Goal: Information Seeking & Learning: Learn about a topic

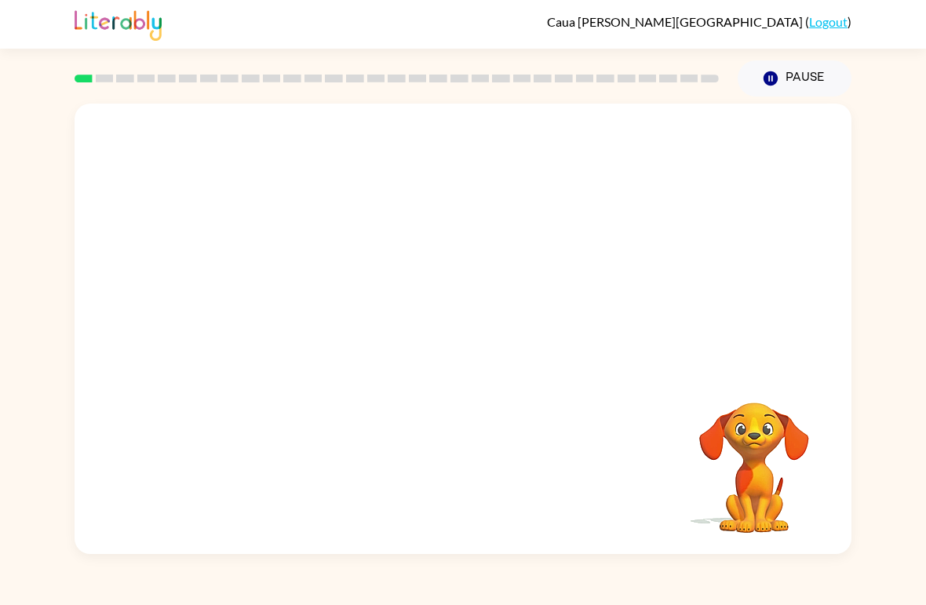
click at [784, 300] on div at bounding box center [463, 237] width 777 height 266
click at [425, 246] on video "Your browser must support playing .mp4 files to use Literably. Please try using…" at bounding box center [463, 237] width 777 height 266
click at [568, 243] on video "Your browser must support playing .mp4 files to use Literably. Please try using…" at bounding box center [463, 237] width 777 height 266
click at [458, 333] on div at bounding box center [463, 336] width 100 height 57
click at [468, 339] on div at bounding box center [463, 336] width 100 height 57
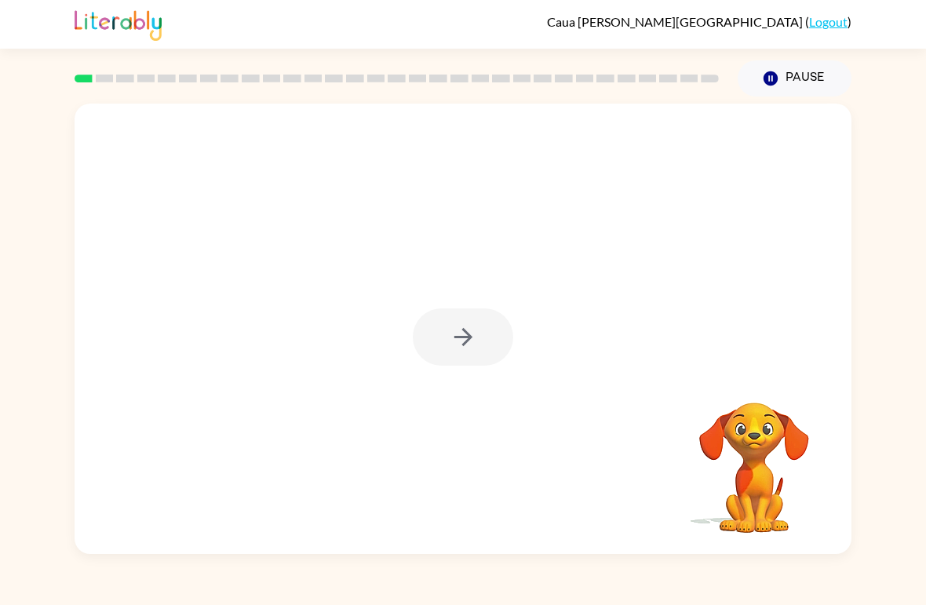
click at [509, 317] on div at bounding box center [463, 336] width 100 height 57
click at [508, 317] on div at bounding box center [463, 336] width 100 height 57
click at [490, 309] on div at bounding box center [463, 336] width 100 height 57
click at [489, 309] on div at bounding box center [463, 336] width 100 height 57
click at [467, 301] on div at bounding box center [463, 329] width 777 height 451
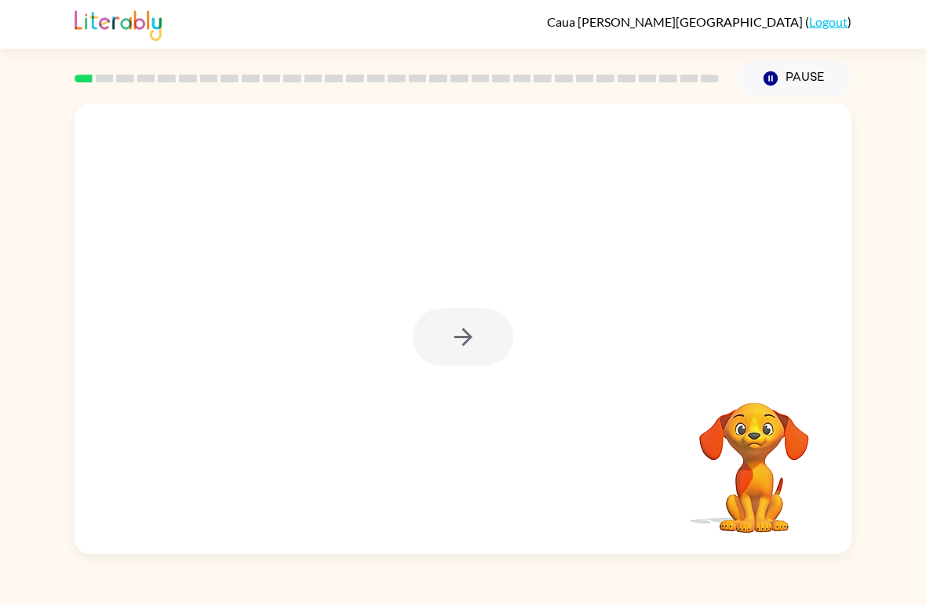
click at [466, 301] on div at bounding box center [463, 329] width 777 height 451
click at [460, 350] on div at bounding box center [463, 336] width 100 height 57
click at [473, 339] on div at bounding box center [463, 336] width 100 height 57
click at [476, 345] on div at bounding box center [463, 336] width 100 height 57
click at [486, 345] on button "button" at bounding box center [463, 336] width 100 height 57
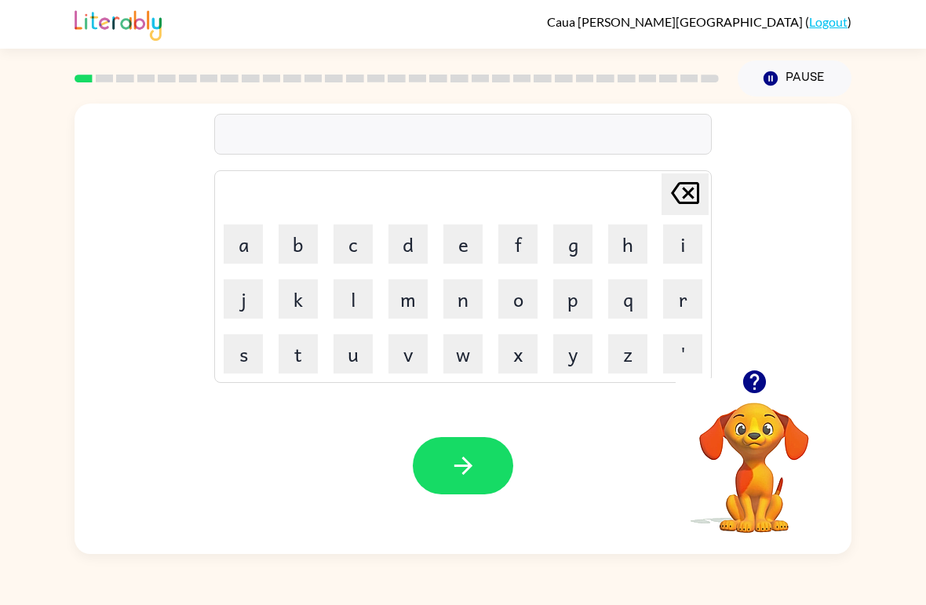
click at [737, 582] on div "Caua [PERSON_NAME] ( Logout ) Pause Pause Delete Delete last character input a …" at bounding box center [463, 302] width 926 height 605
click at [241, 356] on button "s" at bounding box center [243, 353] width 39 height 39
click at [625, 245] on button "h" at bounding box center [627, 243] width 39 height 39
click at [350, 349] on button "u" at bounding box center [353, 353] width 39 height 39
click at [264, 333] on td "s" at bounding box center [243, 353] width 53 height 53
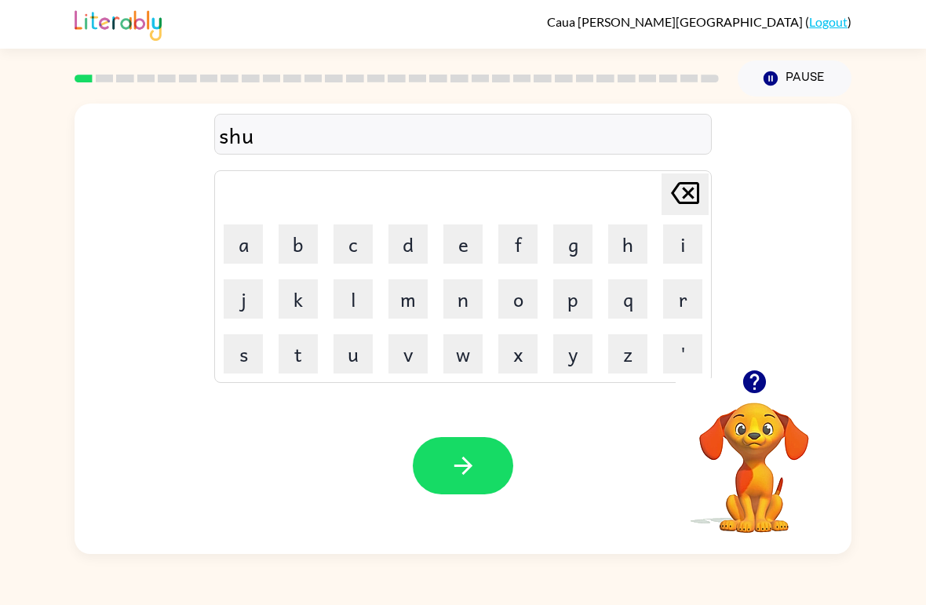
click at [254, 351] on button "s" at bounding box center [243, 353] width 39 height 39
click at [630, 247] on button "h" at bounding box center [627, 243] width 39 height 39
click at [465, 455] on icon "button" at bounding box center [463, 465] width 27 height 27
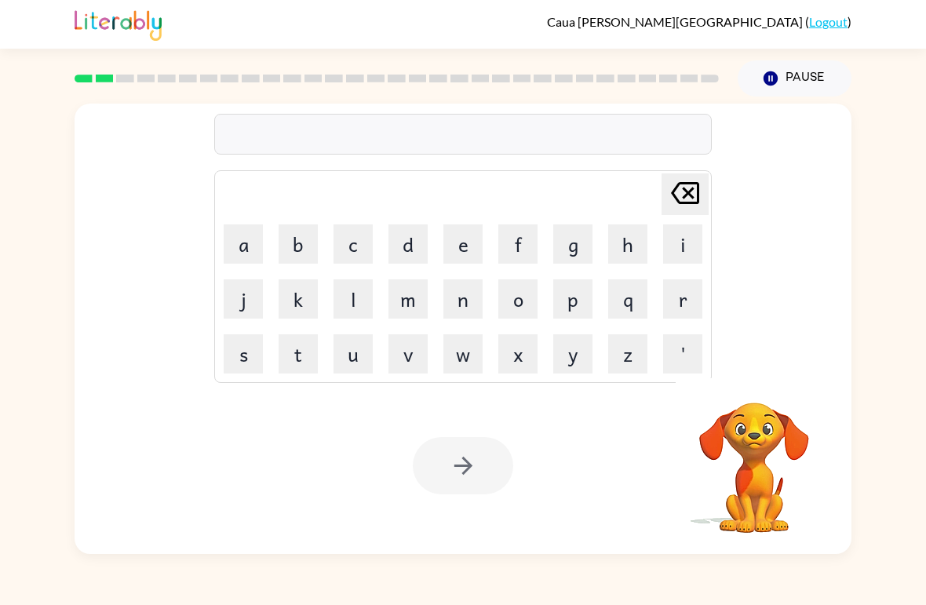
click at [463, 463] on div at bounding box center [463, 465] width 100 height 57
click at [479, 467] on div at bounding box center [463, 465] width 100 height 57
click at [242, 251] on button "a" at bounding box center [243, 243] width 39 height 39
click at [582, 297] on button "p" at bounding box center [572, 298] width 39 height 39
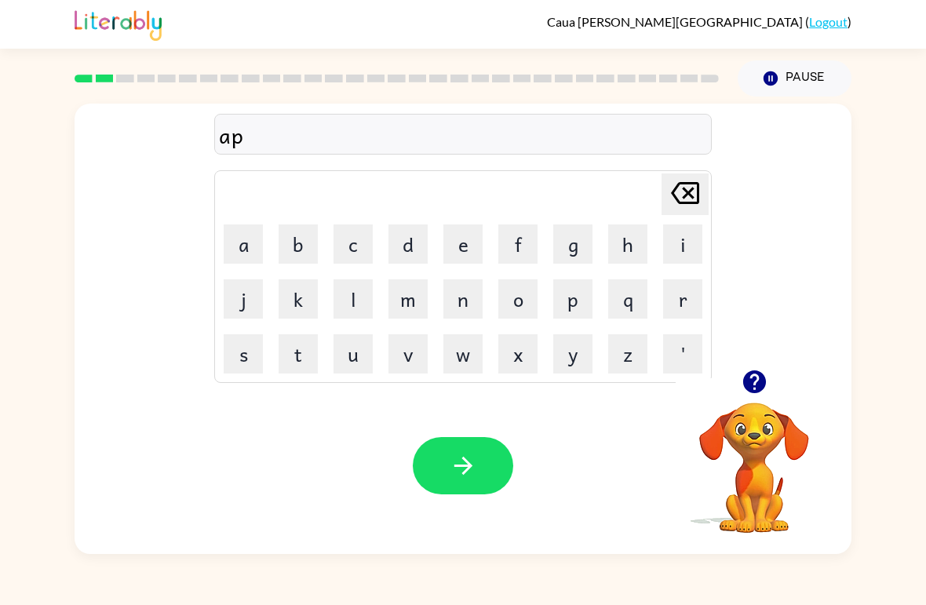
click at [671, 248] on button "i" at bounding box center [682, 243] width 39 height 39
click at [685, 294] on button "r" at bounding box center [682, 298] width 39 height 39
click at [458, 226] on button "e" at bounding box center [462, 243] width 39 height 39
click at [461, 302] on button "n" at bounding box center [462, 298] width 39 height 39
click at [260, 341] on button "s" at bounding box center [243, 353] width 39 height 39
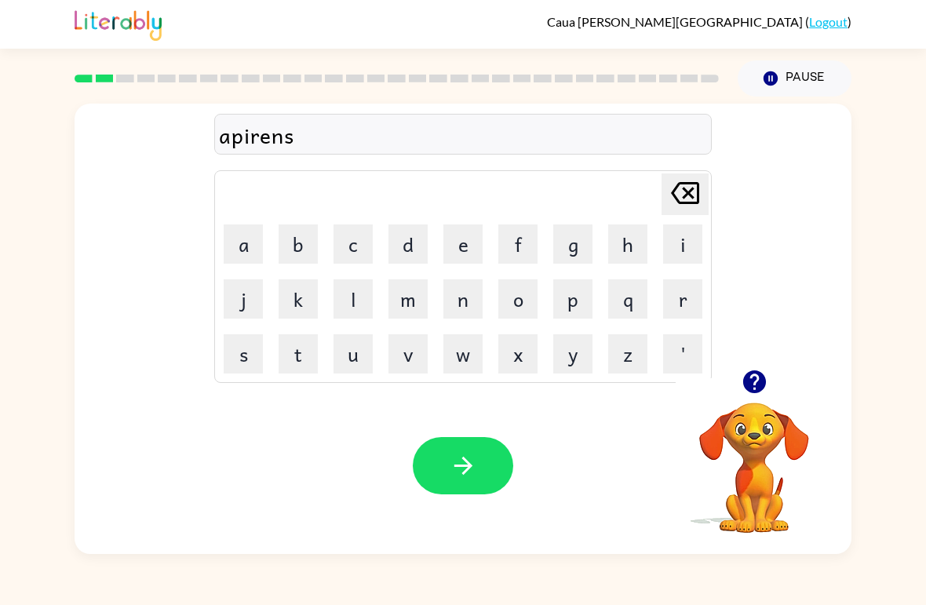
click at [478, 238] on button "e" at bounding box center [462, 243] width 39 height 39
click at [239, 345] on button "s" at bounding box center [243, 353] width 39 height 39
click at [461, 464] on icon "button" at bounding box center [463, 465] width 27 height 27
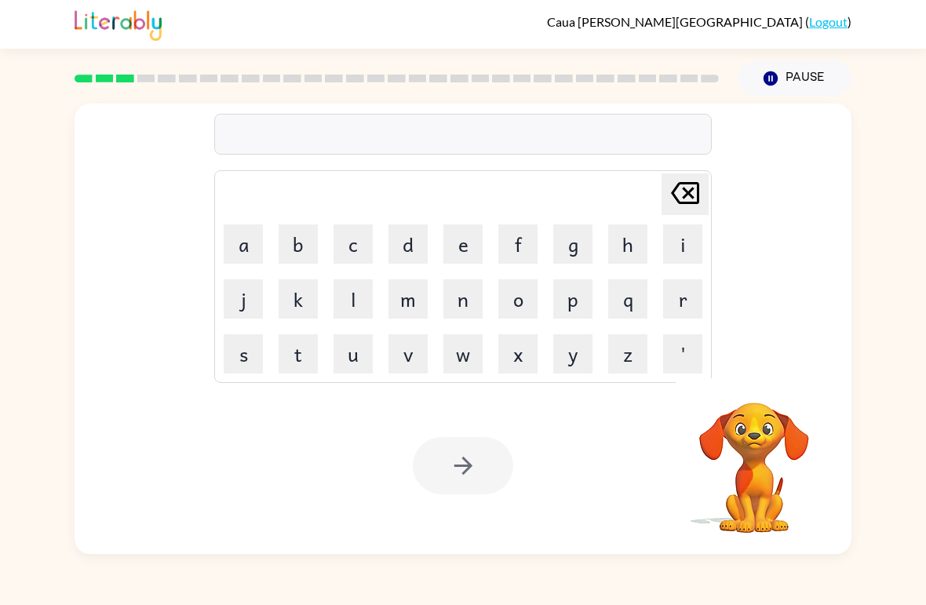
click at [496, 450] on div at bounding box center [463, 465] width 100 height 57
click at [689, 305] on button "r" at bounding box center [682, 298] width 39 height 39
click at [480, 235] on button "e" at bounding box center [462, 243] width 39 height 39
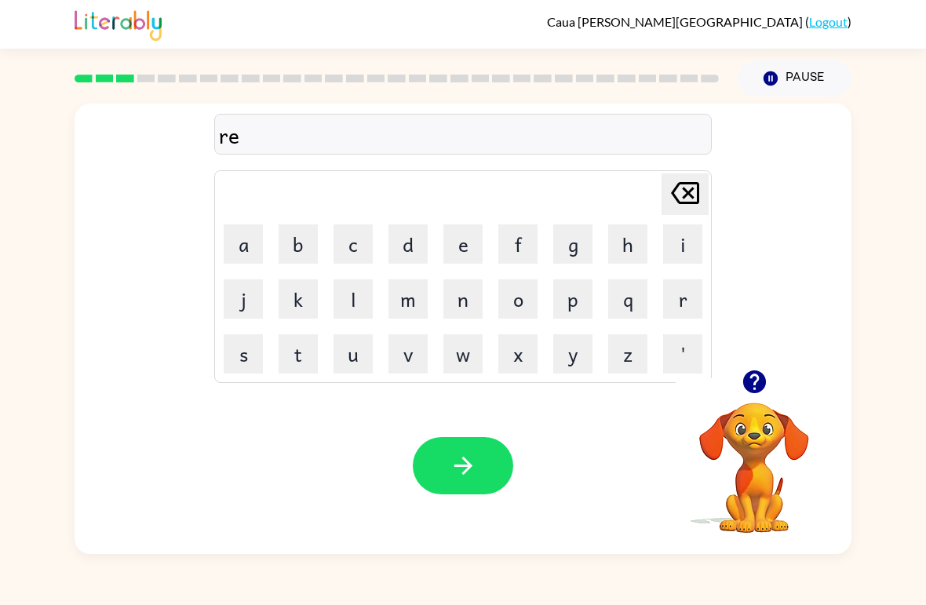
click at [244, 236] on button "a" at bounding box center [243, 243] width 39 height 39
click at [361, 306] on button "l" at bounding box center [353, 298] width 39 height 39
click at [700, 251] on button "i" at bounding box center [682, 243] width 39 height 39
click at [290, 359] on button "t" at bounding box center [298, 353] width 39 height 39
click at [586, 358] on button "y" at bounding box center [572, 353] width 39 height 39
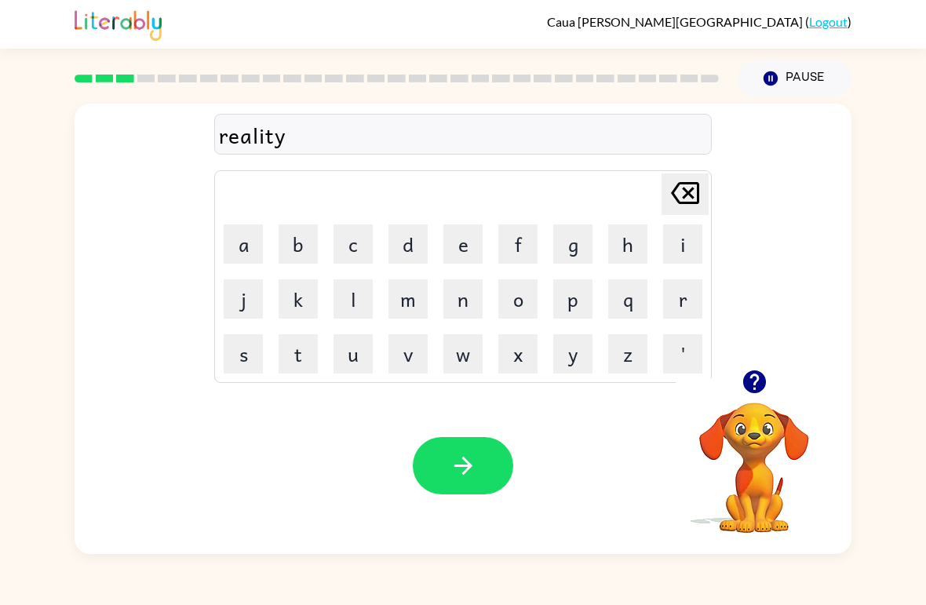
click at [429, 454] on button "button" at bounding box center [463, 465] width 100 height 57
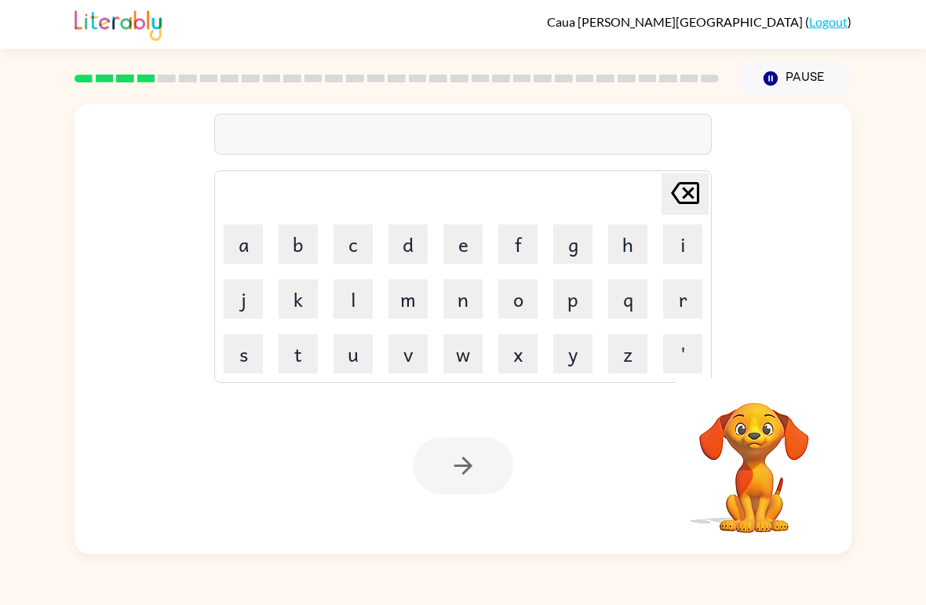
click at [455, 486] on div at bounding box center [463, 465] width 100 height 57
click at [466, 233] on button "e" at bounding box center [462, 243] width 39 height 39
click at [361, 296] on button "l" at bounding box center [353, 298] width 39 height 39
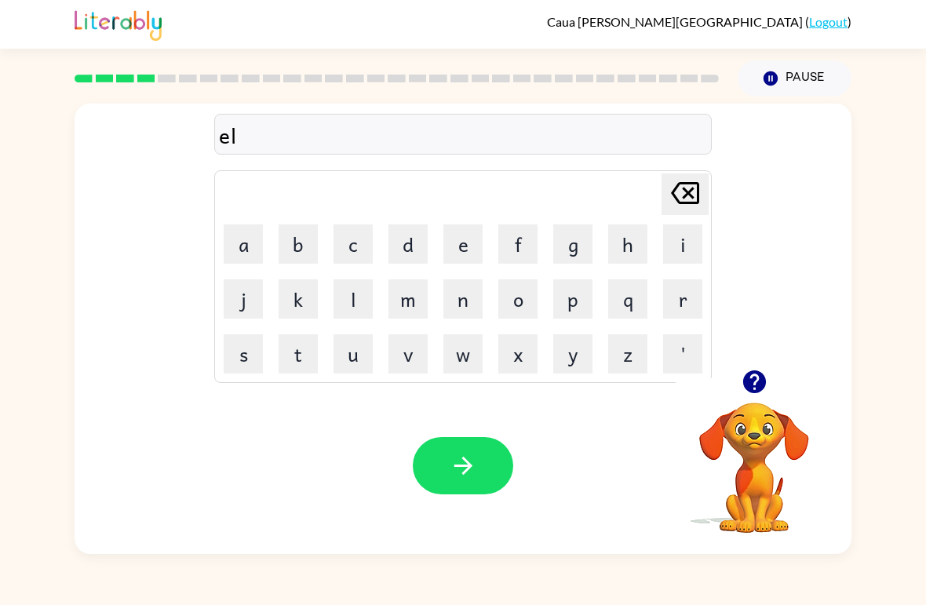
click at [689, 242] on button "i" at bounding box center [682, 243] width 39 height 39
click at [418, 301] on button "m" at bounding box center [408, 298] width 39 height 39
click at [682, 251] on button "i" at bounding box center [682, 243] width 39 height 39
click at [465, 287] on button "n" at bounding box center [462, 298] width 39 height 39
click at [476, 228] on button "e" at bounding box center [462, 243] width 39 height 39
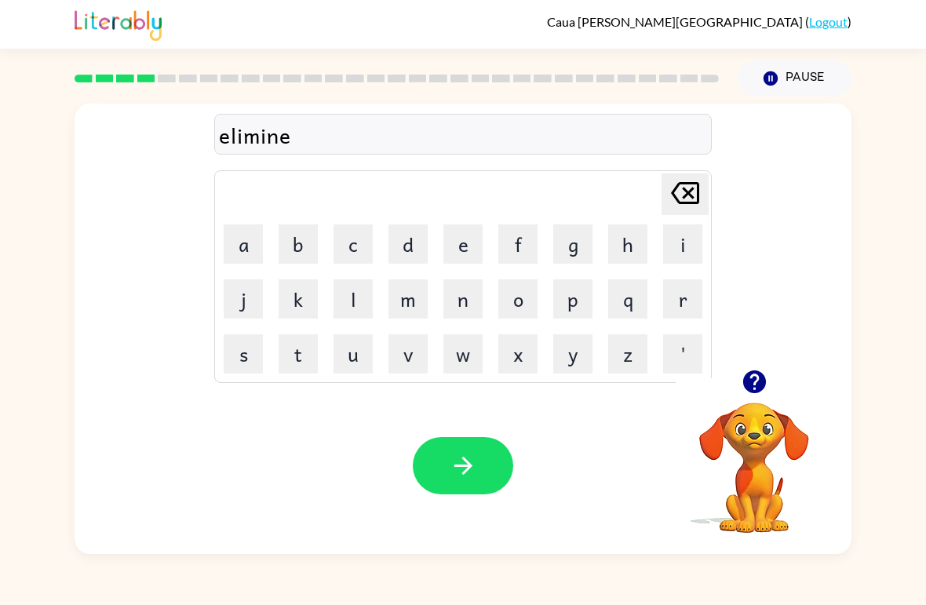
click at [412, 235] on button "d" at bounding box center [408, 243] width 39 height 39
click at [473, 458] on icon "button" at bounding box center [463, 465] width 27 height 27
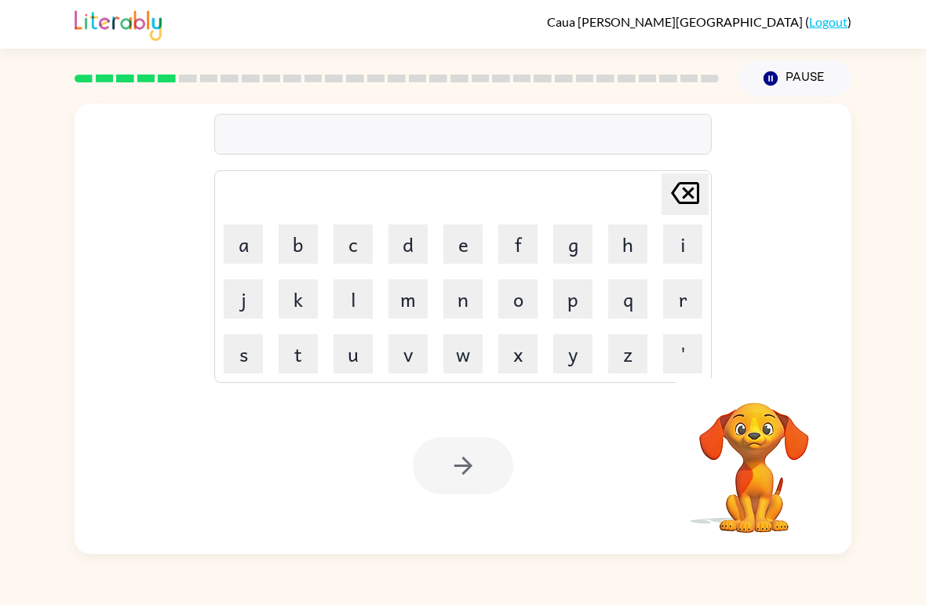
click at [469, 469] on div at bounding box center [463, 465] width 100 height 57
click at [760, 414] on video "Your browser must support playing .mp4 files to use Literably. Please try using…" at bounding box center [754, 456] width 157 height 157
click at [754, 378] on icon "button" at bounding box center [754, 381] width 23 height 23
click at [425, 239] on button "d" at bounding box center [408, 243] width 39 height 39
click at [529, 299] on button "o" at bounding box center [517, 298] width 39 height 39
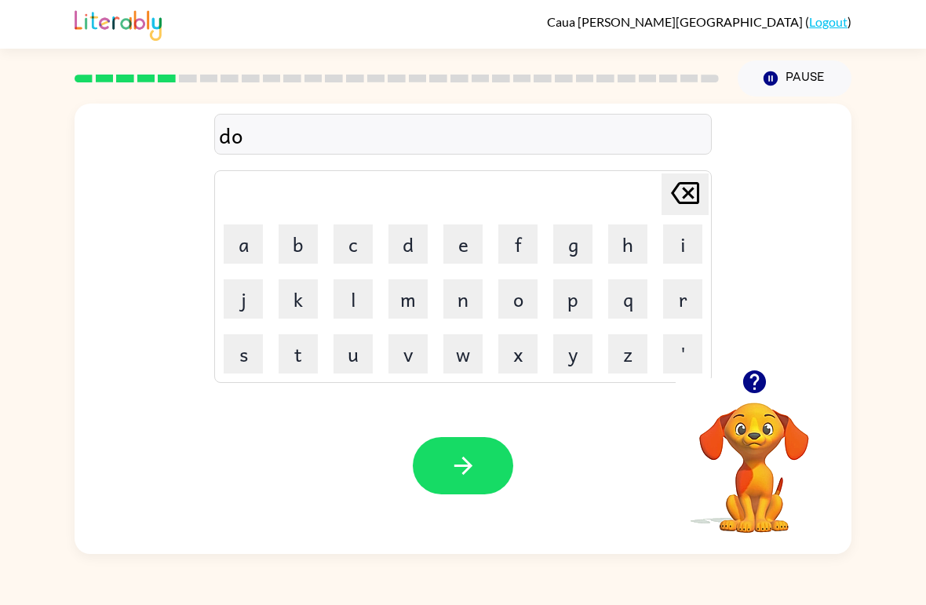
click at [571, 304] on button "p" at bounding box center [572, 298] width 39 height 39
click at [530, 301] on button "o" at bounding box center [517, 298] width 39 height 39
click at [352, 241] on button "c" at bounding box center [353, 243] width 39 height 39
click at [247, 237] on button "a" at bounding box center [243, 243] width 39 height 39
click at [301, 345] on button "t" at bounding box center [298, 353] width 39 height 39
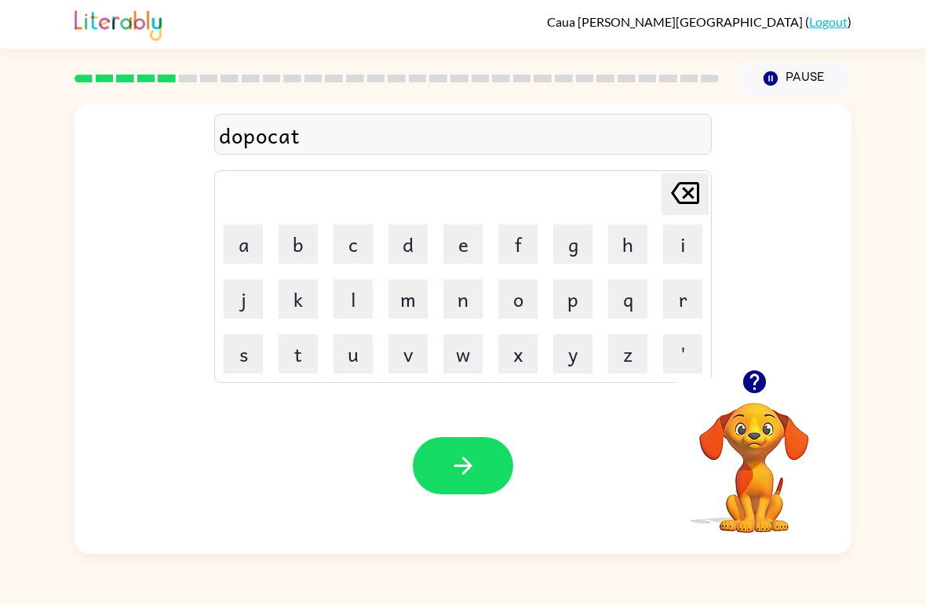
click at [473, 232] on button "e" at bounding box center [462, 243] width 39 height 39
click at [469, 467] on icon "button" at bounding box center [463, 466] width 18 height 18
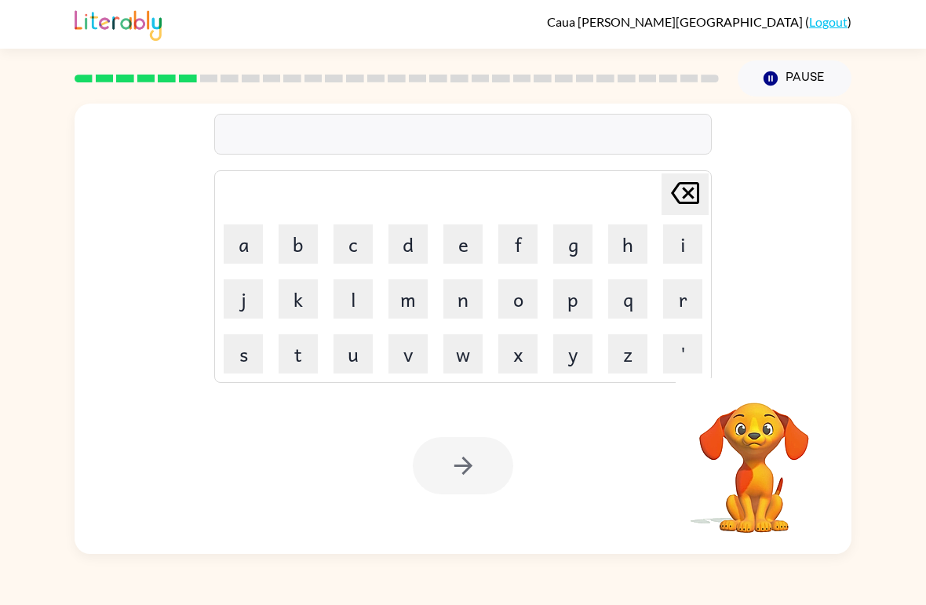
click at [760, 413] on video "Your browser must support playing .mp4 files to use Literably. Please try using…" at bounding box center [754, 456] width 157 height 157
click at [414, 352] on button "v" at bounding box center [408, 353] width 39 height 39
click at [234, 242] on button "a" at bounding box center [243, 243] width 39 height 39
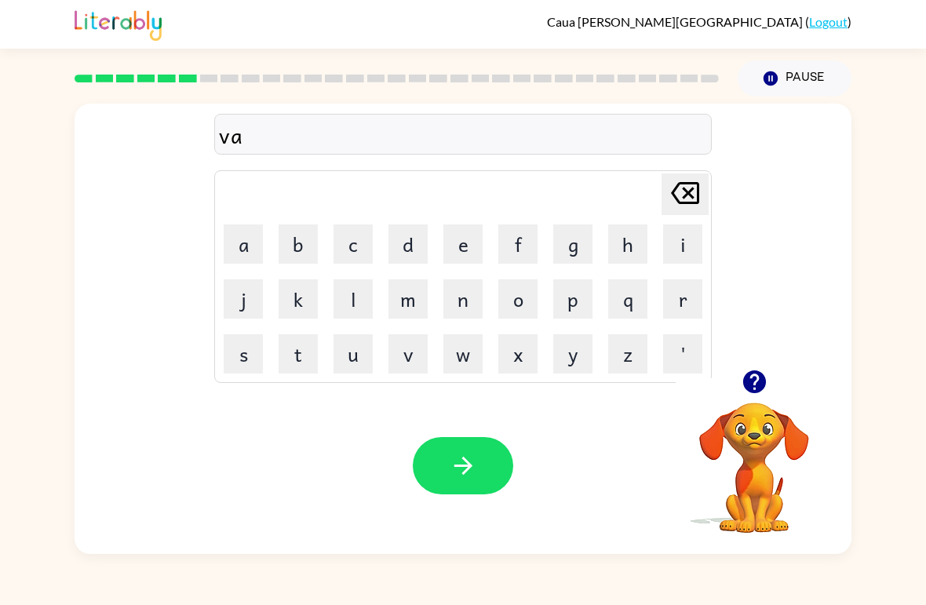
click at [372, 241] on button "c" at bounding box center [353, 243] width 39 height 39
click at [224, 245] on button "a" at bounding box center [243, 243] width 39 height 39
click at [307, 354] on button "t" at bounding box center [298, 353] width 39 height 39
click at [692, 237] on button "i" at bounding box center [682, 243] width 39 height 39
click at [516, 287] on button "o" at bounding box center [517, 298] width 39 height 39
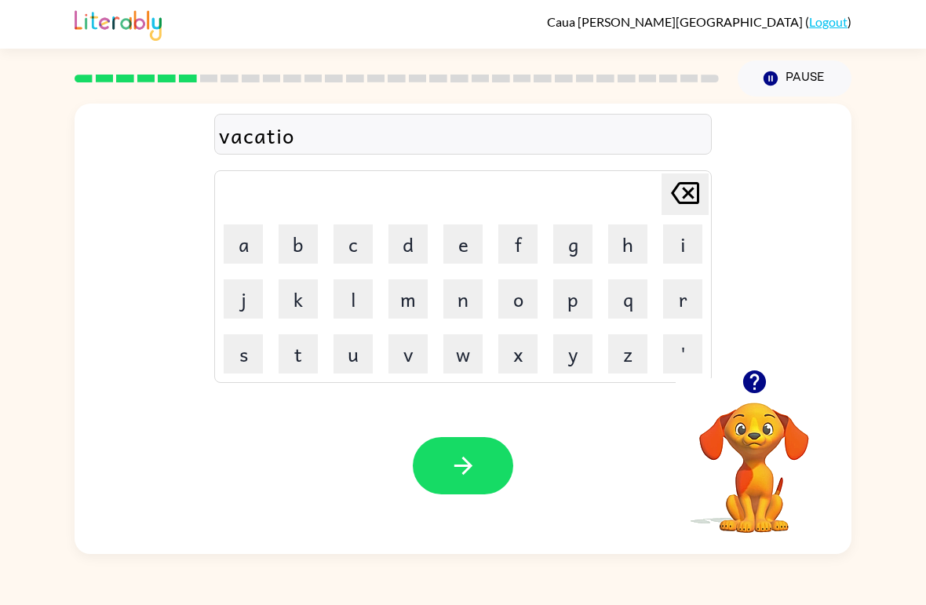
click at [465, 301] on button "n" at bounding box center [462, 298] width 39 height 39
click at [474, 446] on button "button" at bounding box center [463, 465] width 100 height 57
click at [754, 398] on button "button" at bounding box center [755, 382] width 40 height 40
click at [741, 374] on icon "button" at bounding box center [754, 381] width 27 height 27
click at [577, 294] on button "p" at bounding box center [572, 298] width 39 height 39
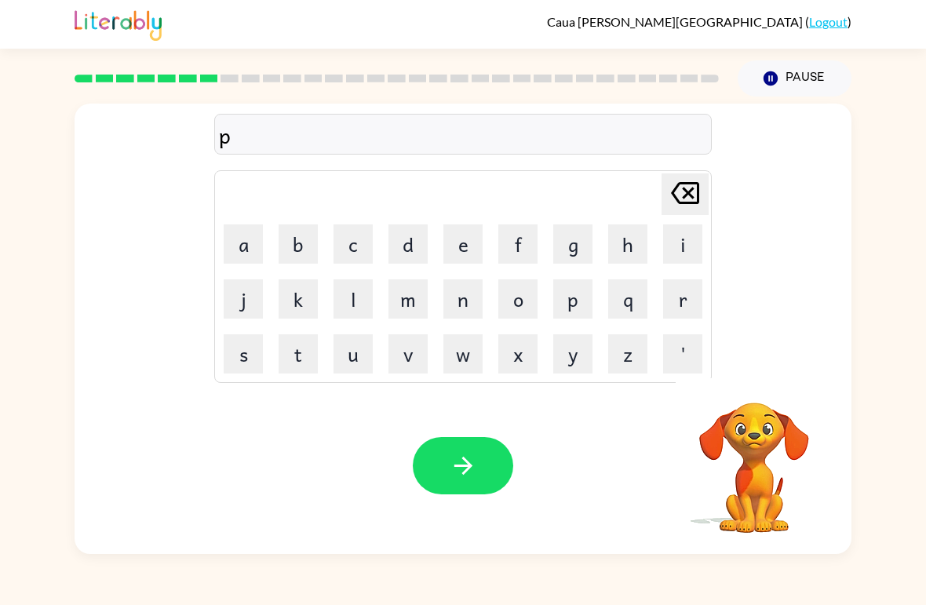
click at [535, 290] on button "o" at bounding box center [517, 298] width 39 height 39
click at [315, 347] on button "t" at bounding box center [298, 353] width 39 height 39
click at [526, 301] on button "o" at bounding box center [517, 298] width 39 height 39
click at [465, 449] on button "button" at bounding box center [463, 465] width 100 height 57
click at [604, 236] on td "h" at bounding box center [627, 243] width 53 height 53
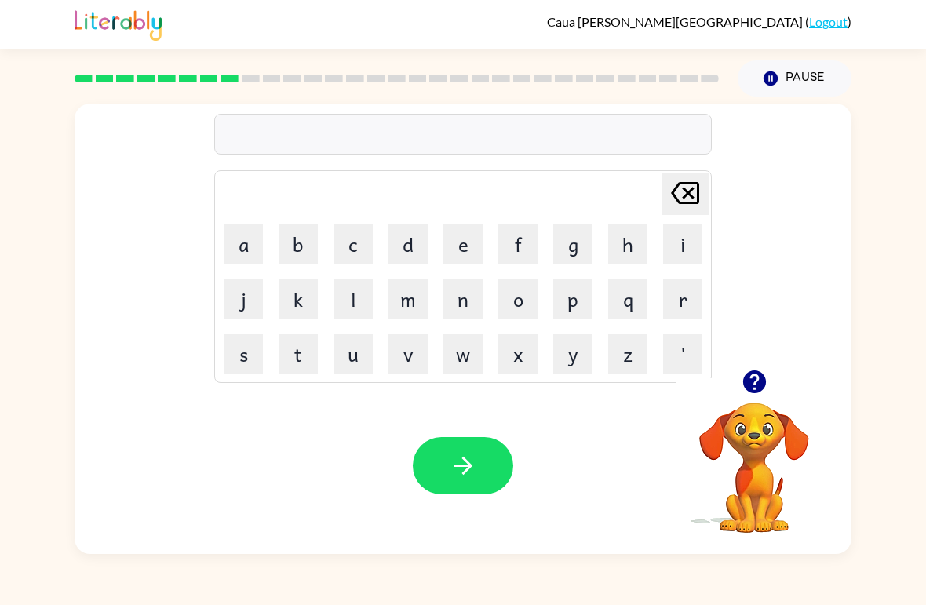
click at [644, 243] on button "h" at bounding box center [627, 243] width 39 height 39
click at [244, 251] on button "a" at bounding box center [243, 243] width 39 height 39
click at [691, 293] on button "r" at bounding box center [682, 298] width 39 height 39
click at [403, 244] on button "d" at bounding box center [408, 243] width 39 height 39
click at [691, 243] on button "i" at bounding box center [682, 243] width 39 height 39
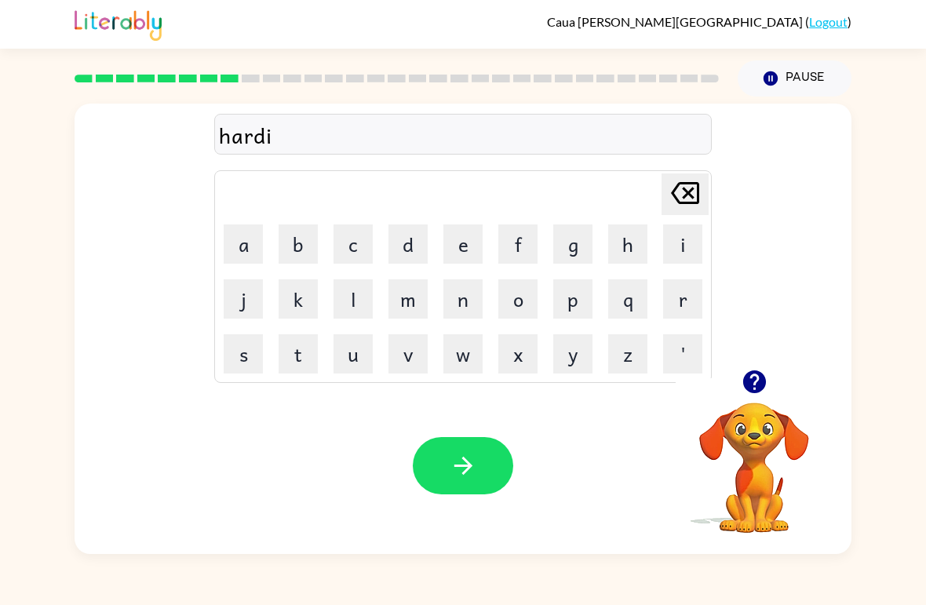
click at [354, 232] on button "c" at bounding box center [353, 243] width 39 height 39
click at [239, 232] on button "a" at bounding box center [243, 243] width 39 height 39
click at [349, 301] on button "l" at bounding box center [353, 298] width 39 height 39
click at [449, 452] on button "button" at bounding box center [463, 465] width 100 height 57
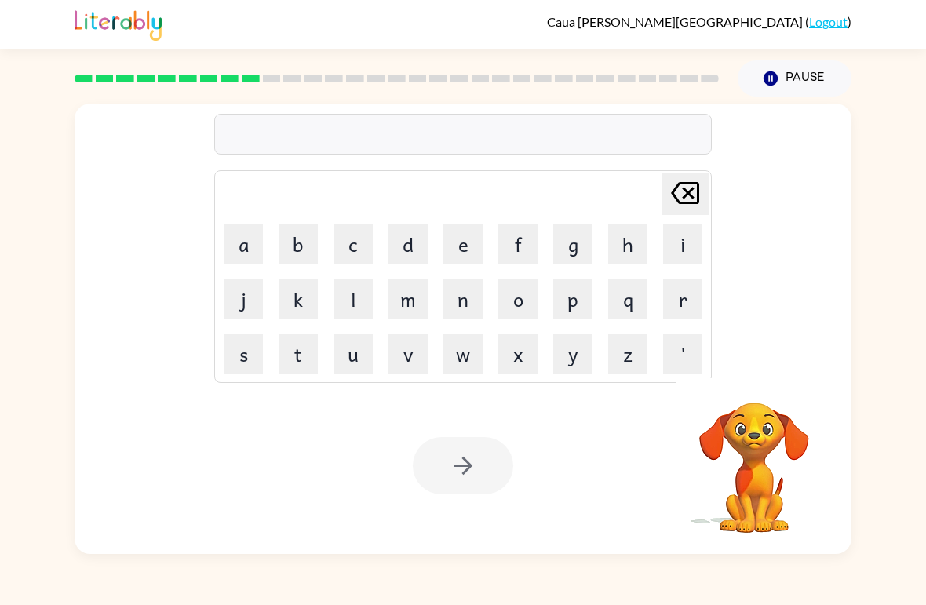
click at [467, 468] on div at bounding box center [463, 465] width 100 height 57
click at [686, 301] on button "r" at bounding box center [682, 298] width 39 height 39
click at [468, 238] on button "e" at bounding box center [462, 243] width 39 height 39
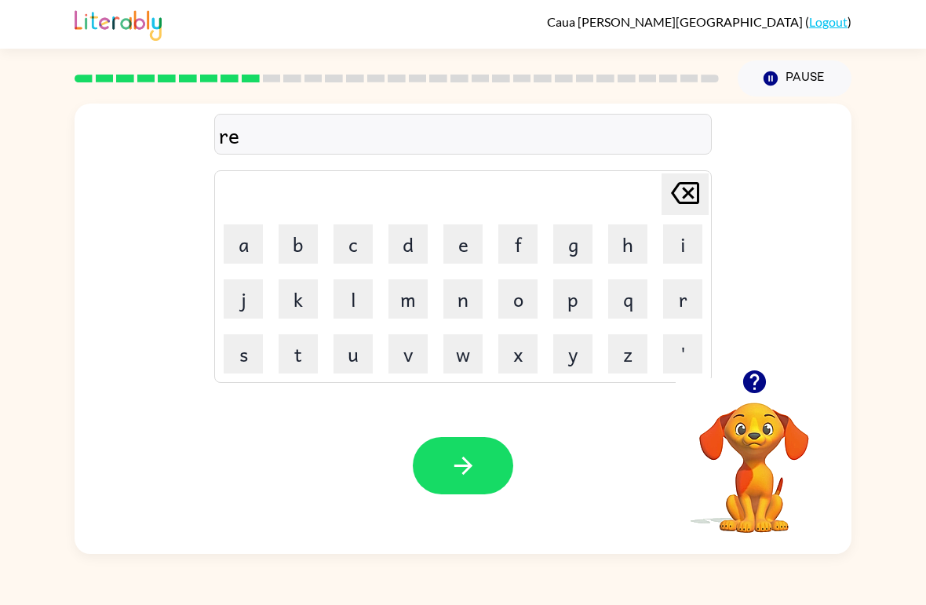
click at [364, 243] on button "c" at bounding box center [353, 243] width 39 height 39
click at [246, 244] on button "a" at bounding box center [243, 243] width 39 height 39
click at [753, 385] on icon "button" at bounding box center [754, 381] width 23 height 23
click at [760, 385] on icon "button" at bounding box center [754, 381] width 23 height 23
click at [255, 345] on button "s" at bounding box center [243, 353] width 39 height 39
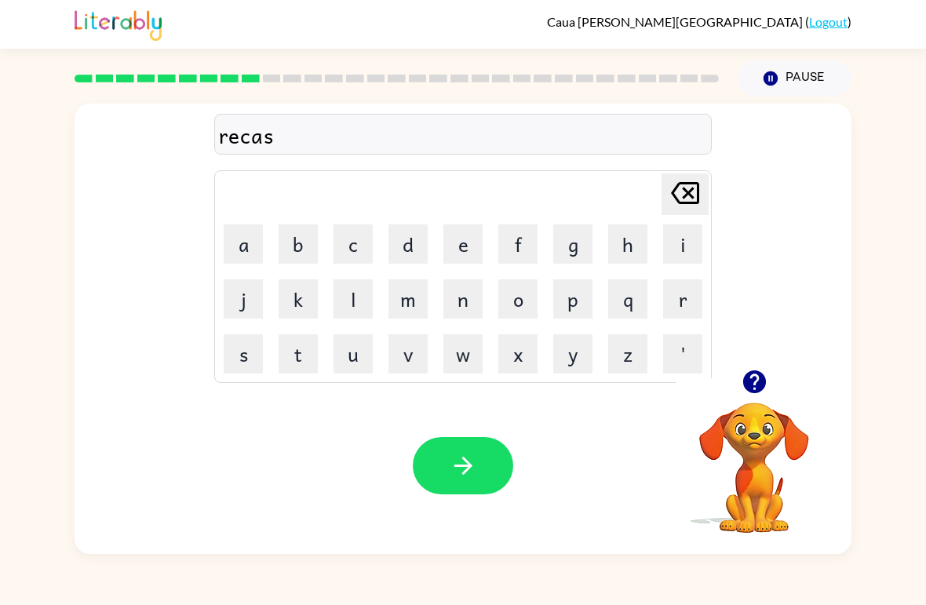
click at [642, 237] on button "h" at bounding box center [627, 243] width 39 height 39
click at [361, 352] on button "u" at bounding box center [353, 353] width 39 height 39
click at [691, 294] on button "r" at bounding box center [682, 298] width 39 height 39
click at [454, 243] on button "e" at bounding box center [462, 243] width 39 height 39
click at [465, 457] on icon "button" at bounding box center [463, 465] width 27 height 27
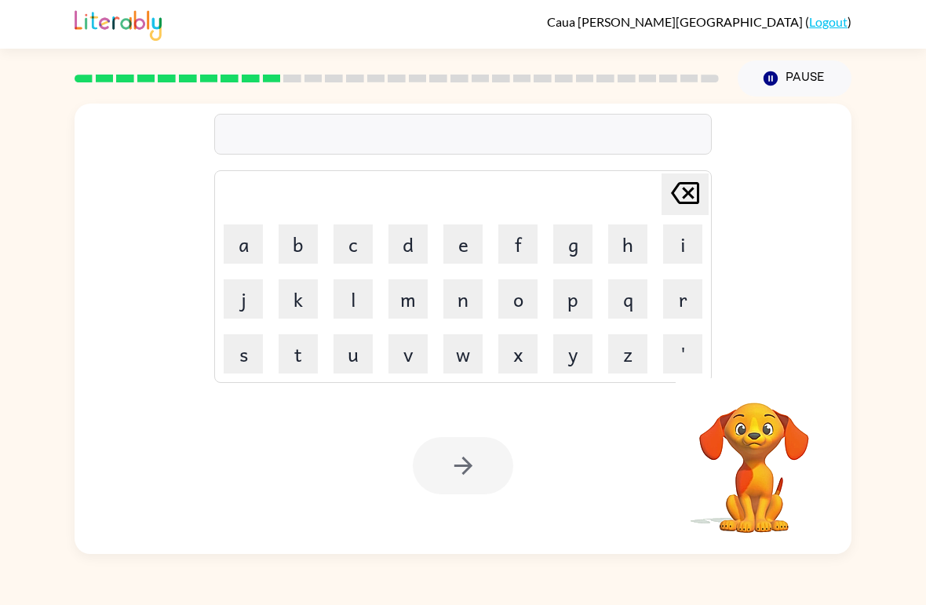
click at [585, 290] on button "p" at bounding box center [572, 298] width 39 height 39
click at [684, 290] on button "r" at bounding box center [682, 298] width 39 height 39
click at [469, 239] on button "e" at bounding box center [462, 243] width 39 height 39
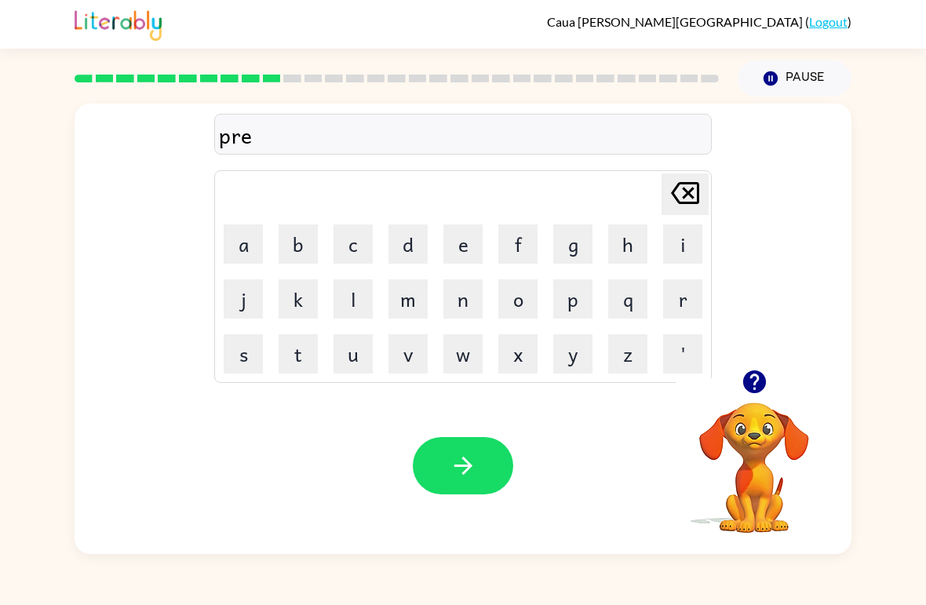
click at [250, 340] on button "s" at bounding box center [243, 353] width 39 height 39
click at [610, 248] on button "h" at bounding box center [627, 243] width 39 height 39
click at [525, 296] on button "o" at bounding box center [517, 298] width 39 height 39
click at [524, 296] on button "o" at bounding box center [517, 298] width 39 height 39
click at [351, 303] on button "l" at bounding box center [353, 298] width 39 height 39
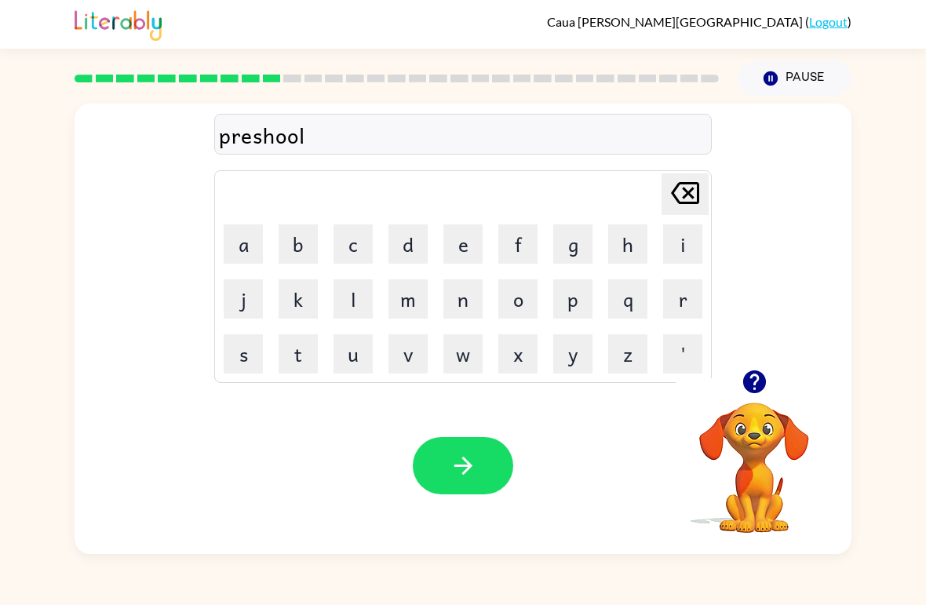
click at [487, 458] on button "button" at bounding box center [463, 465] width 100 height 57
click at [768, 383] on icon "button" at bounding box center [754, 381] width 27 height 27
click at [370, 233] on button "c" at bounding box center [353, 243] width 39 height 39
click at [694, 303] on button "r" at bounding box center [682, 298] width 39 height 39
click at [472, 237] on button "e" at bounding box center [462, 243] width 39 height 39
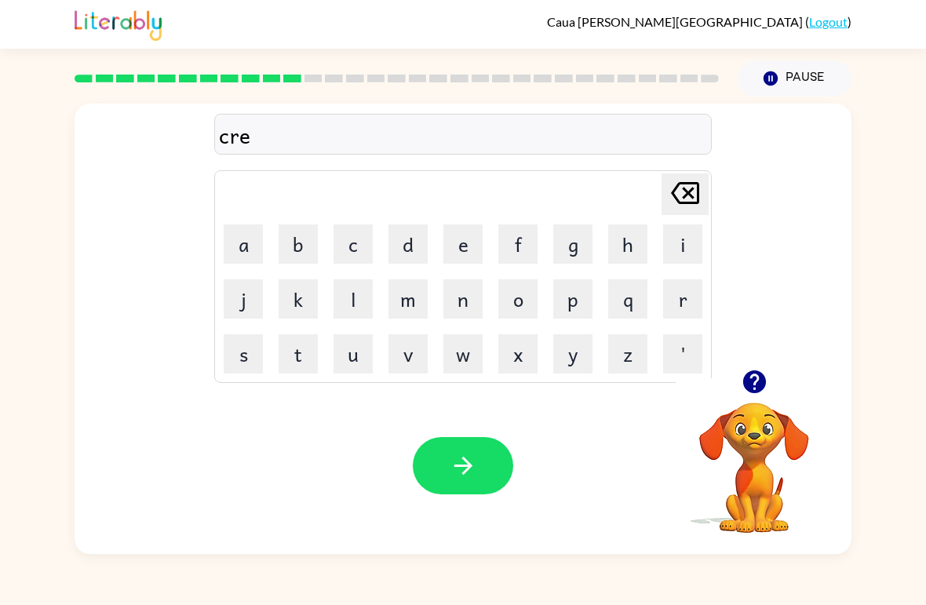
click at [243, 239] on button "a" at bounding box center [243, 243] width 39 height 39
click at [527, 247] on button "f" at bounding box center [517, 243] width 39 height 39
click at [497, 454] on button "button" at bounding box center [463, 465] width 100 height 57
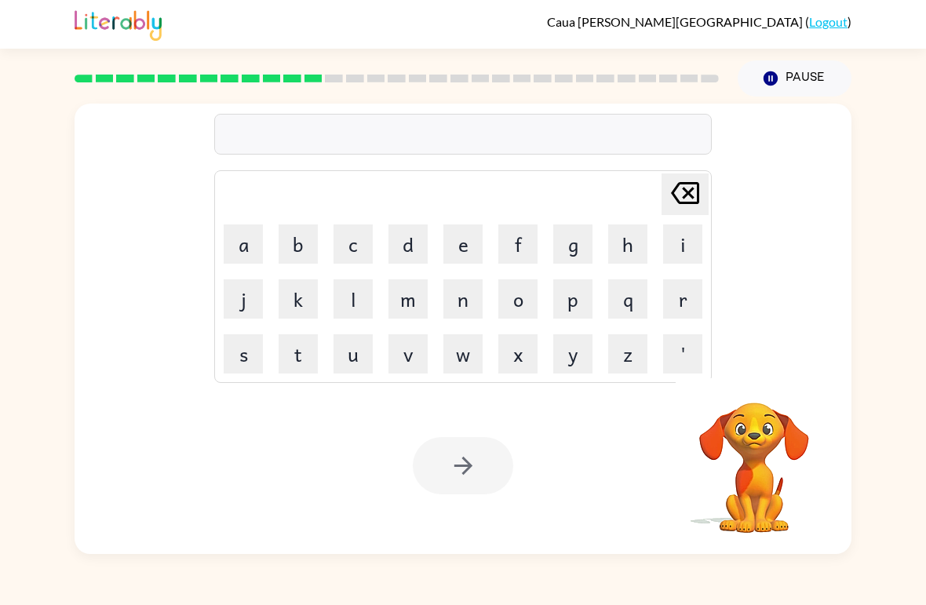
click at [489, 460] on div at bounding box center [463, 465] width 100 height 57
click at [412, 245] on button "d" at bounding box center [408, 243] width 39 height 39
click at [695, 235] on button "i" at bounding box center [682, 243] width 39 height 39
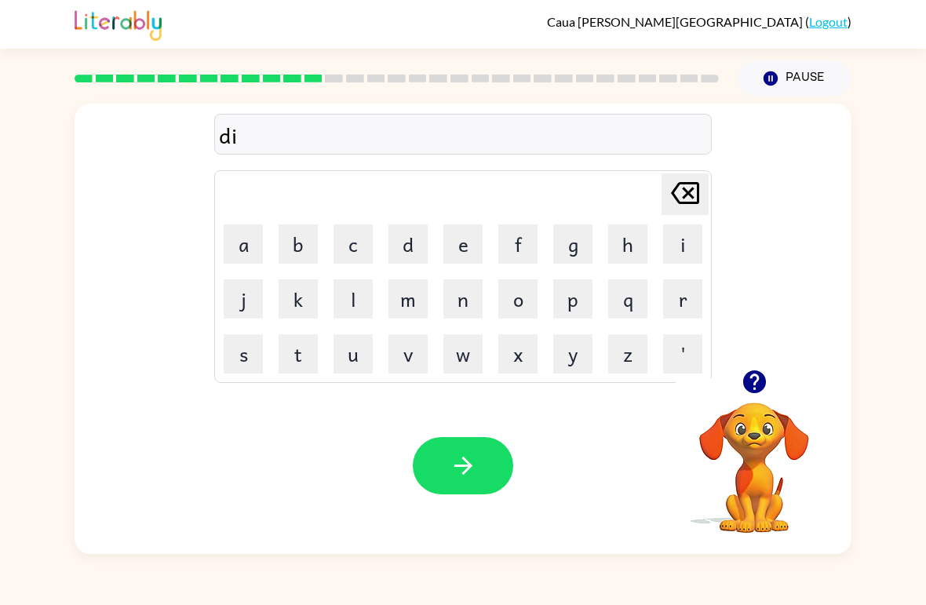
click at [364, 252] on button "c" at bounding box center [353, 243] width 39 height 39
click at [300, 318] on button "k" at bounding box center [298, 298] width 39 height 39
click at [242, 241] on button "a" at bounding box center [243, 243] width 39 height 39
click at [688, 195] on icon at bounding box center [685, 193] width 28 height 22
click at [687, 195] on icon at bounding box center [685, 193] width 28 height 22
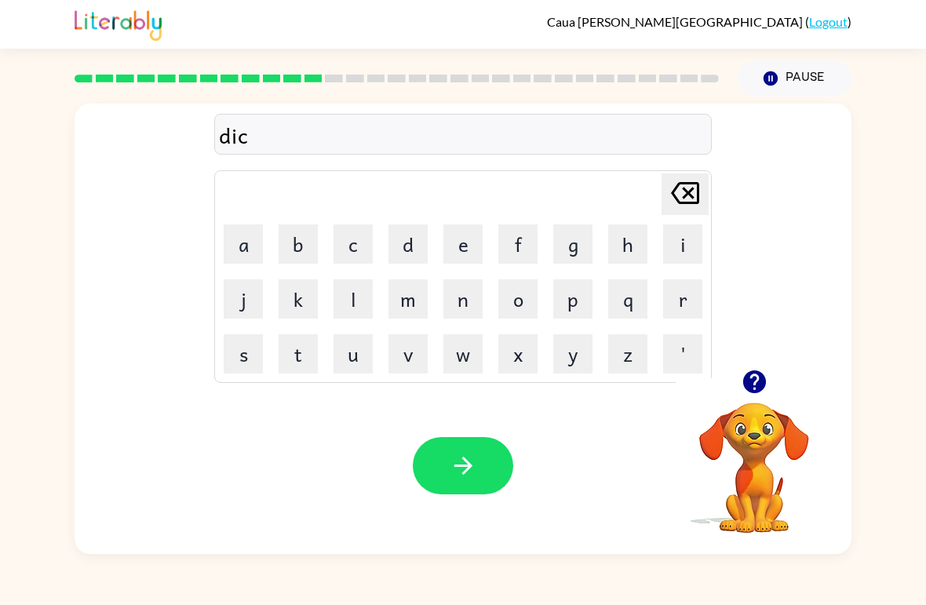
click at [317, 343] on button "t" at bounding box center [298, 353] width 39 height 39
click at [243, 244] on button "a" at bounding box center [243, 243] width 39 height 39
click at [297, 301] on button "k" at bounding box center [298, 298] width 39 height 39
click at [478, 243] on button "e" at bounding box center [462, 243] width 39 height 39
click at [464, 476] on icon "button" at bounding box center [463, 465] width 27 height 27
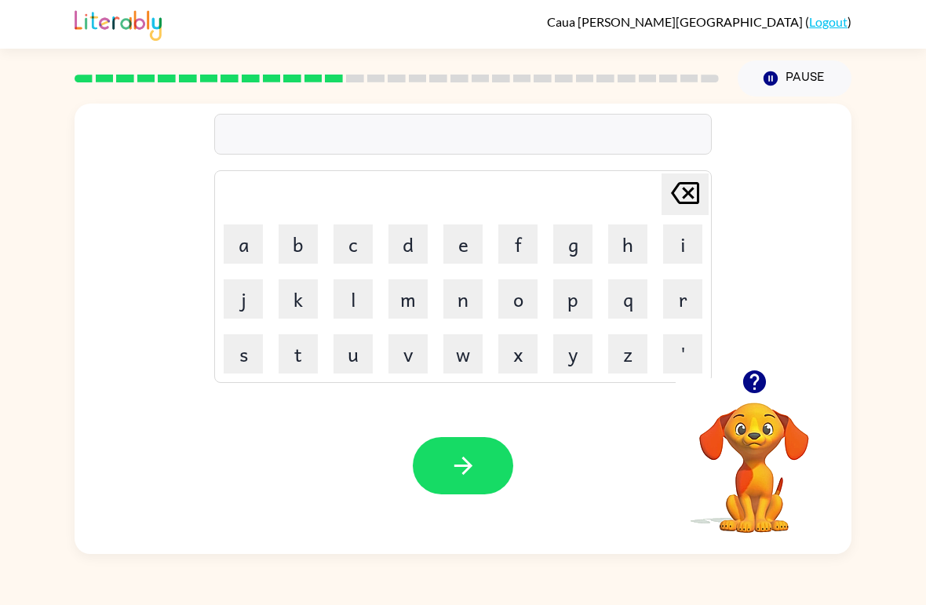
click at [779, 404] on video "Your browser must support playing .mp4 files to use Literably. Please try using…" at bounding box center [754, 456] width 157 height 157
click at [750, 365] on button "button" at bounding box center [755, 382] width 40 height 40
click at [590, 295] on button "p" at bounding box center [572, 298] width 39 height 39
click at [482, 243] on button "e" at bounding box center [462, 243] width 39 height 39
click at [243, 248] on button "a" at bounding box center [243, 243] width 39 height 39
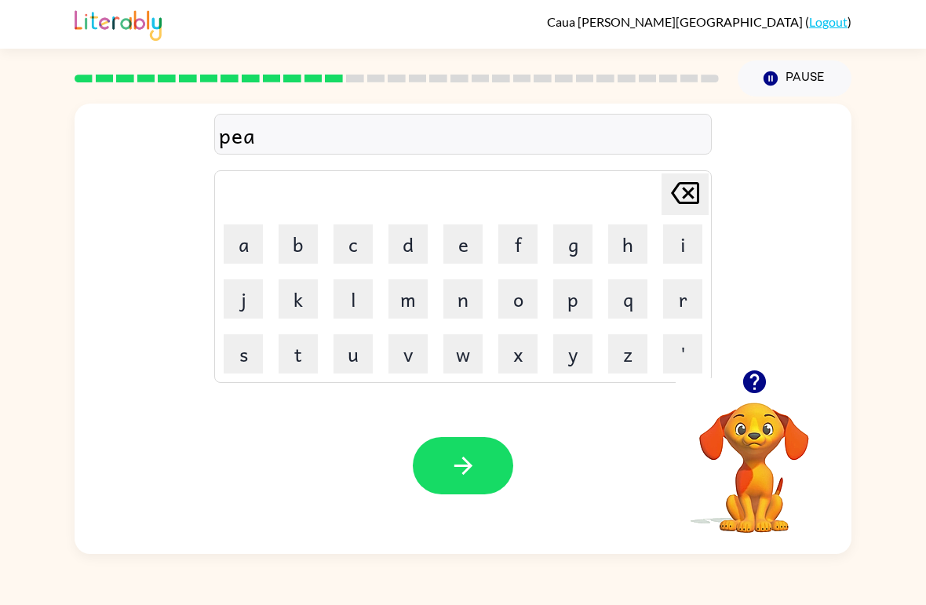
click at [414, 305] on button "m" at bounding box center [408, 298] width 39 height 39
click at [474, 241] on button "e" at bounding box center [462, 243] width 39 height 39
click at [239, 246] on button "a" at bounding box center [243, 243] width 39 height 39
click at [307, 356] on button "t" at bounding box center [298, 353] width 39 height 39
click at [478, 451] on button "button" at bounding box center [463, 465] width 100 height 57
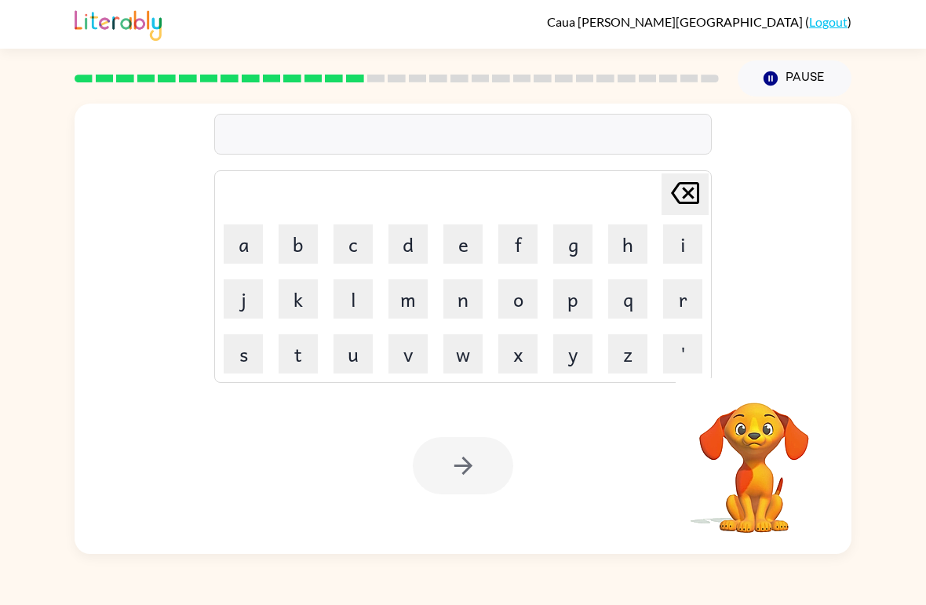
click at [489, 455] on div at bounding box center [463, 465] width 100 height 57
click at [470, 302] on button "n" at bounding box center [462, 298] width 39 height 39
click at [242, 248] on button "a" at bounding box center [243, 243] width 39 height 39
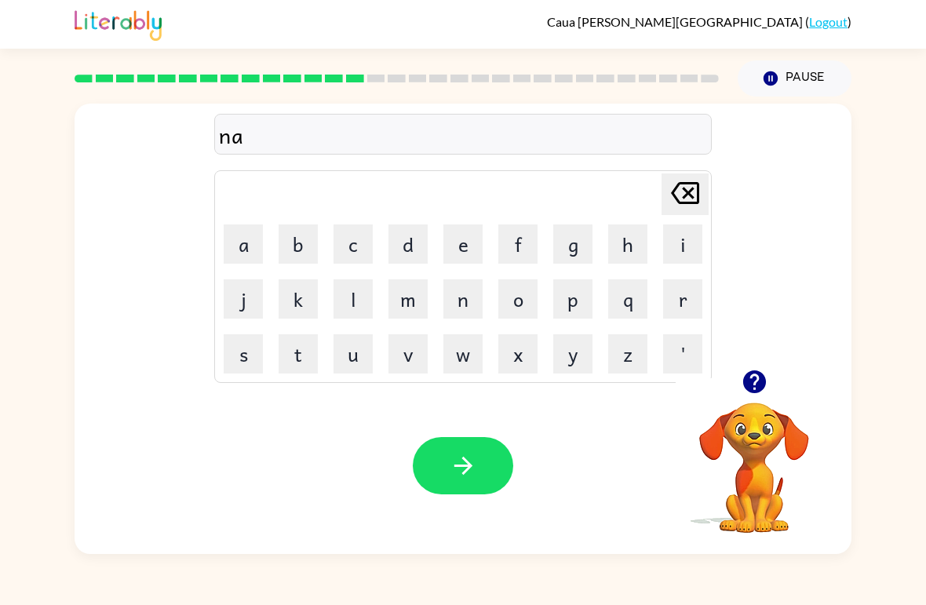
click at [583, 259] on button "g" at bounding box center [572, 243] width 39 height 39
click at [535, 299] on button "o" at bounding box center [517, 298] width 39 height 39
click at [695, 296] on button "r" at bounding box center [682, 298] width 39 height 39
click at [490, 453] on button "button" at bounding box center [463, 465] width 100 height 57
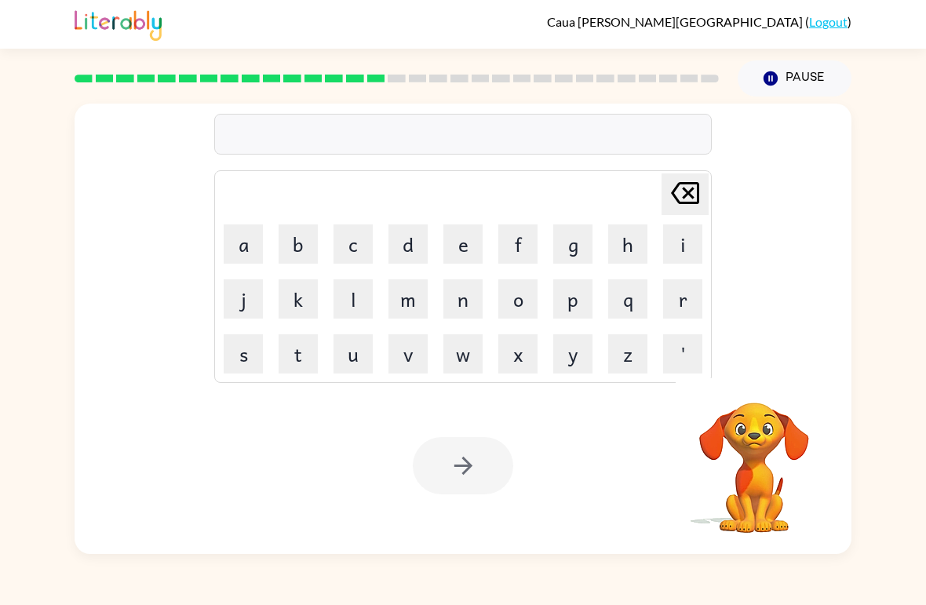
click at [498, 451] on div at bounding box center [463, 465] width 100 height 57
click at [243, 352] on button "s" at bounding box center [243, 353] width 39 height 39
click at [568, 302] on button "p" at bounding box center [572, 298] width 39 height 39
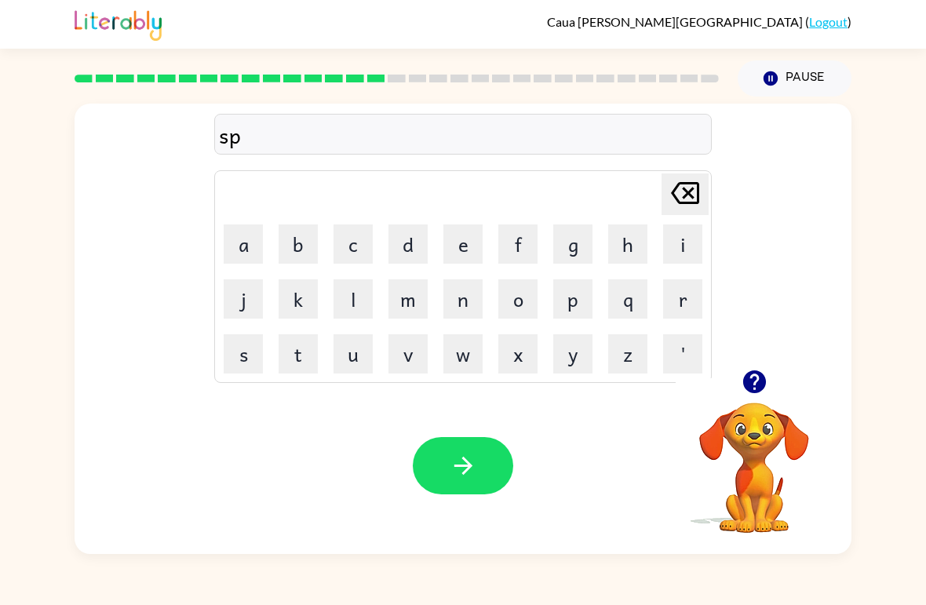
click at [246, 245] on button "a" at bounding box center [243, 243] width 39 height 39
click at [679, 293] on button "r" at bounding box center [682, 298] width 39 height 39
click at [308, 300] on button "k" at bounding box center [298, 298] width 39 height 39
click at [474, 454] on icon "button" at bounding box center [463, 465] width 27 height 27
click at [579, 292] on button "p" at bounding box center [572, 298] width 39 height 39
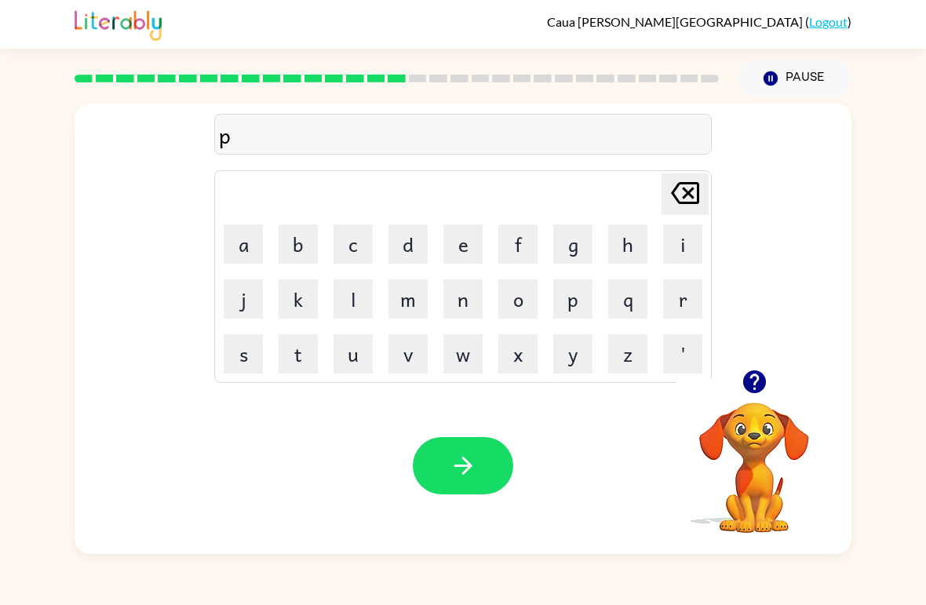
click at [753, 374] on icon "button" at bounding box center [754, 381] width 23 height 23
click at [535, 305] on button "o" at bounding box center [517, 298] width 39 height 39
click at [352, 352] on button "u" at bounding box center [353, 353] width 39 height 39
click at [480, 458] on button "button" at bounding box center [463, 465] width 100 height 57
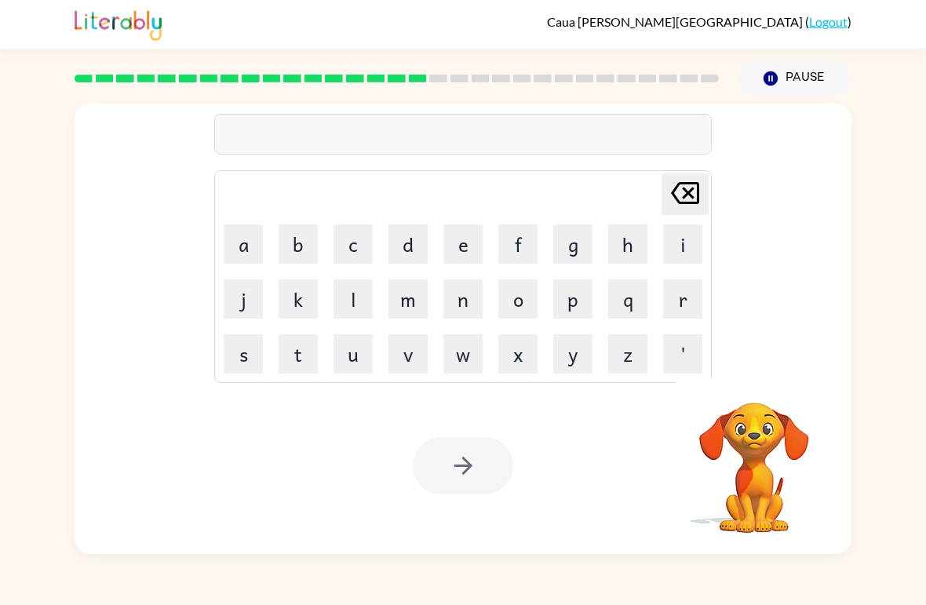
click at [499, 455] on div at bounding box center [463, 465] width 100 height 57
click at [241, 352] on button "s" at bounding box center [243, 353] width 39 height 39
click at [589, 291] on button "p" at bounding box center [572, 298] width 39 height 39
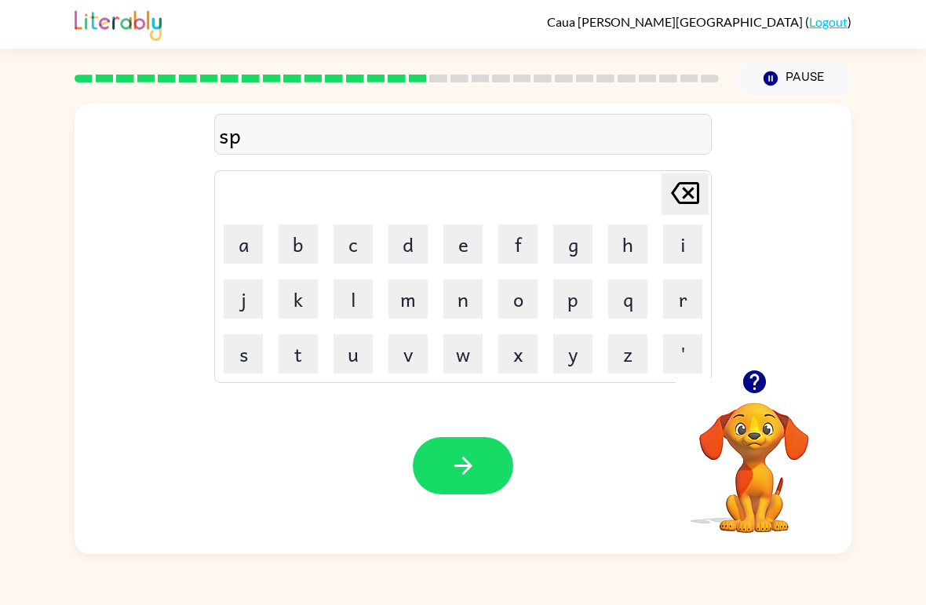
click at [676, 236] on button "i" at bounding box center [682, 243] width 39 height 39
click at [469, 312] on button "n" at bounding box center [462, 298] width 39 height 39
click at [682, 235] on button "i" at bounding box center [682, 243] width 39 height 39
click at [468, 297] on button "n" at bounding box center [462, 298] width 39 height 39
click at [559, 235] on button "g" at bounding box center [572, 243] width 39 height 39
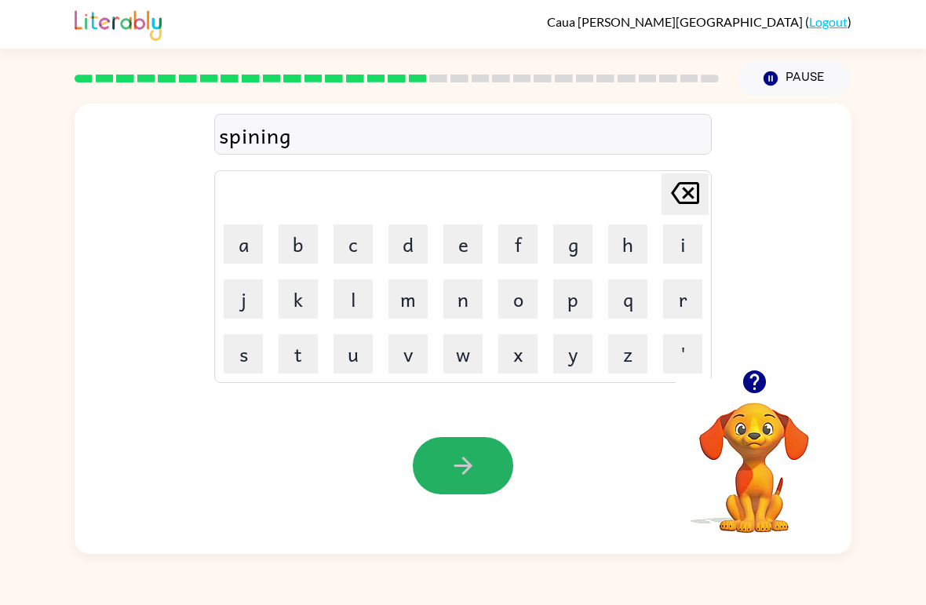
click at [463, 476] on icon "button" at bounding box center [463, 465] width 27 height 27
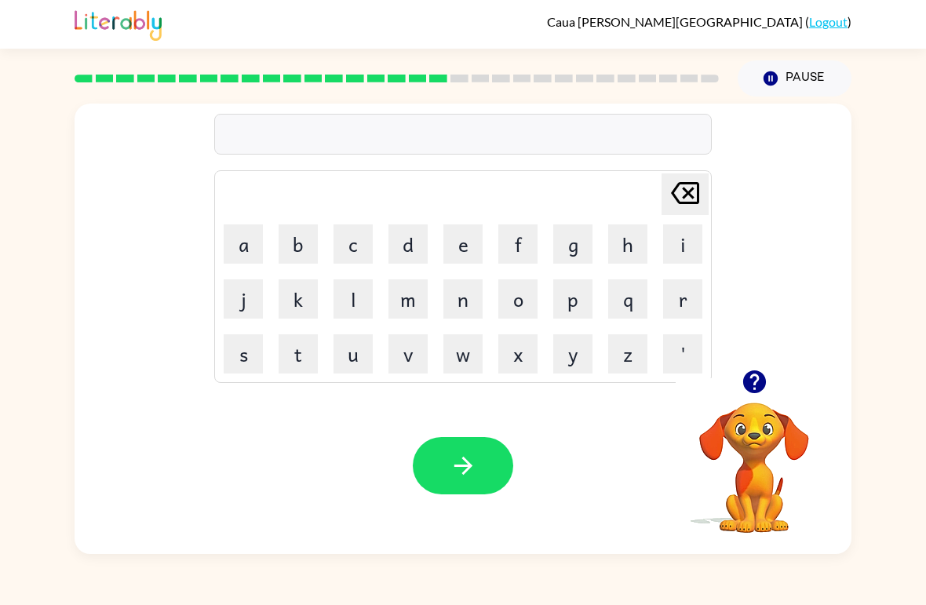
click at [691, 294] on button "r" at bounding box center [682, 298] width 39 height 39
click at [237, 248] on button "a" at bounding box center [243, 243] width 39 height 39
click at [571, 304] on button "p" at bounding box center [572, 298] width 39 height 39
click at [684, 227] on button "i" at bounding box center [682, 243] width 39 height 39
click at [527, 291] on button "o" at bounding box center [517, 298] width 39 height 39
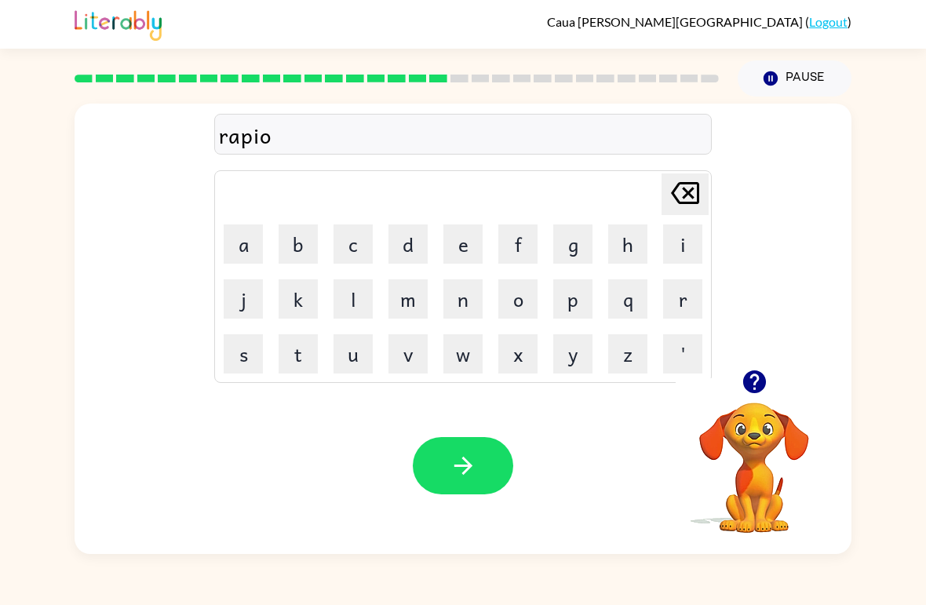
click at [244, 347] on button "s" at bounding box center [243, 353] width 39 height 39
click at [465, 445] on button "button" at bounding box center [463, 465] width 100 height 57
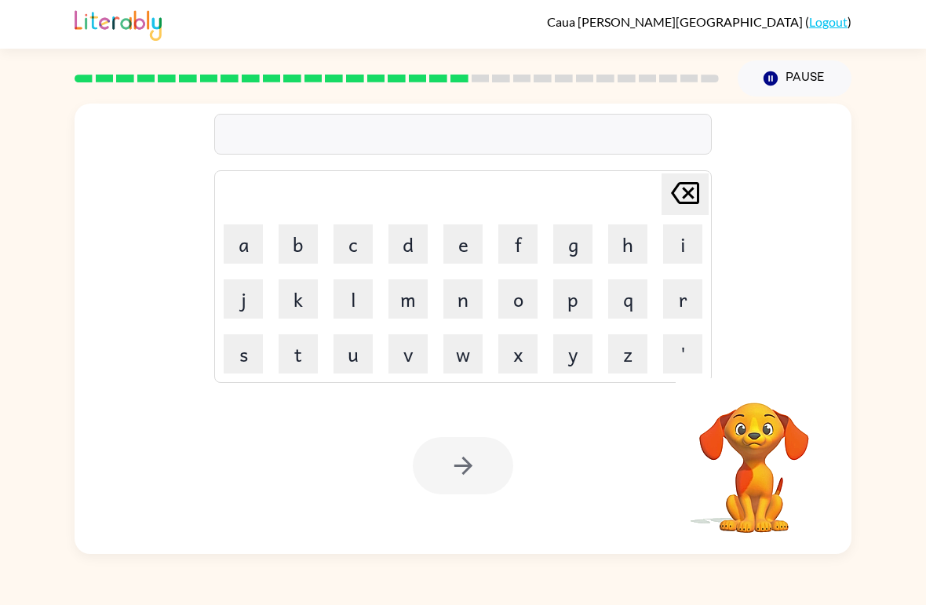
click at [688, 239] on button "i" at bounding box center [682, 243] width 39 height 39
click at [458, 305] on button "n" at bounding box center [462, 298] width 39 height 39
click at [359, 244] on button "c" at bounding box center [353, 243] width 39 height 39
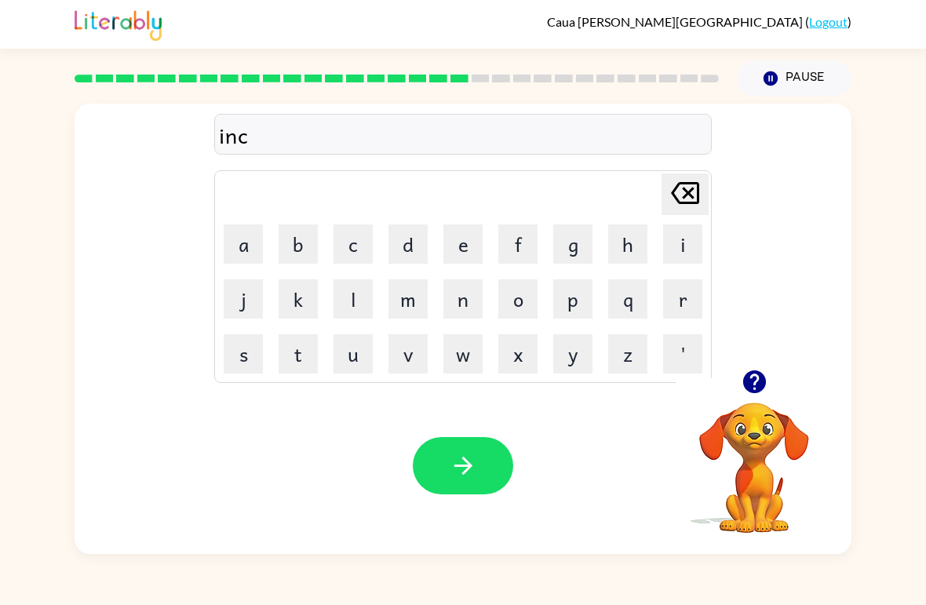
click at [681, 298] on button "r" at bounding box center [682, 298] width 39 height 39
click at [467, 244] on button "e" at bounding box center [462, 243] width 39 height 39
click at [411, 243] on button "d" at bounding box center [408, 243] width 39 height 39
click at [683, 245] on button "i" at bounding box center [682, 243] width 39 height 39
click at [304, 242] on button "b" at bounding box center [298, 243] width 39 height 39
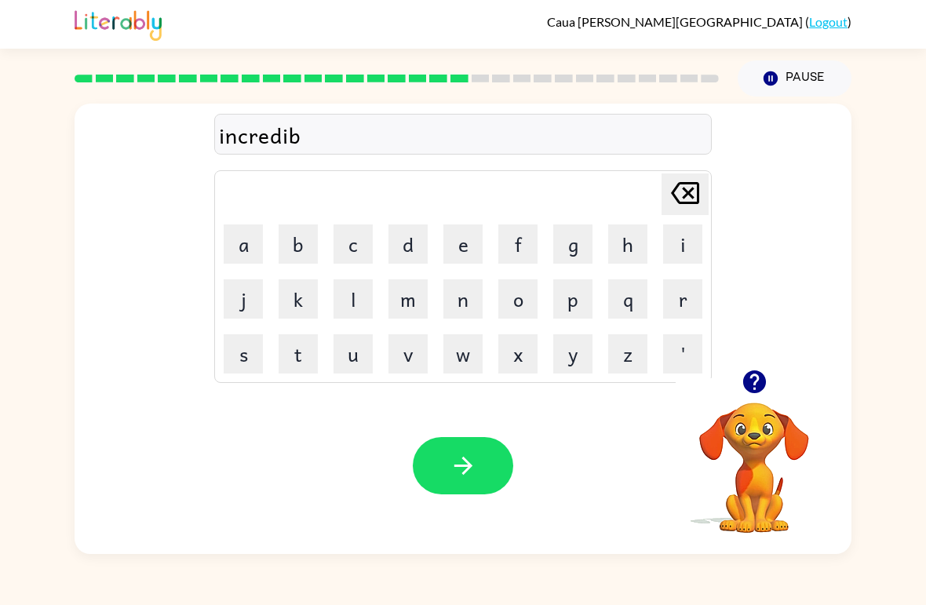
click at [363, 300] on button "l" at bounding box center [353, 298] width 39 height 39
click at [472, 246] on button "e" at bounding box center [462, 243] width 39 height 39
click at [453, 465] on icon "button" at bounding box center [463, 465] width 27 height 27
click at [772, 378] on button "button" at bounding box center [755, 382] width 40 height 40
click at [590, 284] on button "p" at bounding box center [572, 298] width 39 height 39
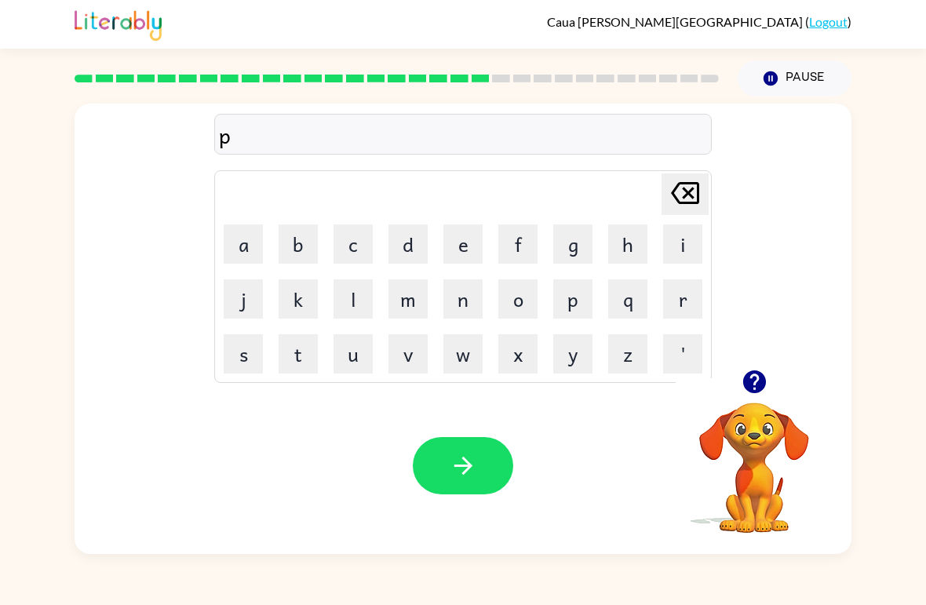
click at [757, 391] on icon "button" at bounding box center [754, 381] width 23 height 23
click at [697, 193] on icon at bounding box center [685, 193] width 28 height 22
click at [371, 288] on button "l" at bounding box center [353, 298] width 39 height 39
click at [699, 248] on button "i" at bounding box center [682, 243] width 39 height 39
click at [261, 343] on button "s" at bounding box center [243, 353] width 39 height 39
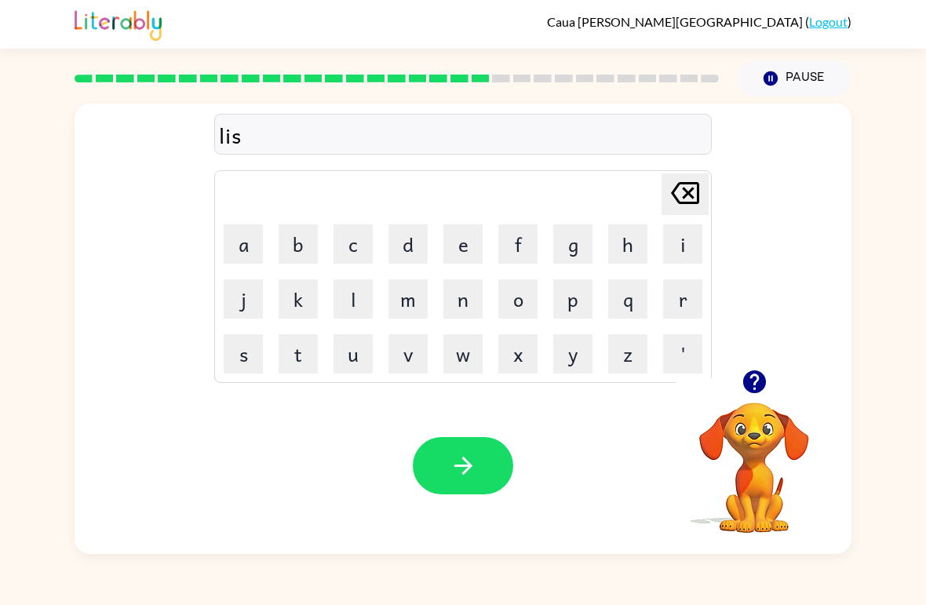
click at [465, 241] on button "e" at bounding box center [462, 243] width 39 height 39
click at [458, 309] on button "n" at bounding box center [462, 298] width 39 height 39
click at [486, 474] on button "button" at bounding box center [463, 465] width 100 height 57
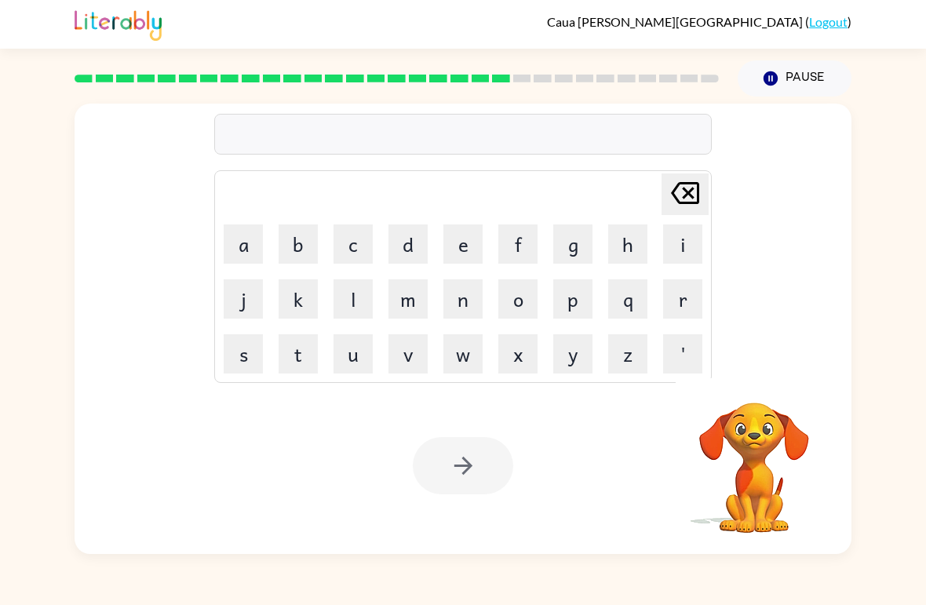
click at [467, 459] on div at bounding box center [463, 465] width 100 height 57
click at [411, 237] on button "d" at bounding box center [408, 243] width 39 height 39
click at [526, 291] on button "o" at bounding box center [517, 298] width 39 height 39
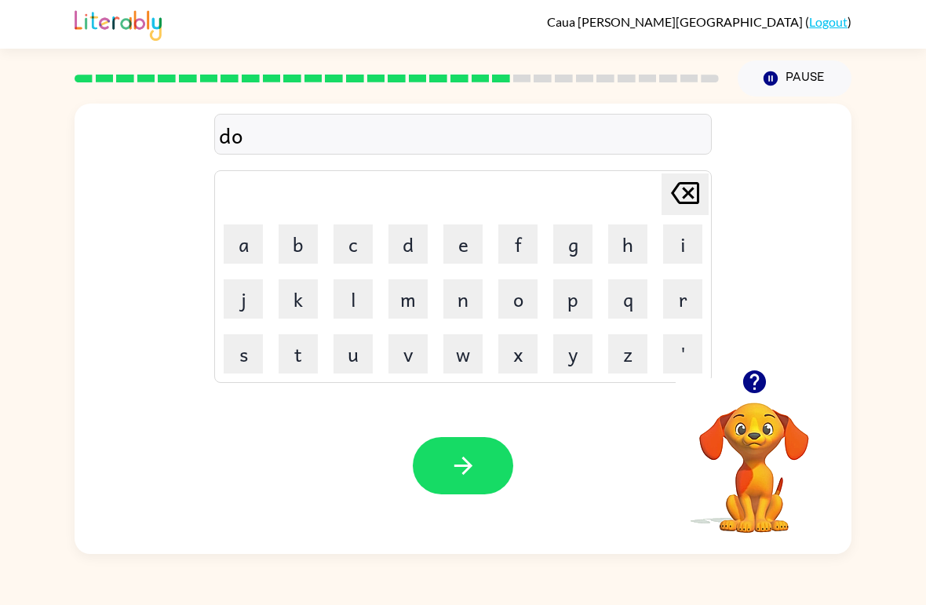
click at [421, 296] on button "m" at bounding box center [408, 298] width 39 height 39
click at [687, 243] on button "i" at bounding box center [682, 243] width 39 height 39
click at [462, 296] on button "n" at bounding box center [462, 298] width 39 height 39
click at [247, 244] on button "a" at bounding box center [243, 243] width 39 height 39
click at [309, 349] on button "t" at bounding box center [298, 353] width 39 height 39
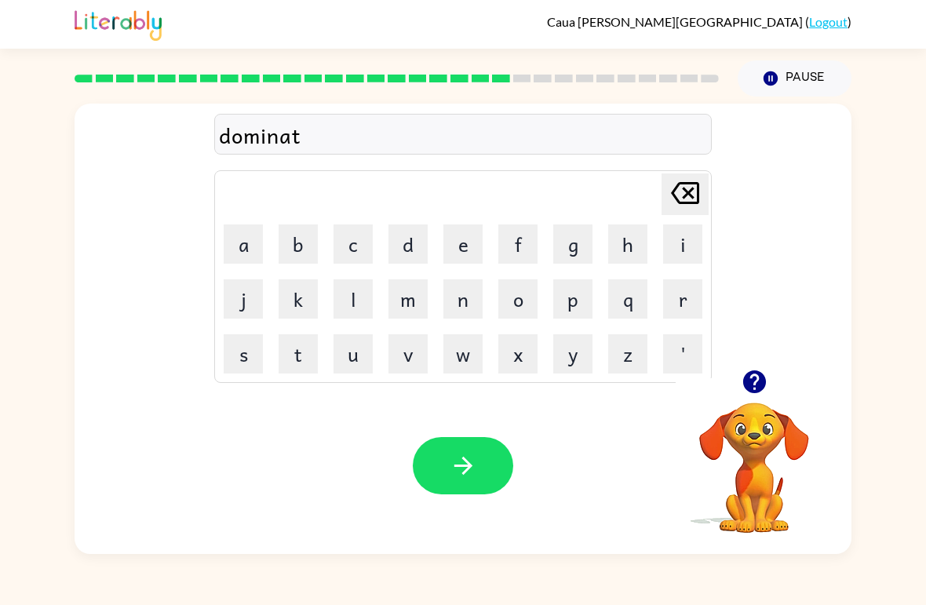
click at [471, 254] on button "e" at bounding box center [462, 243] width 39 height 39
click at [443, 458] on button "button" at bounding box center [463, 465] width 100 height 57
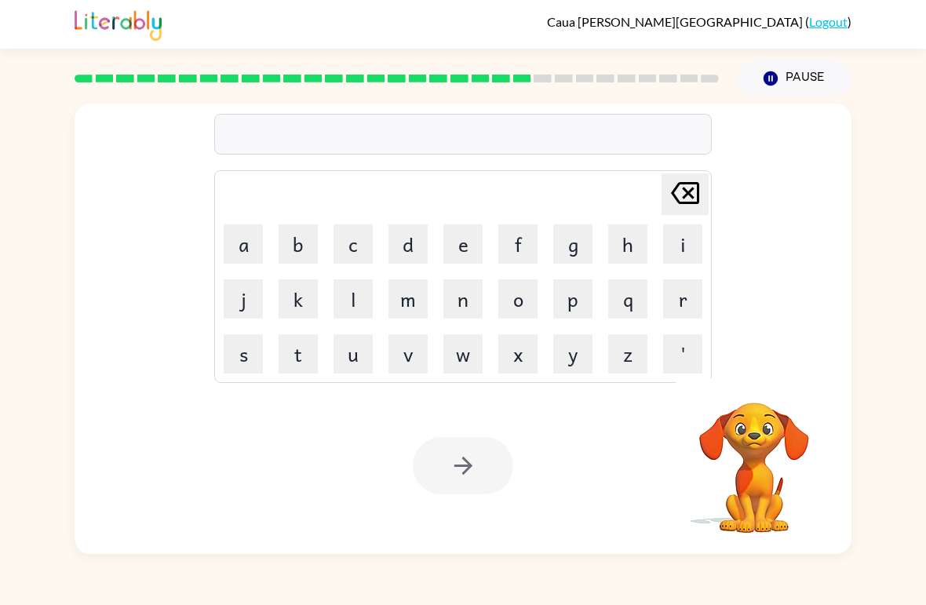
click at [484, 438] on div at bounding box center [463, 465] width 100 height 57
click at [767, 373] on icon "button" at bounding box center [754, 381] width 27 height 27
click at [924, 354] on div "[PERSON_NAME] last character input a b c d e f g h i j k l m n o p q r s t u v …" at bounding box center [463, 326] width 926 height 458
click at [924, 345] on div "[PERSON_NAME] last character input a b c d e f g h i j k l m n o p q r s t u v …" at bounding box center [463, 326] width 926 height 458
click at [254, 357] on button "s" at bounding box center [243, 353] width 39 height 39
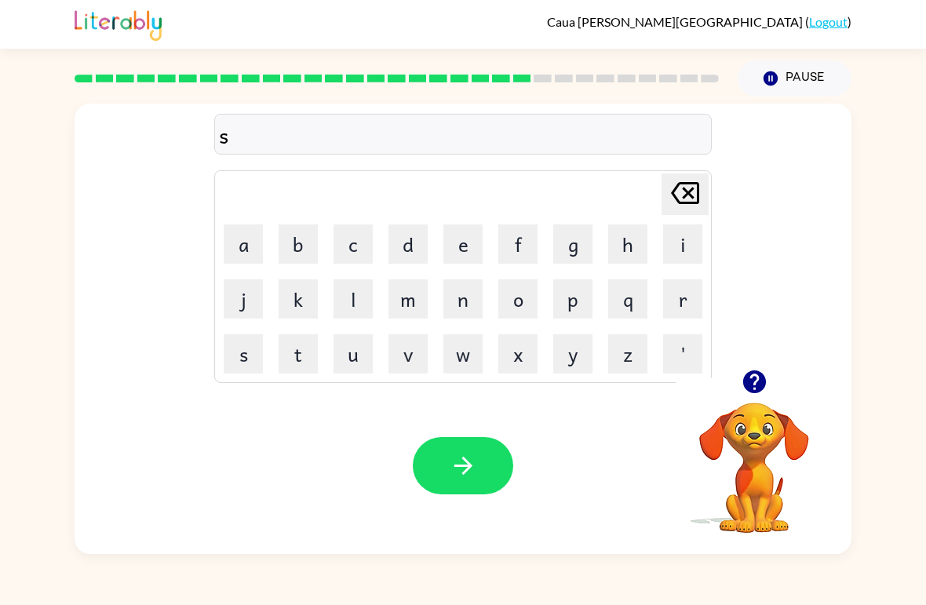
click at [688, 235] on button "i" at bounding box center [682, 243] width 39 height 39
click at [249, 345] on button "s" at bounding box center [243, 353] width 39 height 39
click at [473, 232] on button "e" at bounding box center [462, 243] width 39 height 39
click at [688, 200] on icon "[PERSON_NAME] last character input" at bounding box center [685, 193] width 38 height 38
click at [299, 353] on button "t" at bounding box center [298, 353] width 39 height 39
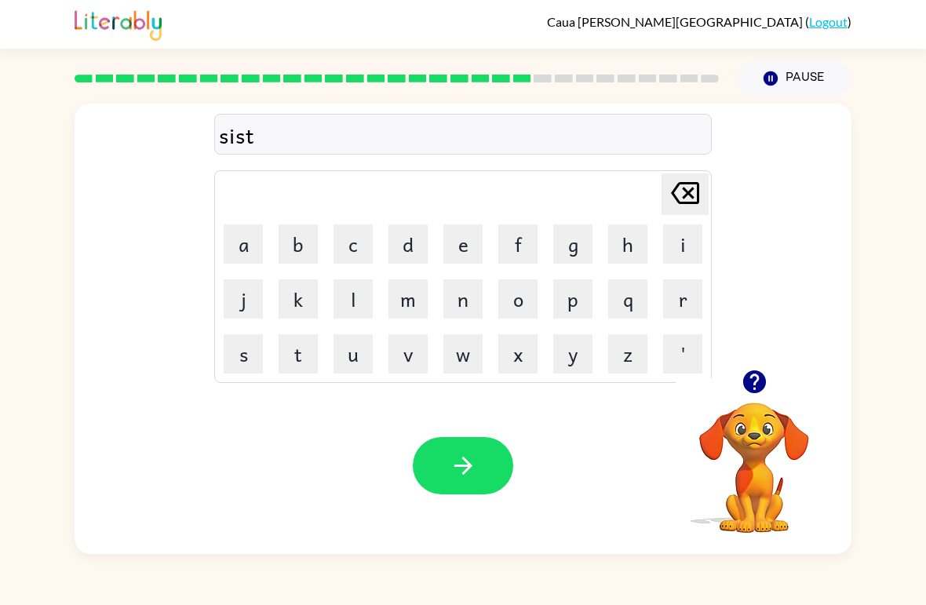
click at [470, 252] on button "e" at bounding box center [462, 243] width 39 height 39
click at [395, 303] on button "m" at bounding box center [408, 298] width 39 height 39
click at [482, 454] on button "button" at bounding box center [463, 465] width 100 height 57
click at [472, 335] on button "w" at bounding box center [462, 353] width 39 height 39
click at [528, 307] on button "o" at bounding box center [517, 298] width 39 height 39
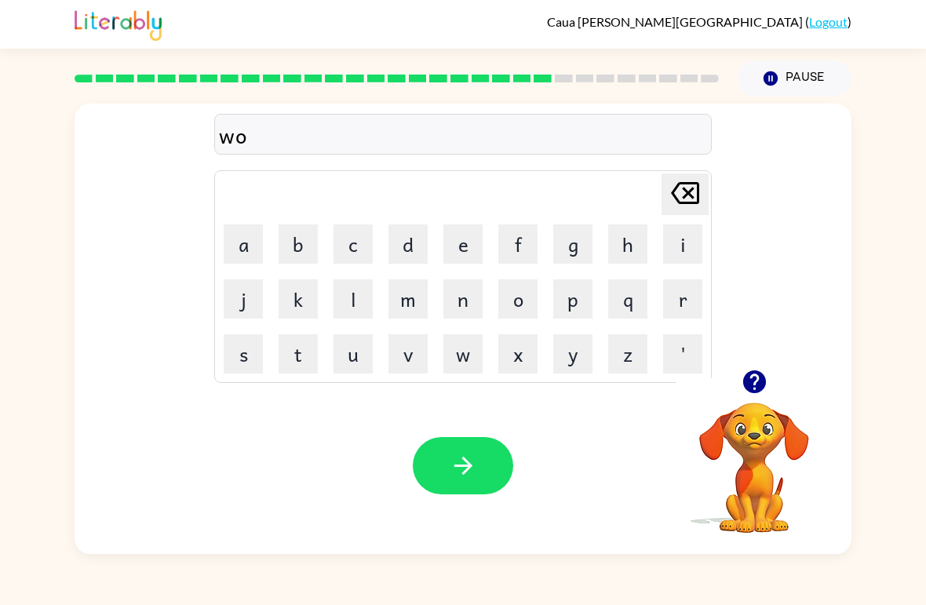
click at [699, 294] on button "r" at bounding box center [682, 298] width 39 height 39
click at [301, 363] on button "t" at bounding box center [298, 353] width 39 height 39
click at [470, 492] on button "button" at bounding box center [463, 465] width 100 height 57
click at [687, 308] on button "r" at bounding box center [682, 298] width 39 height 39
click at [474, 244] on button "e" at bounding box center [462, 243] width 39 height 39
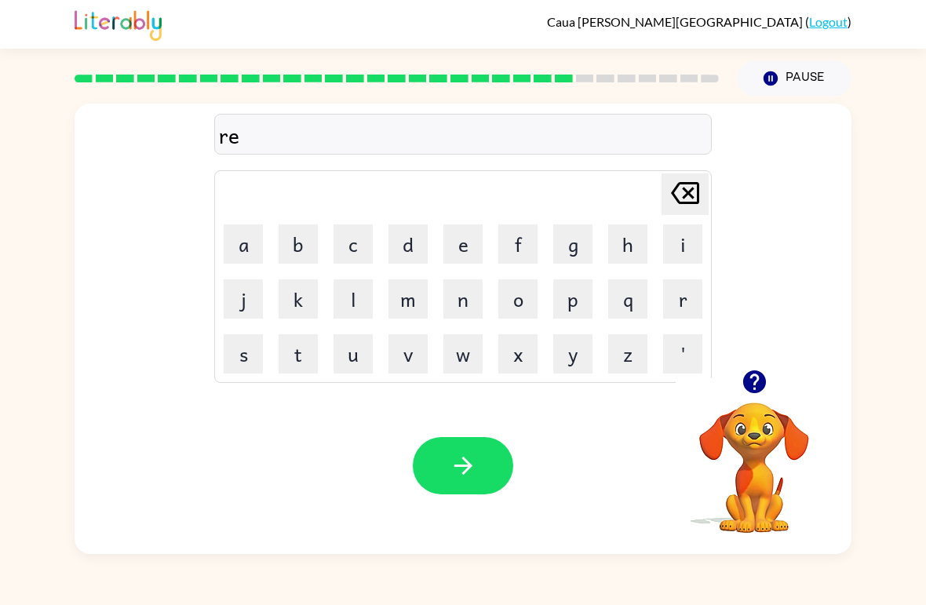
click at [363, 299] on button "l" at bounding box center [353, 298] width 39 height 39
click at [242, 246] on button "a" at bounding box center [243, 243] width 39 height 39
click at [315, 355] on button "t" at bounding box center [298, 353] width 39 height 39
click at [427, 238] on button "d" at bounding box center [408, 243] width 39 height 39
click at [680, 198] on icon "[PERSON_NAME] last character input" at bounding box center [685, 193] width 38 height 38
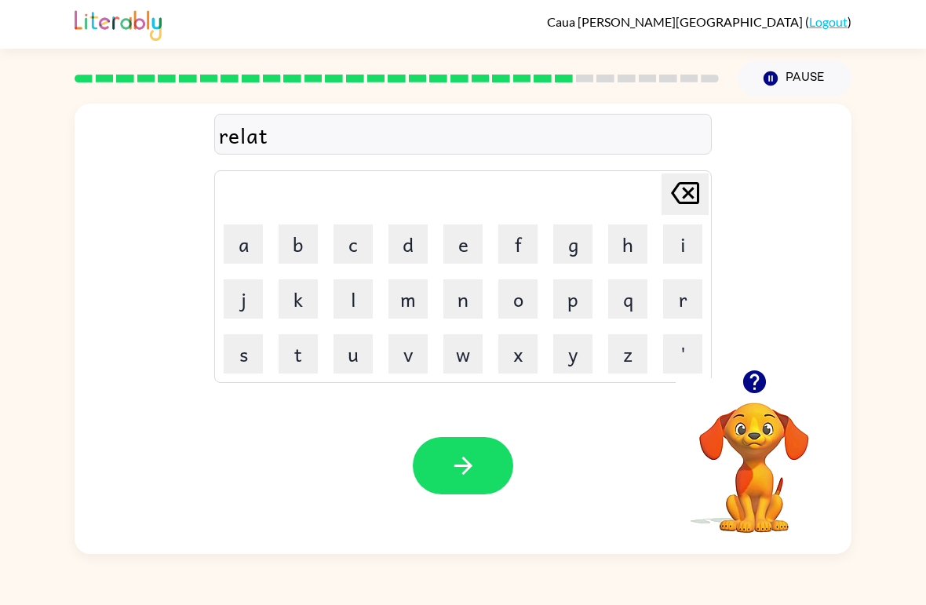
click at [482, 228] on button "e" at bounding box center [462, 243] width 39 height 39
click at [407, 251] on button "d" at bounding box center [408, 243] width 39 height 39
click at [473, 459] on icon "button" at bounding box center [463, 465] width 27 height 27
click at [767, 385] on icon "button" at bounding box center [754, 381] width 27 height 27
click at [768, 392] on button "button" at bounding box center [755, 382] width 40 height 40
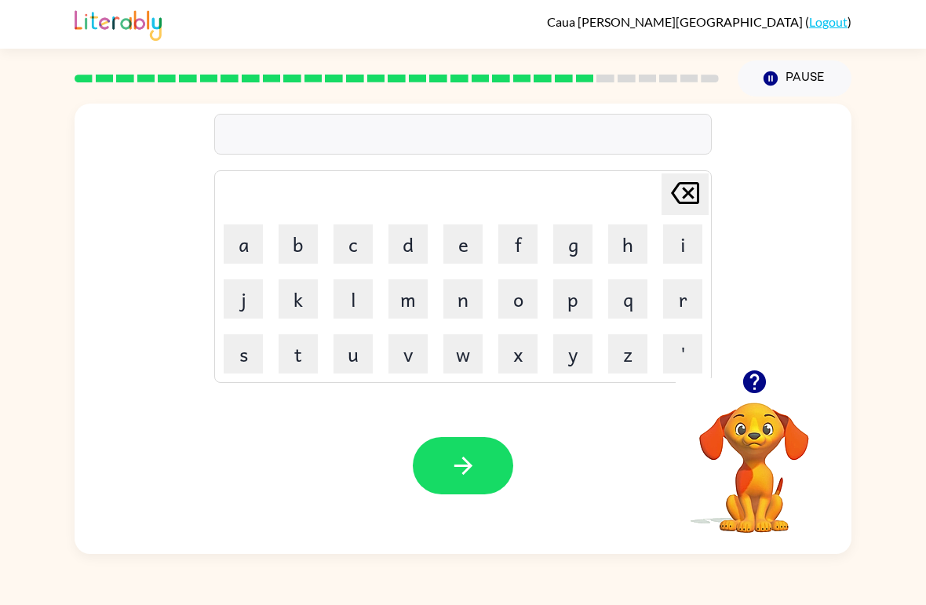
click at [316, 302] on button "k" at bounding box center [298, 298] width 39 height 39
click at [695, 239] on button "i" at bounding box center [682, 243] width 39 height 39
click at [307, 355] on button "t" at bounding box center [298, 353] width 39 height 39
click at [458, 253] on button "e" at bounding box center [462, 243] width 39 height 39
click at [465, 295] on button "n" at bounding box center [462, 298] width 39 height 39
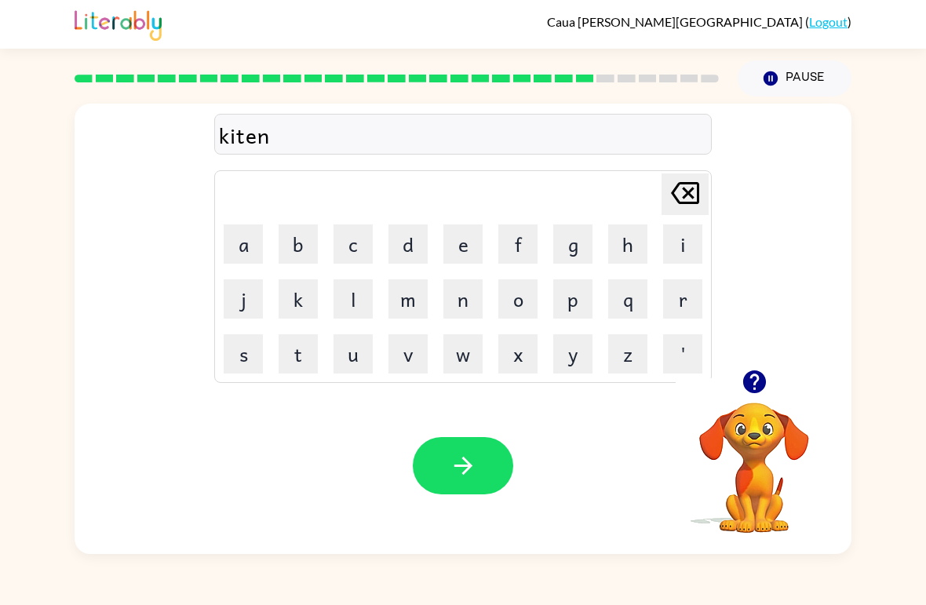
click at [476, 461] on icon "button" at bounding box center [463, 465] width 27 height 27
click at [770, 389] on button "button" at bounding box center [755, 382] width 40 height 40
click at [41, 9] on div "Caua Riguete-[PERSON_NAME][GEOGRAPHIC_DATA] ( Logout )" at bounding box center [463, 24] width 926 height 49
click at [300, 355] on button "t" at bounding box center [298, 353] width 39 height 39
click at [629, 244] on button "h" at bounding box center [627, 243] width 39 height 39
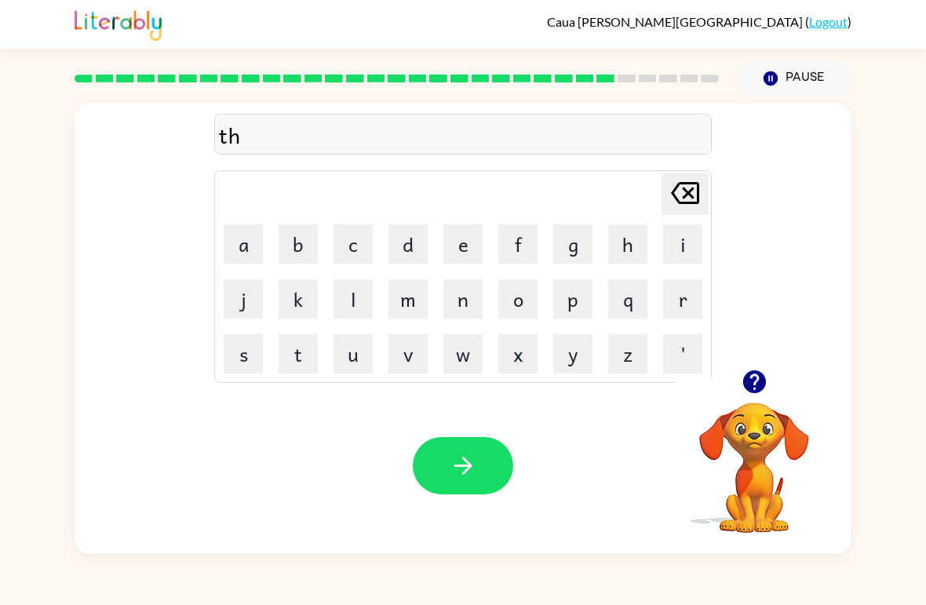
click at [465, 250] on button "e" at bounding box center [462, 243] width 39 height 39
click at [589, 301] on button "p" at bounding box center [572, 298] width 39 height 39
click at [247, 254] on button "a" at bounding box center [243, 243] width 39 height 39
click at [692, 290] on button "r" at bounding box center [682, 298] width 39 height 39
click at [310, 347] on button "t" at bounding box center [298, 353] width 39 height 39
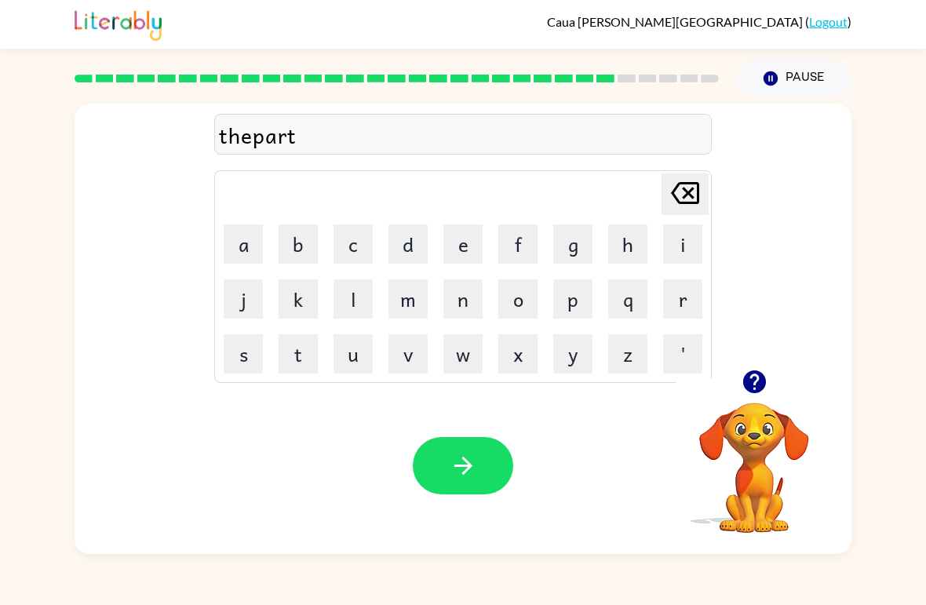
click at [246, 246] on button "a" at bounding box center [243, 243] width 39 height 39
click at [414, 305] on button "m" at bounding box center [408, 298] width 39 height 39
click at [459, 250] on button "e" at bounding box center [462, 243] width 39 height 39
click at [476, 279] on button "n" at bounding box center [462, 298] width 39 height 39
click at [297, 351] on button "t" at bounding box center [298, 353] width 39 height 39
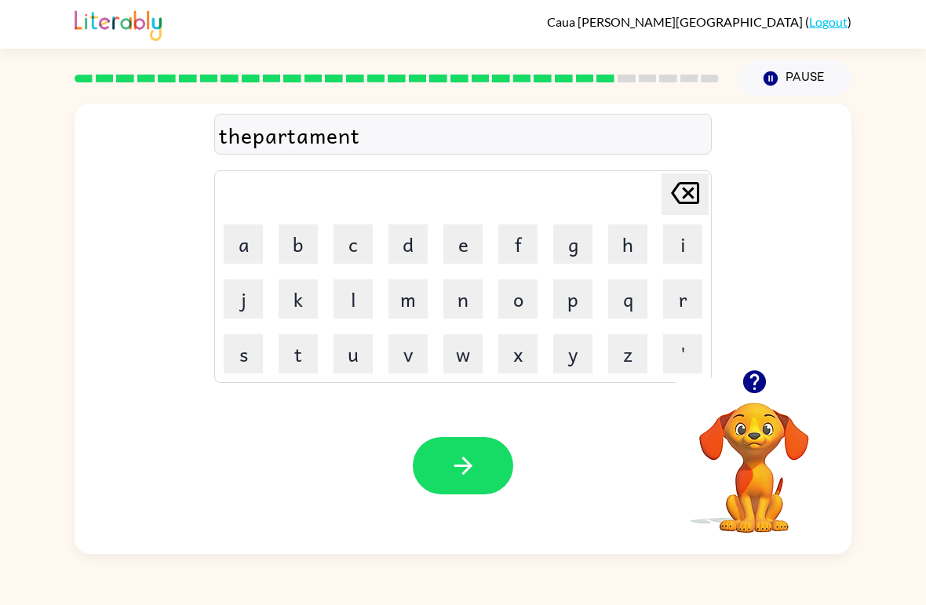
click at [467, 460] on icon "button" at bounding box center [463, 465] width 27 height 27
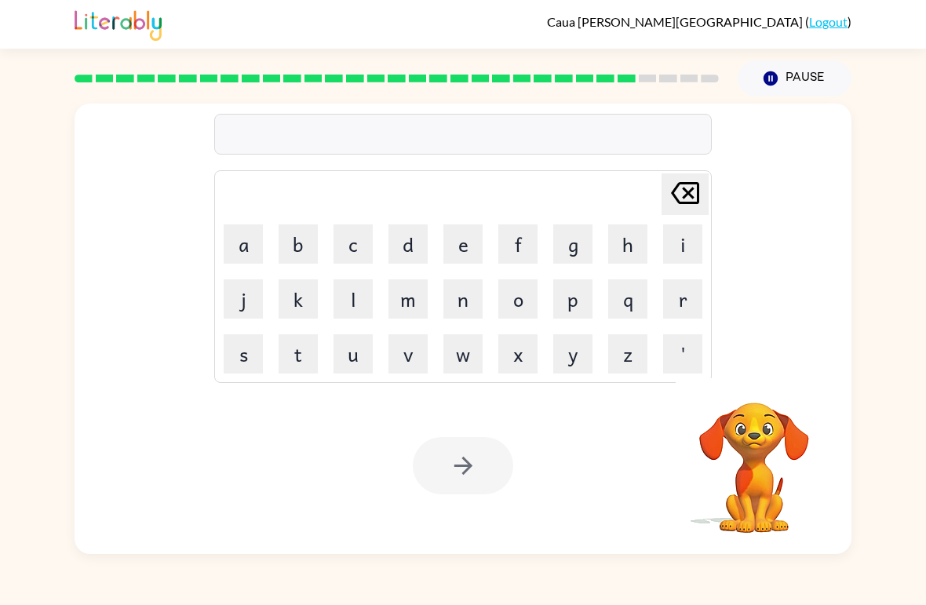
click at [478, 461] on div at bounding box center [463, 465] width 100 height 57
click at [244, 354] on button "s" at bounding box center [243, 353] width 39 height 39
click at [360, 305] on button "l" at bounding box center [353, 298] width 39 height 39
click at [230, 241] on button "a" at bounding box center [243, 243] width 39 height 39
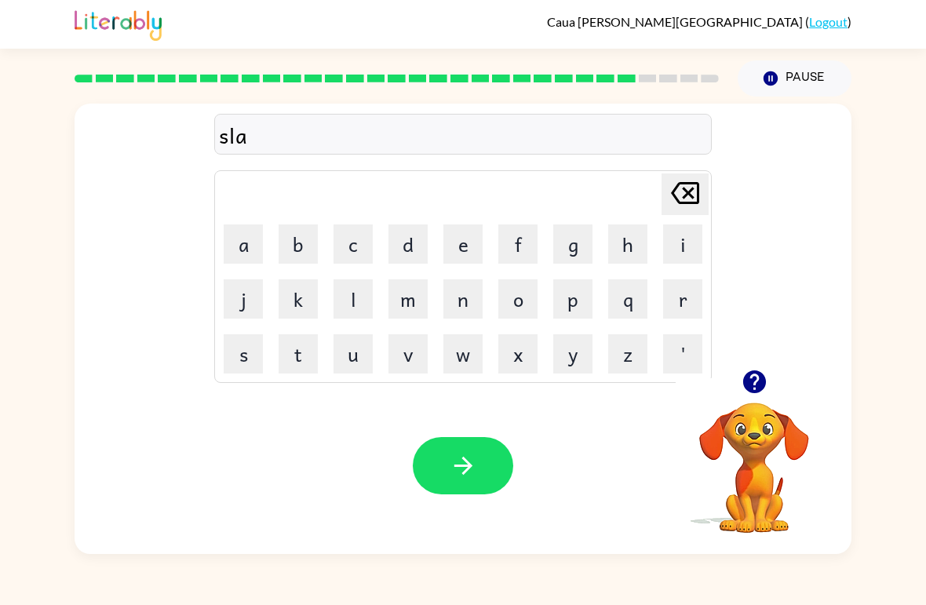
click at [305, 351] on button "t" at bounding box center [298, 353] width 39 height 39
click at [241, 244] on button "a" at bounding box center [243, 243] width 39 height 39
click at [512, 466] on button "button" at bounding box center [463, 465] width 100 height 57
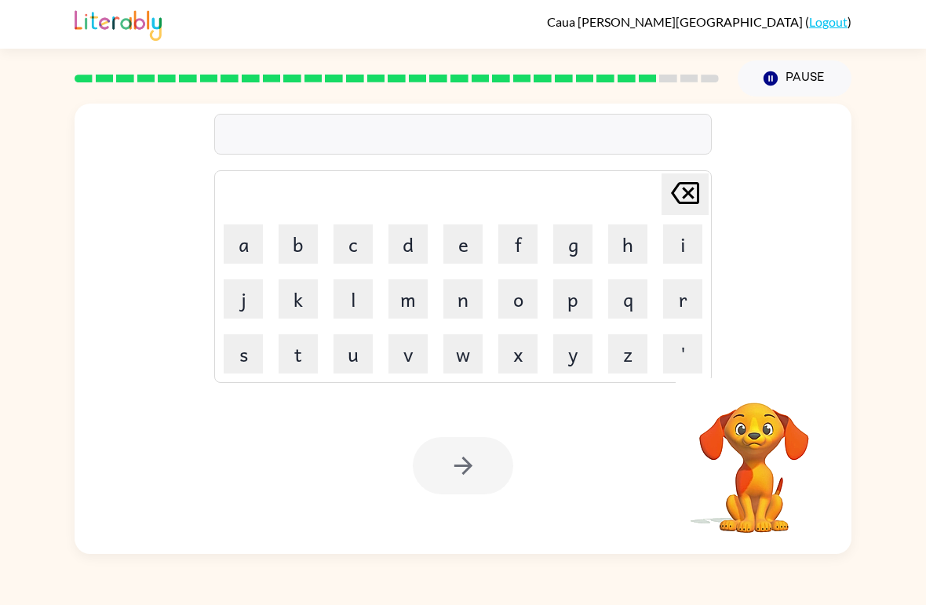
click at [358, 358] on button "u" at bounding box center [353, 353] width 39 height 39
click at [473, 301] on button "n" at bounding box center [462, 298] width 39 height 39
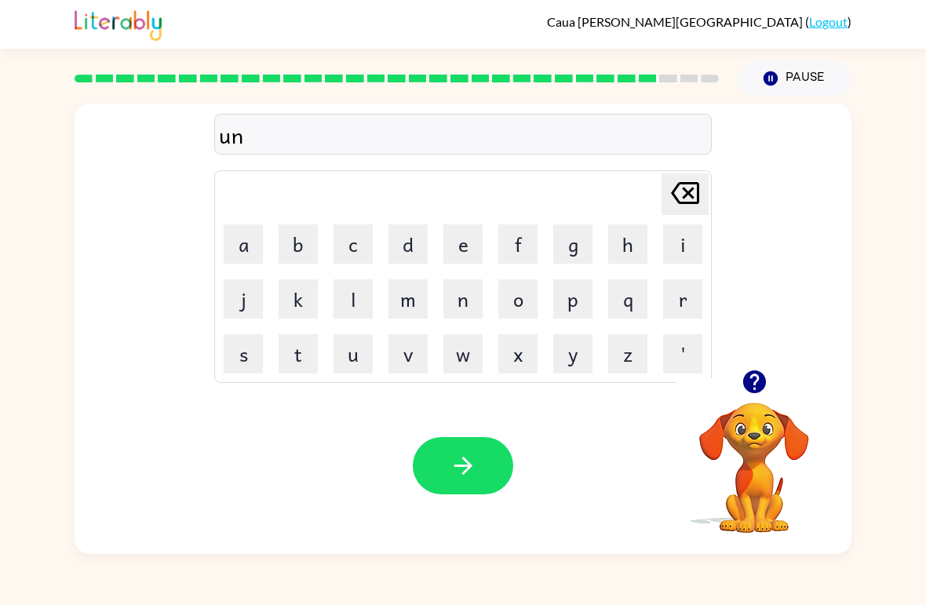
click at [695, 235] on button "i" at bounding box center [682, 243] width 39 height 39
click at [422, 336] on button "v" at bounding box center [408, 353] width 39 height 39
click at [463, 254] on button "e" at bounding box center [462, 243] width 39 height 39
click at [678, 294] on button "r" at bounding box center [682, 298] width 39 height 39
click at [260, 348] on button "s" at bounding box center [243, 353] width 39 height 39
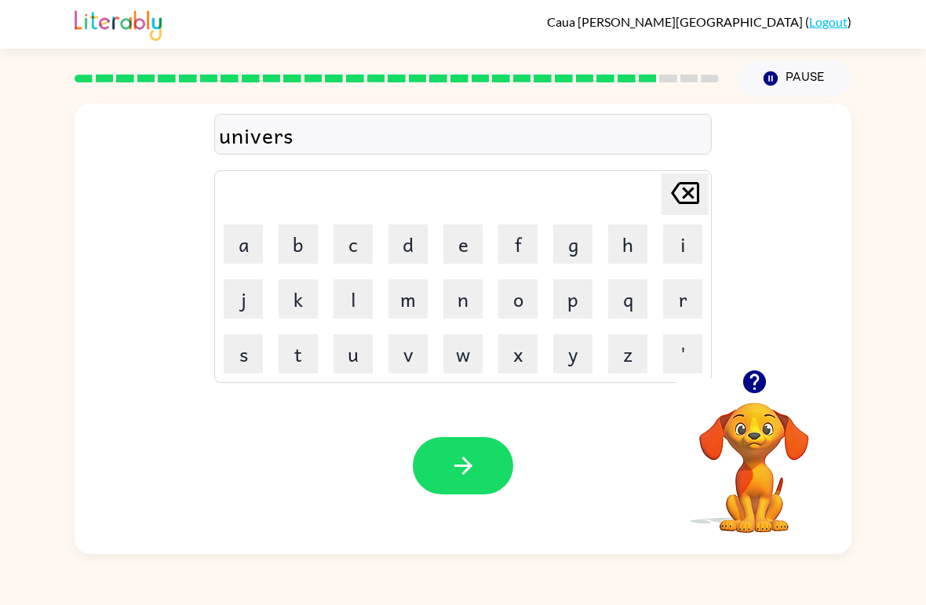
click at [237, 242] on button "a" at bounding box center [243, 243] width 39 height 39
click at [358, 296] on button "l" at bounding box center [353, 298] width 39 height 39
click at [476, 478] on icon "button" at bounding box center [463, 465] width 27 height 27
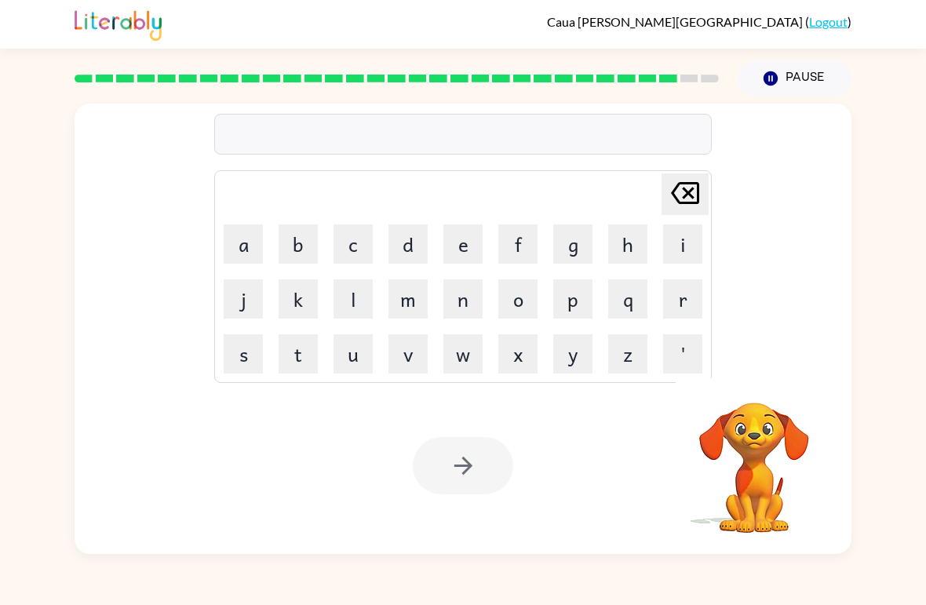
click at [477, 448] on div at bounding box center [463, 465] width 100 height 57
click at [455, 455] on div at bounding box center [463, 465] width 100 height 57
click at [18, 362] on div "[PERSON_NAME] last character input a b c d e f g h i j k l m n o p q r s t u v …" at bounding box center [463, 326] width 926 height 458
click at [236, 346] on button "s" at bounding box center [243, 353] width 39 height 39
click at [517, 289] on button "o" at bounding box center [517, 298] width 39 height 39
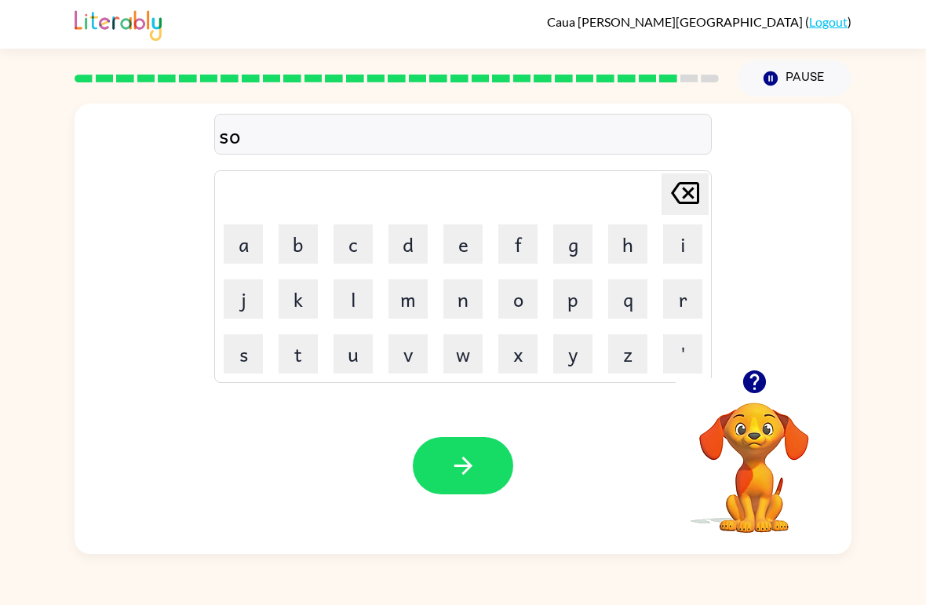
click at [356, 290] on button "l" at bounding box center [353, 298] width 39 height 39
click at [414, 356] on button "v" at bounding box center [408, 353] width 39 height 39
click at [480, 239] on button "e" at bounding box center [462, 243] width 39 height 39
click at [677, 291] on button "r" at bounding box center [682, 298] width 39 height 39
click at [473, 352] on button "w" at bounding box center [462, 353] width 39 height 39
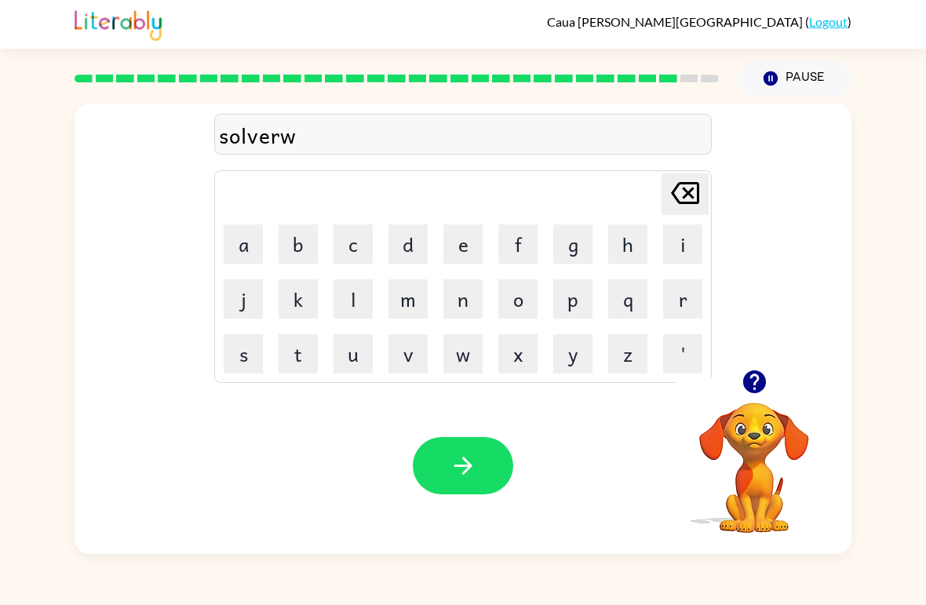
click at [632, 244] on button "h" at bounding box center [627, 243] width 39 height 39
click at [481, 237] on button "e" at bounding box center [462, 243] width 39 height 39
click at [698, 293] on button "r" at bounding box center [682, 298] width 39 height 39
click at [452, 235] on button "e" at bounding box center [462, 243] width 39 height 39
click at [467, 464] on icon "button" at bounding box center [463, 466] width 18 height 18
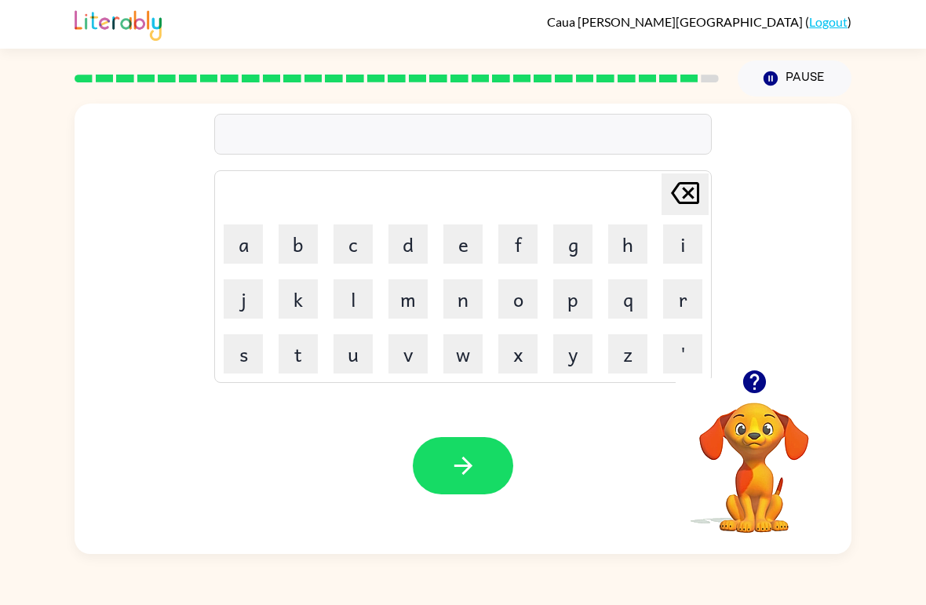
click at [250, 262] on button "a" at bounding box center [243, 243] width 39 height 39
click at [476, 294] on button "n" at bounding box center [462, 298] width 39 height 39
click at [361, 234] on button "c" at bounding box center [353, 243] width 39 height 39
click at [254, 247] on button "a" at bounding box center [243, 243] width 39 height 39
click at [363, 347] on button "u" at bounding box center [353, 353] width 39 height 39
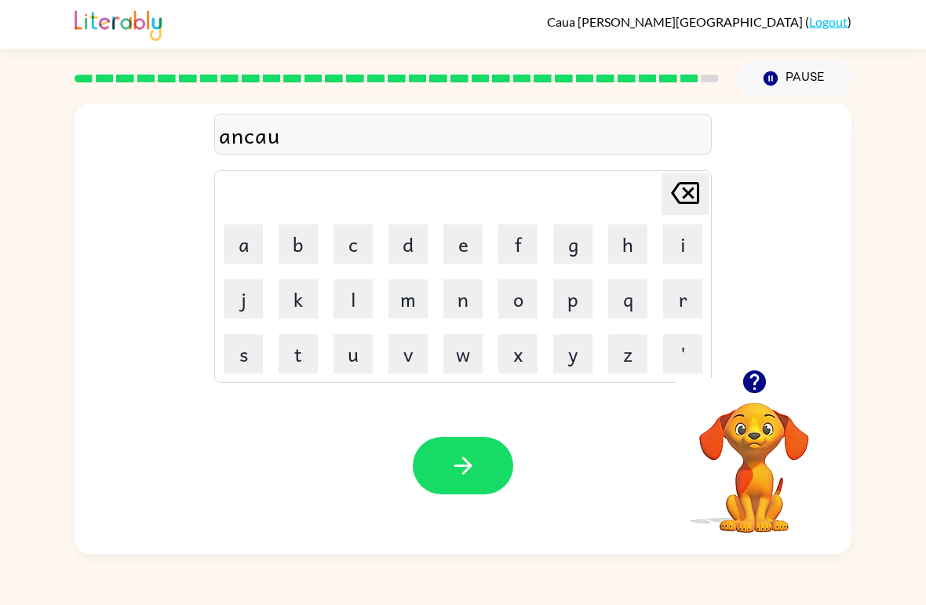
click at [460, 301] on button "n" at bounding box center [462, 298] width 39 height 39
click at [305, 352] on button "t" at bounding box center [298, 353] width 39 height 39
click at [462, 239] on button "e" at bounding box center [462, 243] width 39 height 39
click at [697, 300] on button "r" at bounding box center [682, 298] width 39 height 39
click at [447, 484] on button "button" at bounding box center [463, 465] width 100 height 57
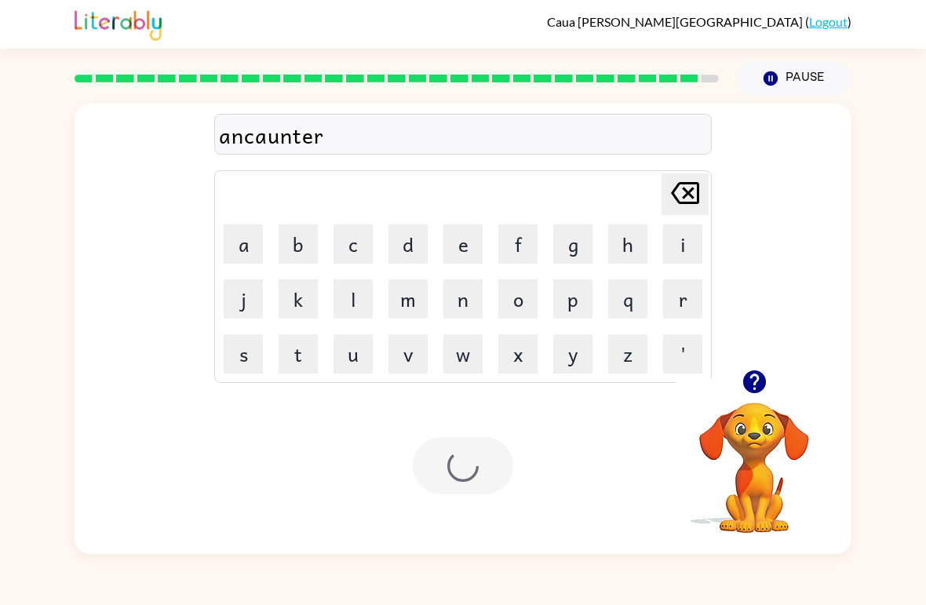
click at [447, 484] on div at bounding box center [463, 465] width 100 height 57
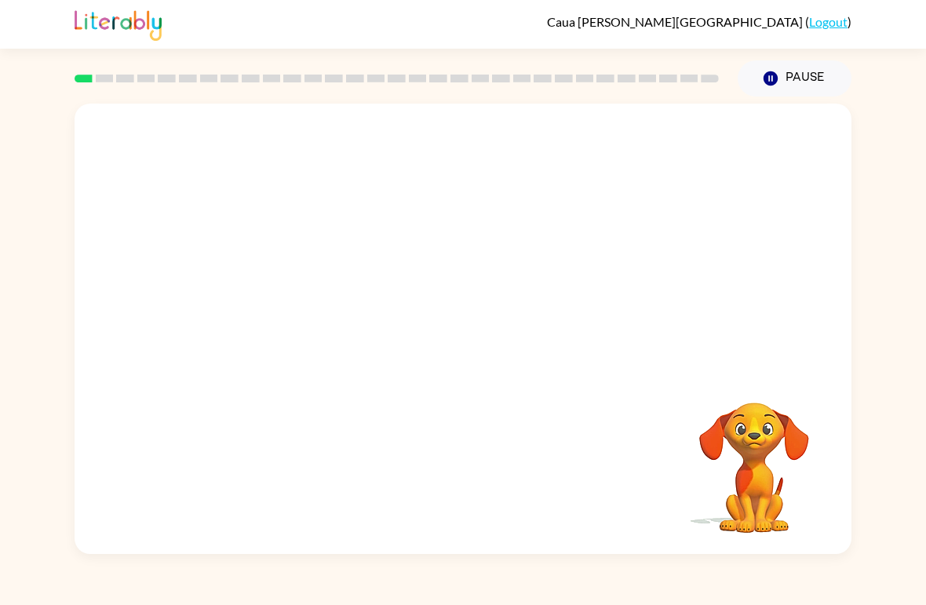
click at [277, 308] on video "Your browser must support playing .mp4 files to use Literably. Please try using…" at bounding box center [463, 237] width 777 height 266
click at [276, 307] on video "Your browser must support playing .mp4 files to use Literably. Please try using…" at bounding box center [463, 237] width 777 height 266
click at [321, 285] on video "Your browser must support playing .mp4 files to use Literably. Please try using…" at bounding box center [463, 237] width 777 height 266
click at [786, 75] on button "Pause Pause" at bounding box center [795, 78] width 114 height 36
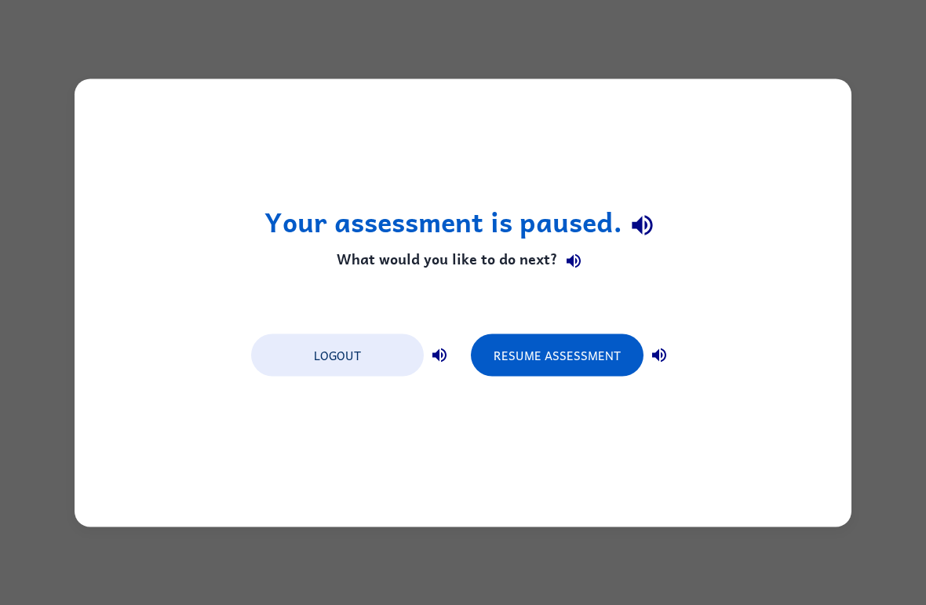
click at [804, 77] on div "Your assessment is paused. What would you like to do next? Logout Resume Assess…" at bounding box center [463, 302] width 926 height 605
click at [847, 84] on div "Your assessment is paused. What would you like to do next? Logout Resume Assess…" at bounding box center [463, 302] width 777 height 448
click at [593, 359] on button "Resume Assessment" at bounding box center [557, 355] width 173 height 42
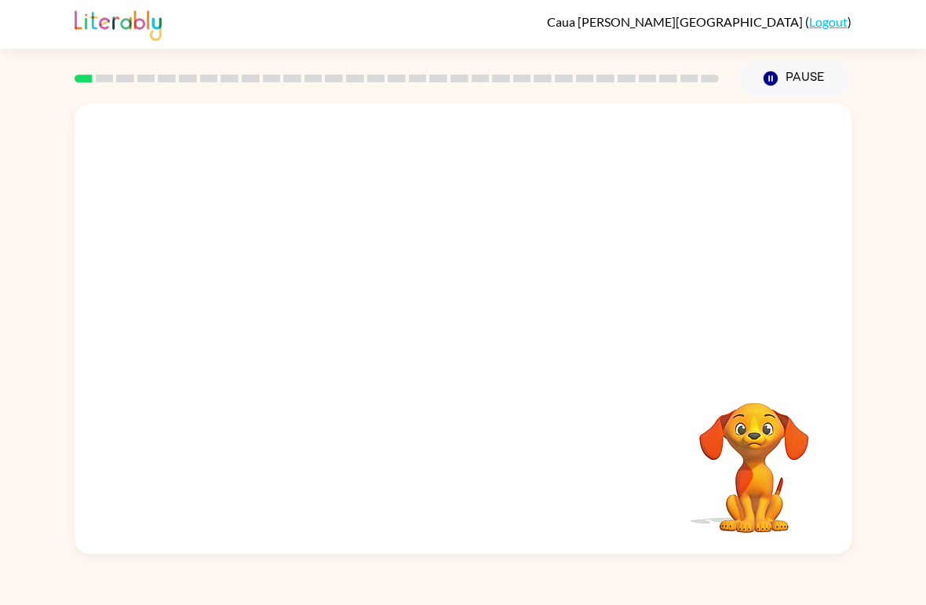
click at [797, 80] on button "Pause Pause" at bounding box center [795, 78] width 114 height 36
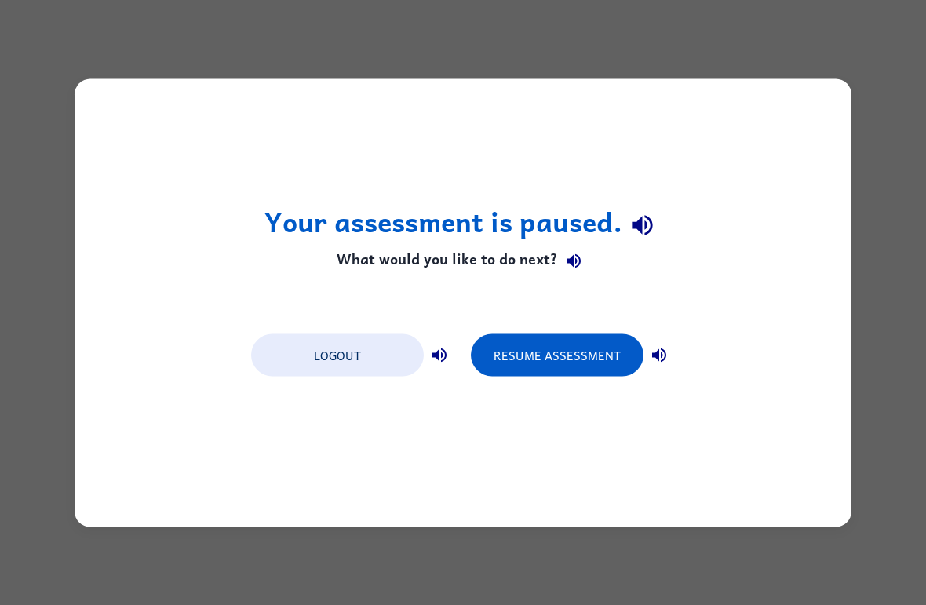
click at [805, 71] on div "Your assessment is paused. What would you like to do next? Logout Resume Assess…" at bounding box center [463, 302] width 926 height 605
click at [862, 65] on div "Your assessment is paused. What would you like to do next? Logout Resume Assess…" at bounding box center [463, 302] width 926 height 605
click at [832, 77] on div "Your assessment is paused. What would you like to do next? Logout Resume Assess…" at bounding box center [463, 302] width 926 height 605
click at [790, 86] on div "Your assessment is paused. What would you like to do next? Logout Resume Assess…" at bounding box center [463, 302] width 777 height 448
click at [767, 144] on div "Your assessment is paused. What would you like to do next? Logout Resume Assess…" at bounding box center [463, 302] width 777 height 448
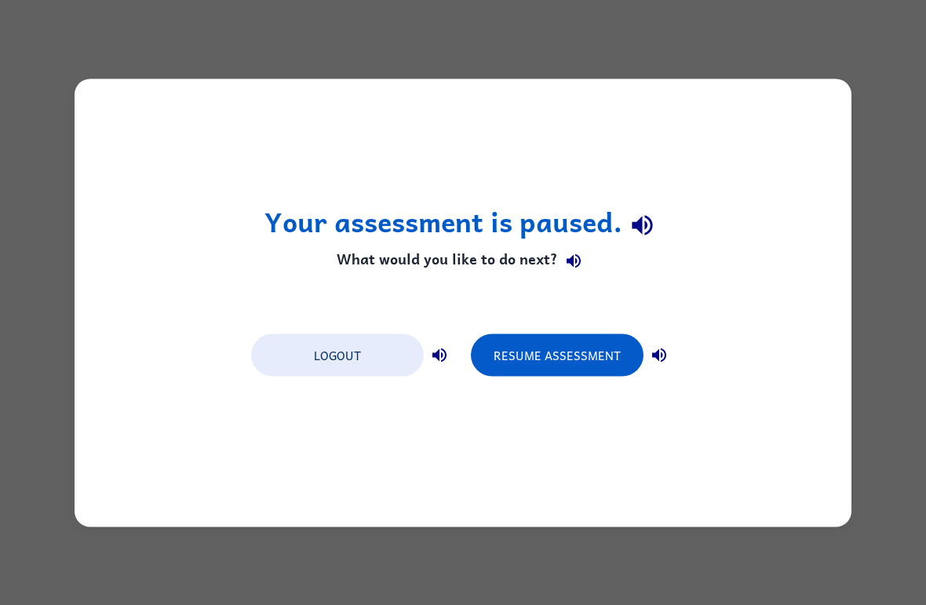
click at [711, 257] on div "Your assessment is paused. What would you like to do next? Logout Resume Assess…" at bounding box center [463, 302] width 777 height 448
click at [671, 349] on button "button" at bounding box center [659, 354] width 31 height 31
click at [664, 349] on icon "button" at bounding box center [659, 354] width 19 height 19
click at [582, 255] on icon "button" at bounding box center [573, 261] width 19 height 19
click at [902, 53] on div "Your assessment is paused. What would you like to do next? Logout Resume Assess…" at bounding box center [463, 302] width 926 height 605
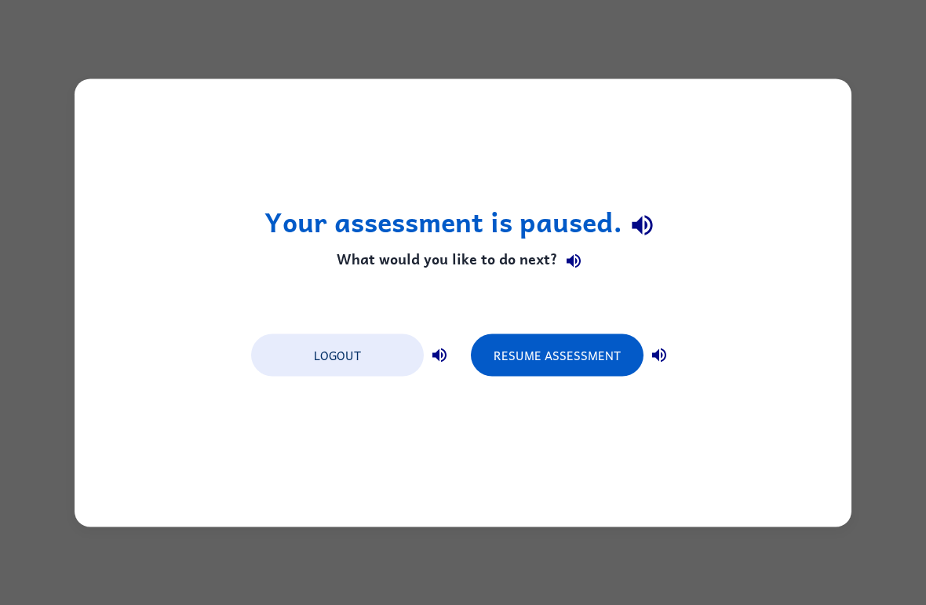
click at [540, 352] on button "Resume Assessment" at bounding box center [557, 355] width 173 height 42
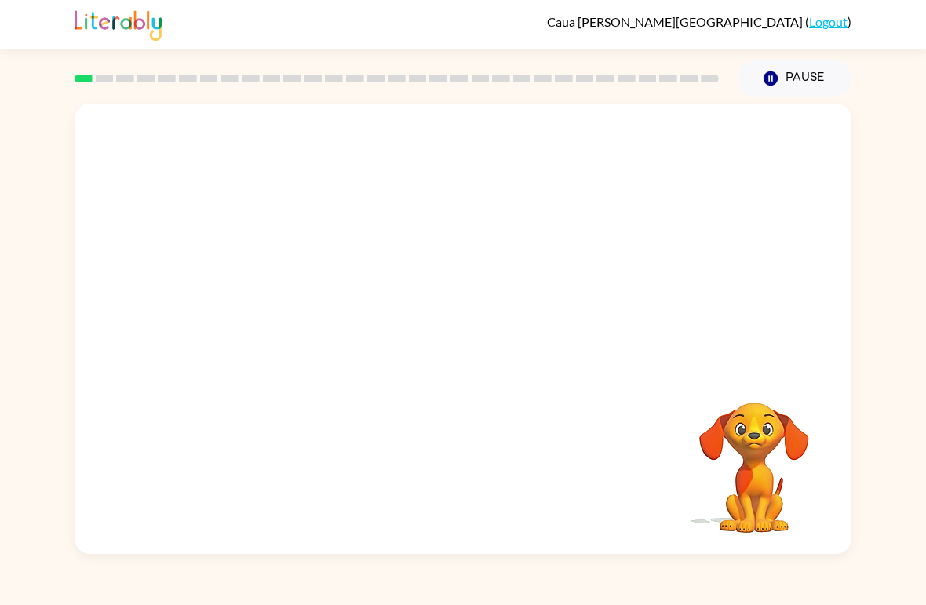
click at [709, 392] on video "Your browser must support playing .mp4 files to use Literably. Please try using…" at bounding box center [754, 456] width 157 height 157
click at [750, 411] on video "Your browser must support playing .mp4 files to use Literably. Please try using…" at bounding box center [754, 456] width 157 height 157
click at [808, 71] on button "Pause Pause" at bounding box center [795, 78] width 114 height 36
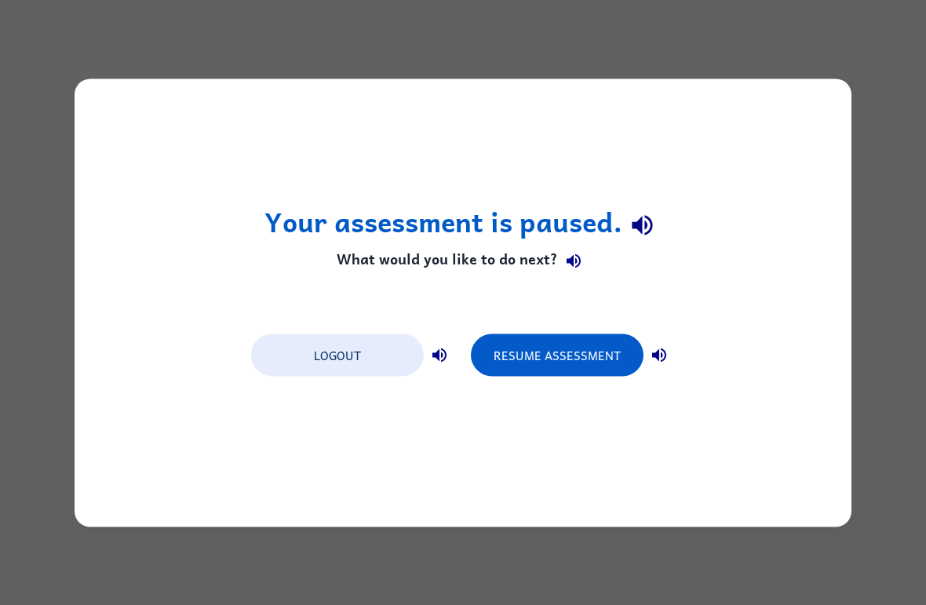
click at [580, 352] on button "Resume Assessment" at bounding box center [557, 355] width 173 height 42
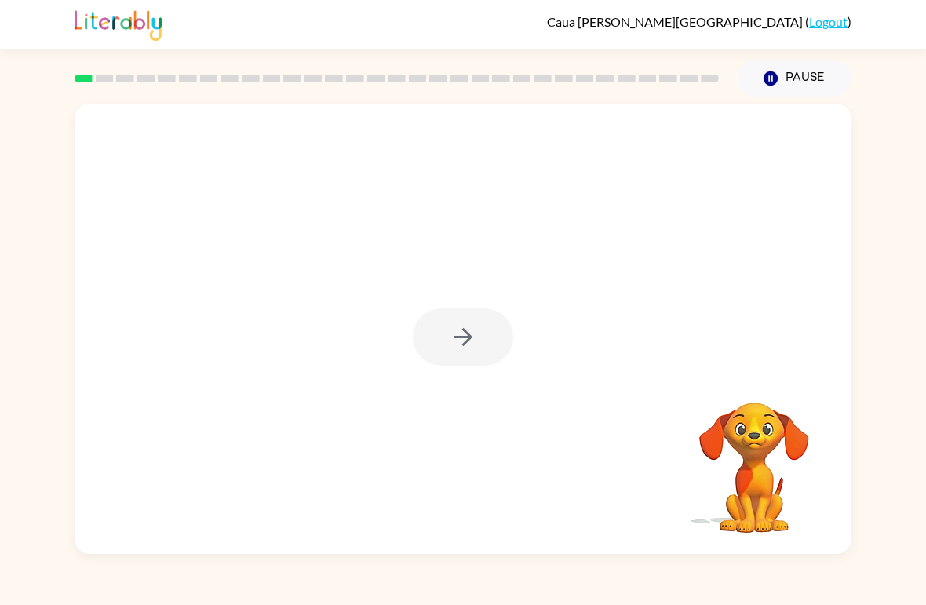
click at [840, 310] on div at bounding box center [463, 329] width 777 height 451
click at [479, 336] on div at bounding box center [463, 336] width 100 height 57
click at [490, 361] on button "button" at bounding box center [463, 336] width 100 height 57
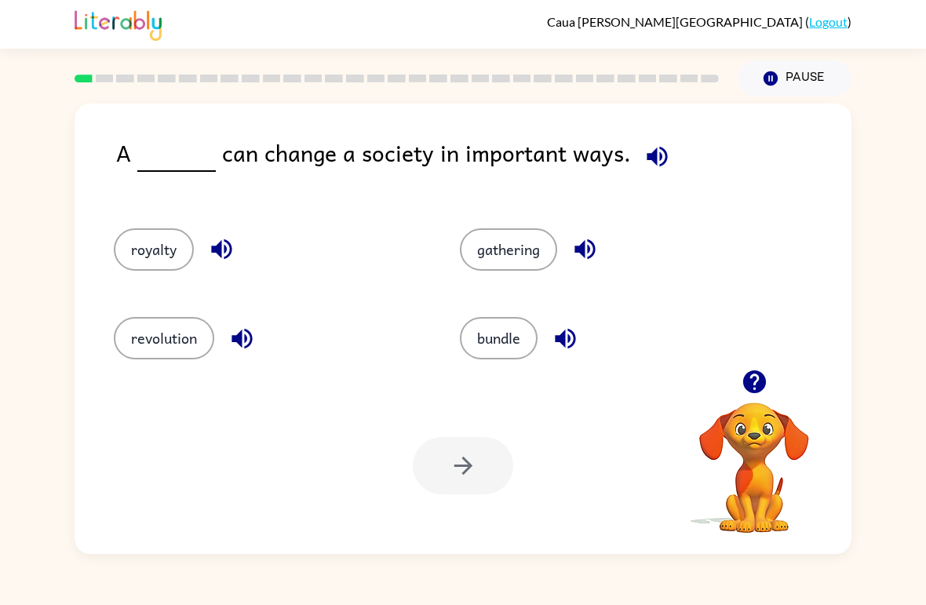
click at [149, 246] on button "royalty" at bounding box center [154, 249] width 80 height 42
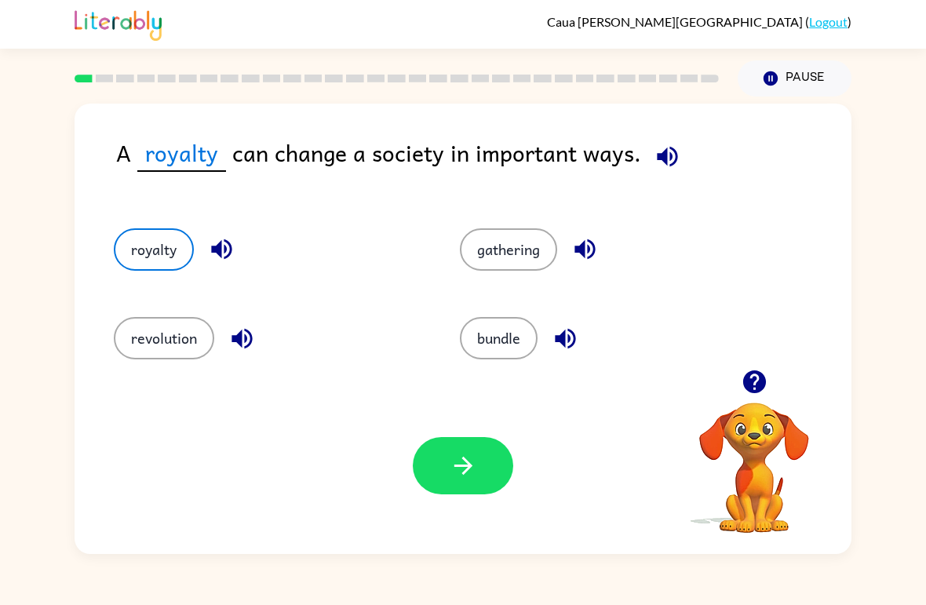
click at [170, 344] on button "revolution" at bounding box center [164, 338] width 100 height 42
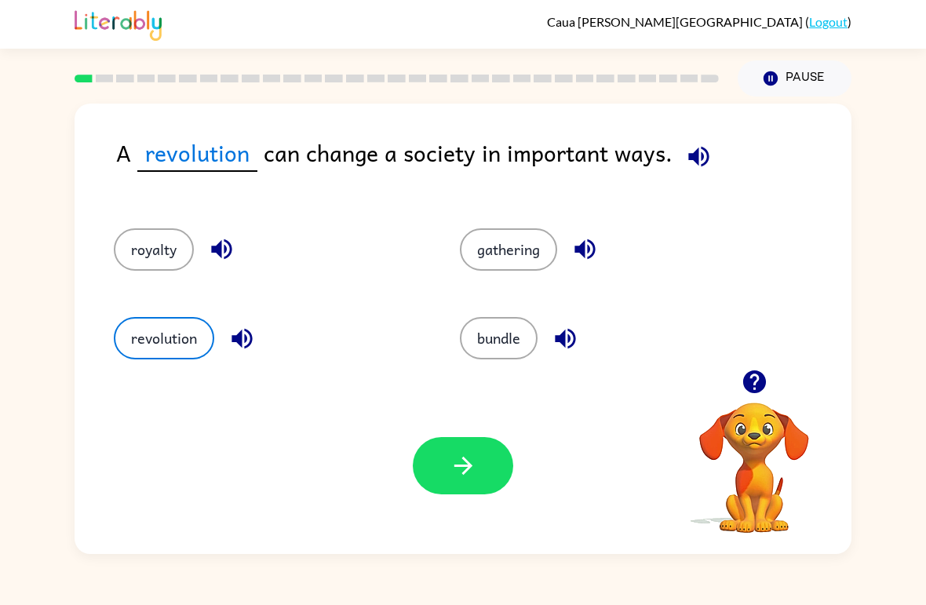
click at [479, 466] on button "button" at bounding box center [463, 465] width 100 height 57
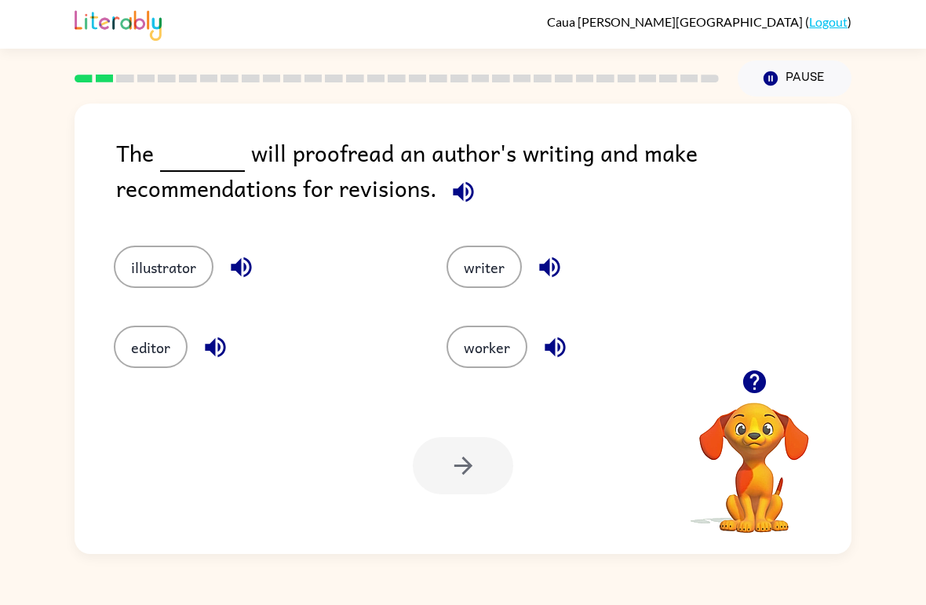
click at [155, 272] on button "illustrator" at bounding box center [164, 267] width 100 height 42
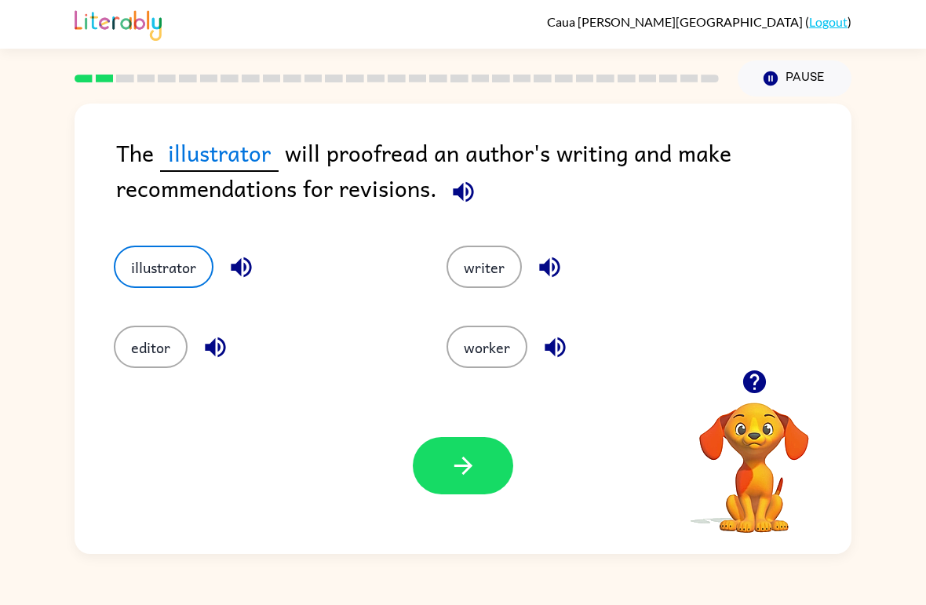
click at [469, 473] on icon "button" at bounding box center [463, 465] width 27 height 27
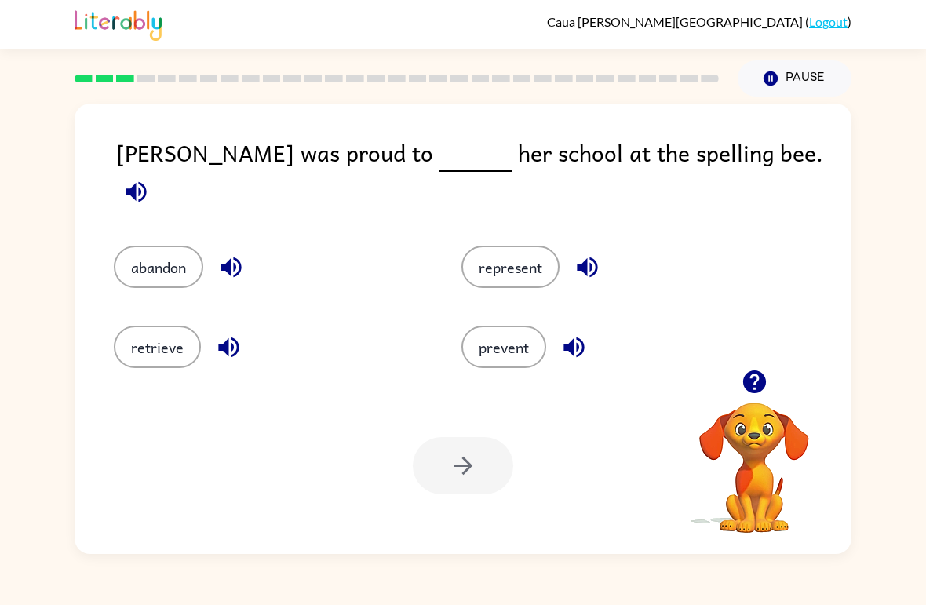
click at [525, 256] on button "represent" at bounding box center [511, 267] width 98 height 42
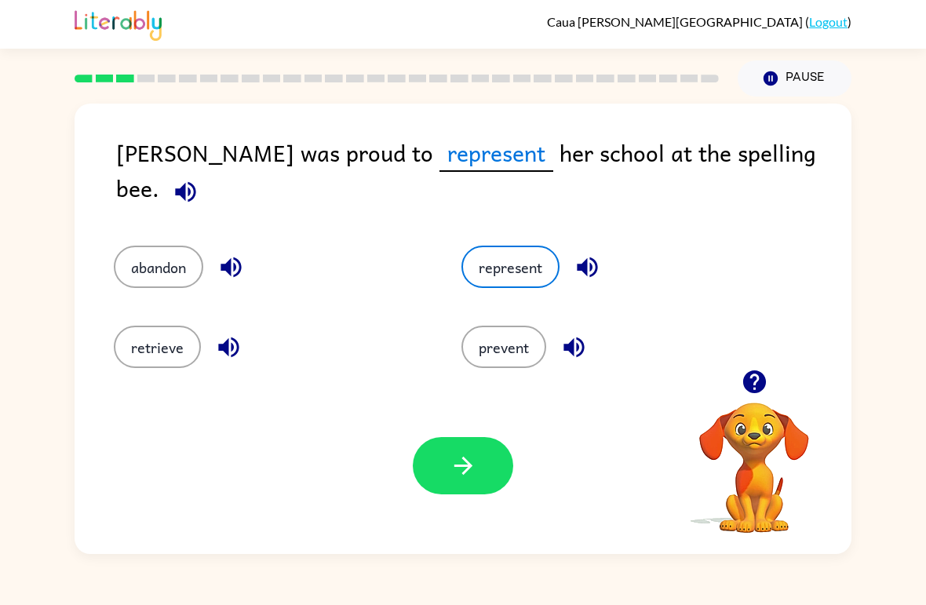
click at [446, 441] on button "button" at bounding box center [463, 465] width 100 height 57
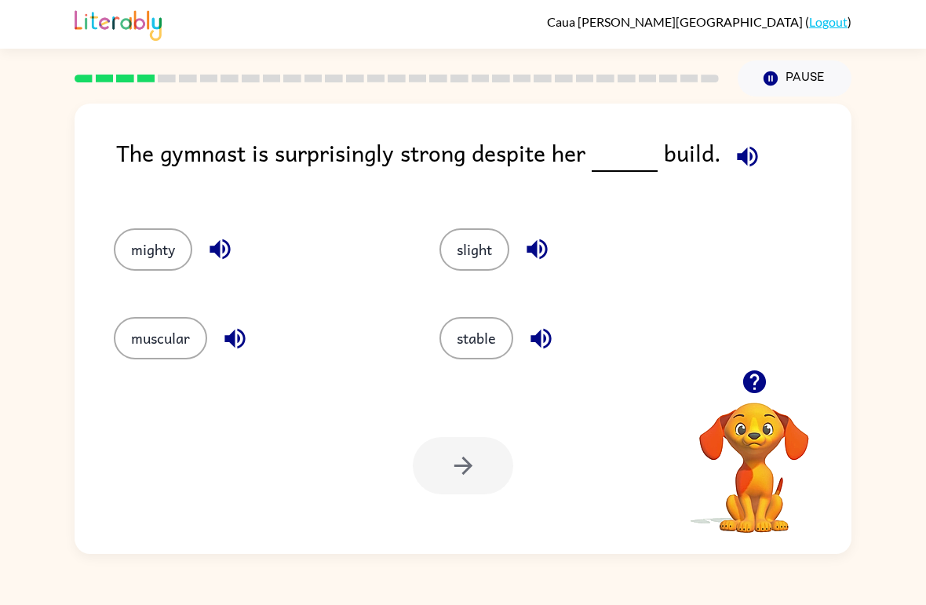
click at [152, 238] on button "mighty" at bounding box center [153, 249] width 78 height 42
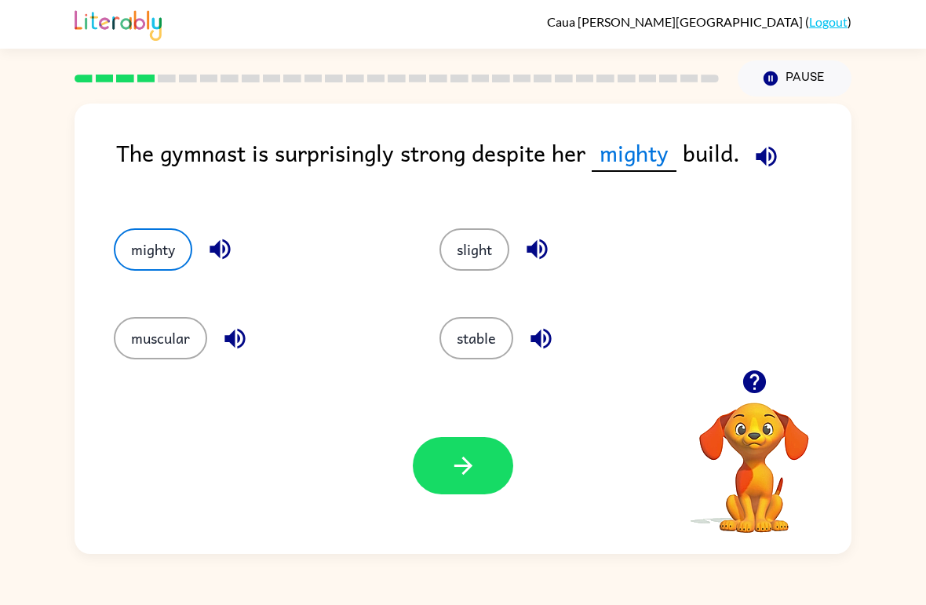
click at [473, 485] on button "button" at bounding box center [463, 465] width 100 height 57
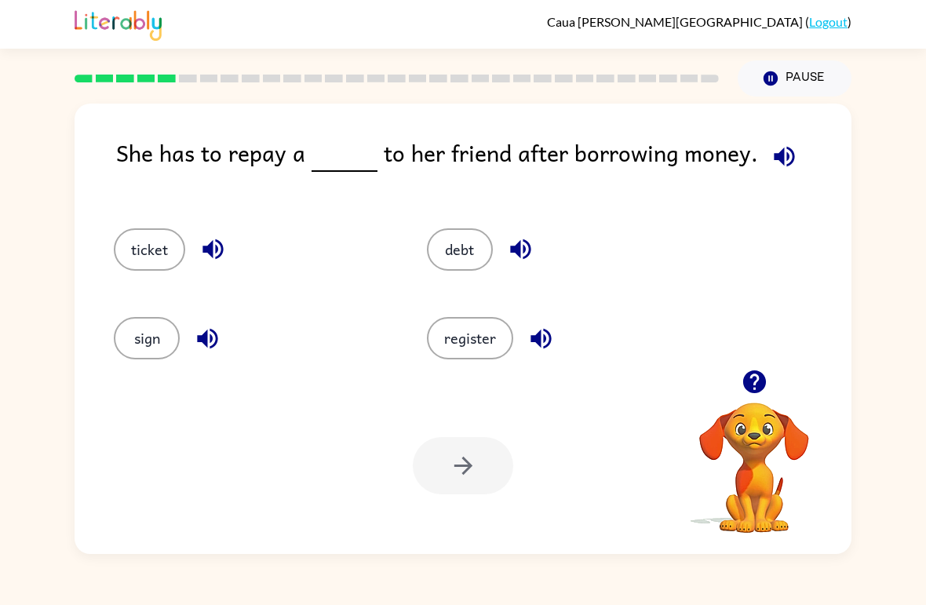
click at [445, 261] on button "debt" at bounding box center [460, 249] width 66 height 42
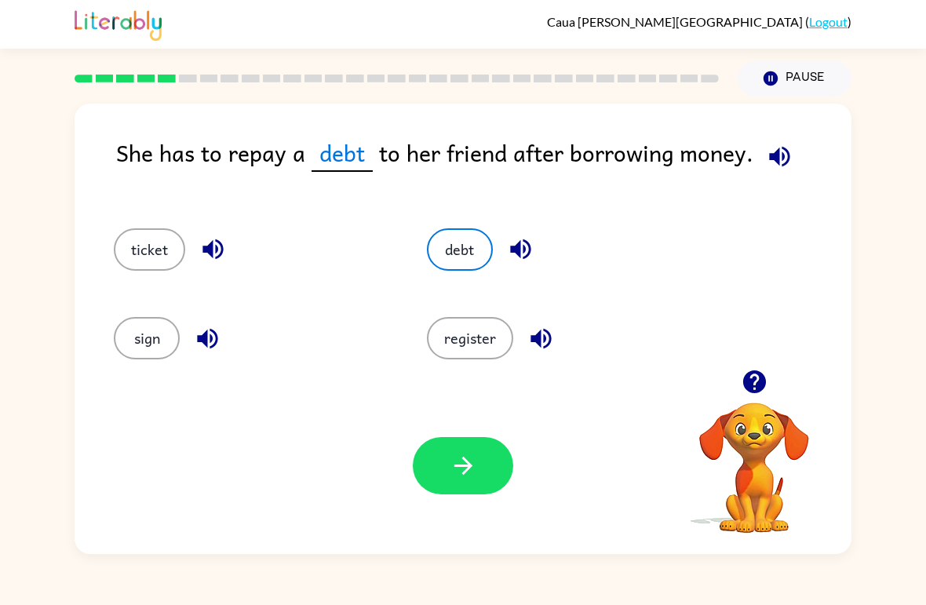
click at [474, 458] on icon "button" at bounding box center [463, 465] width 27 height 27
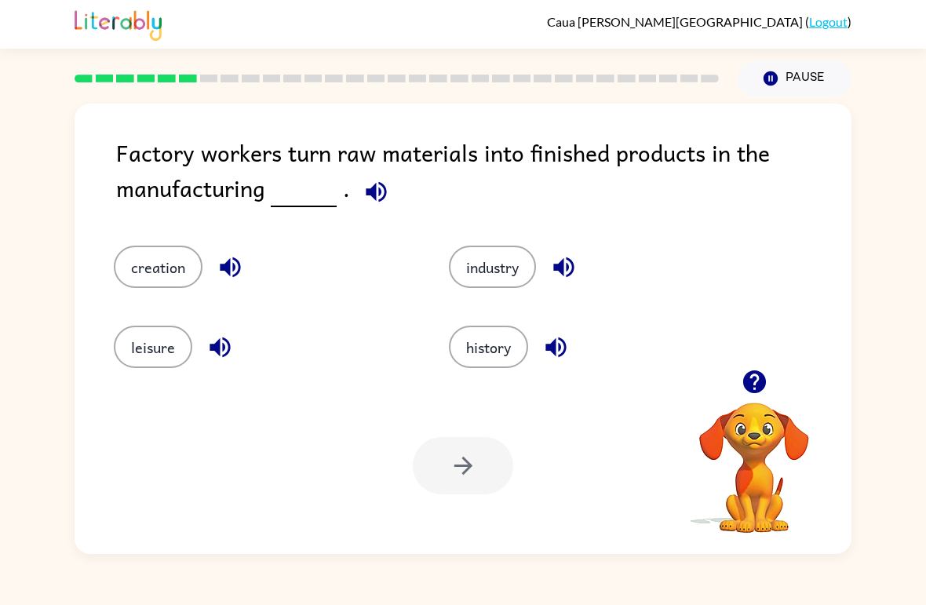
click at [151, 272] on button "creation" at bounding box center [158, 267] width 89 height 42
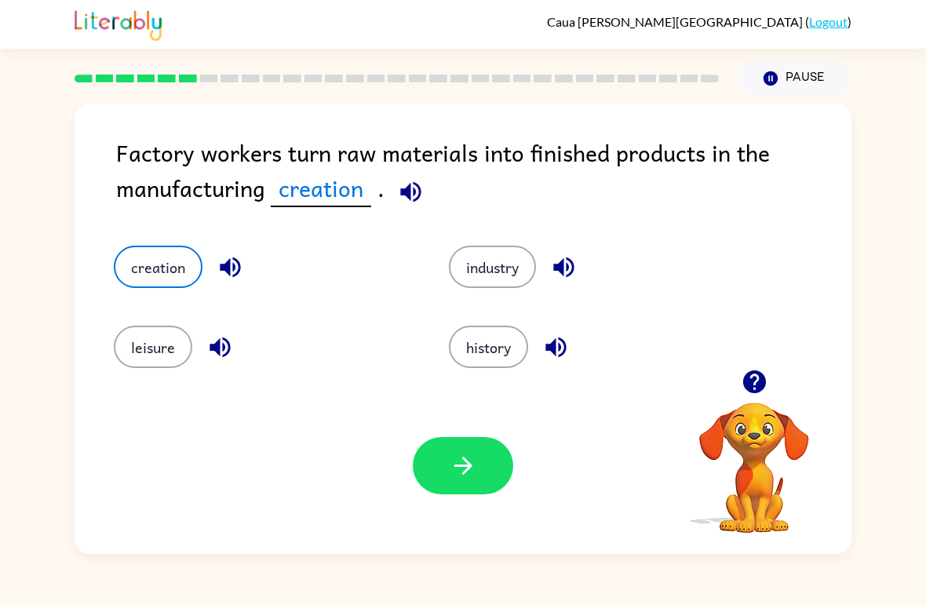
click at [493, 465] on button "button" at bounding box center [463, 465] width 100 height 57
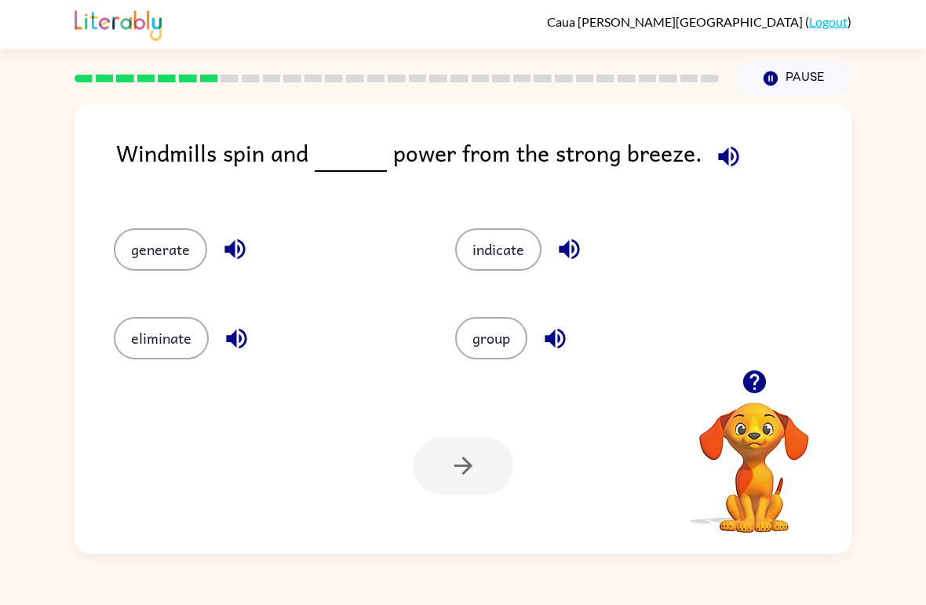
click at [140, 247] on button "generate" at bounding box center [160, 249] width 93 height 42
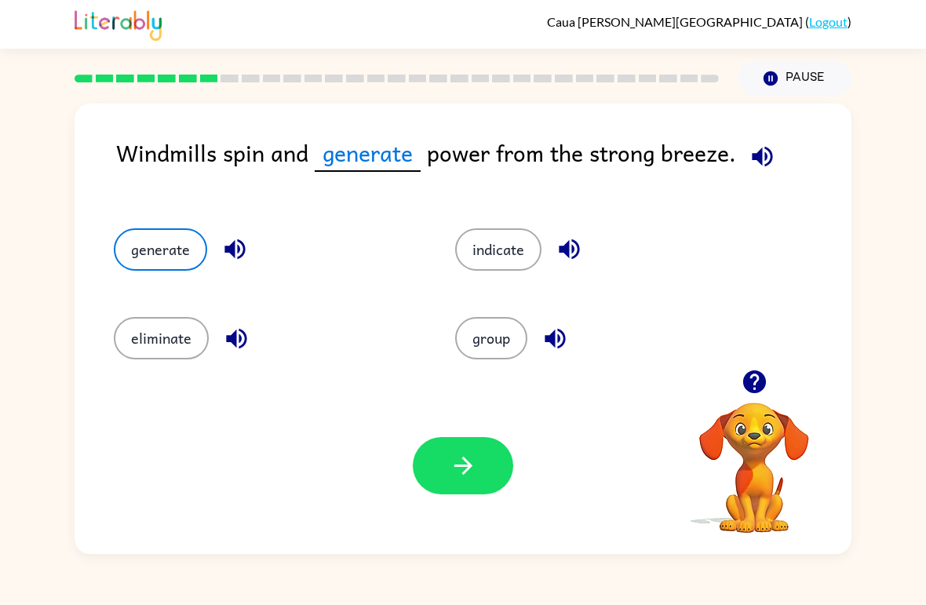
click at [498, 456] on button "button" at bounding box center [463, 465] width 100 height 57
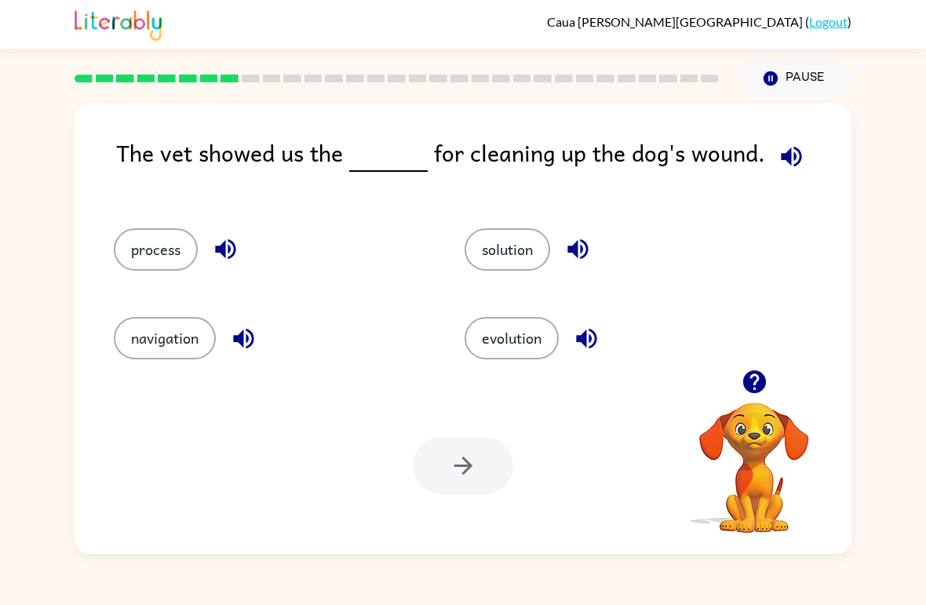
click at [528, 258] on button "solution" at bounding box center [508, 249] width 86 height 42
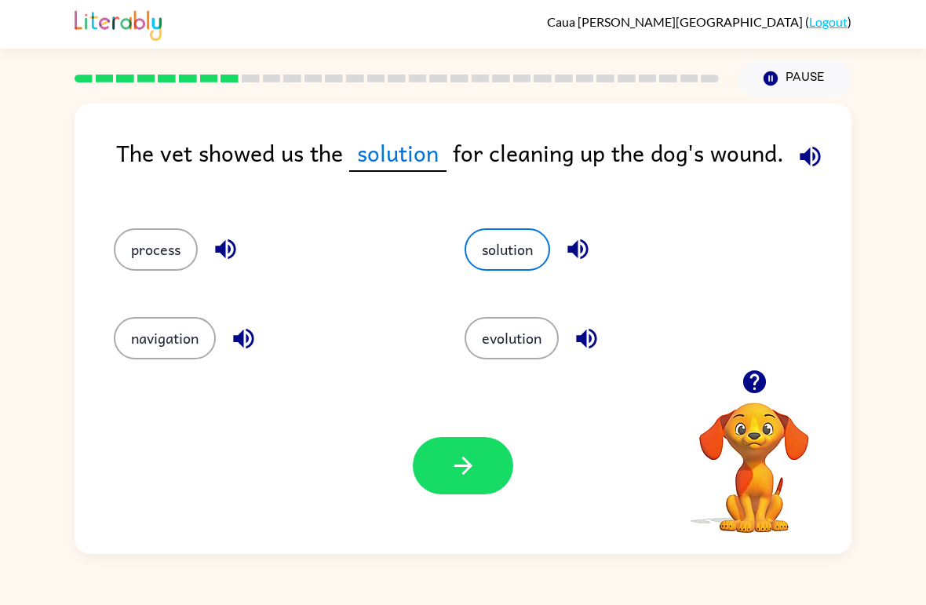
click at [500, 469] on button "button" at bounding box center [463, 465] width 100 height 57
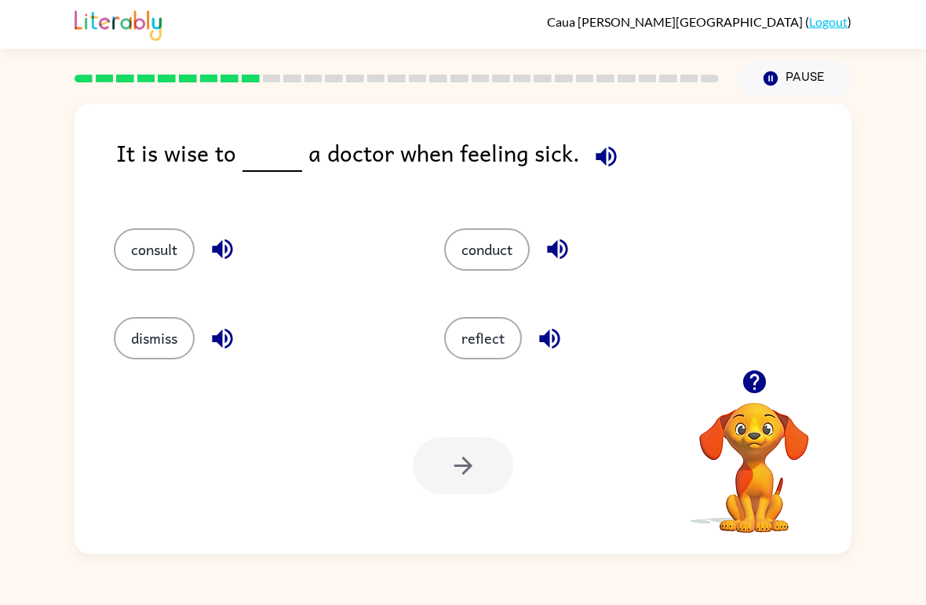
click at [151, 264] on button "consult" at bounding box center [154, 249] width 81 height 42
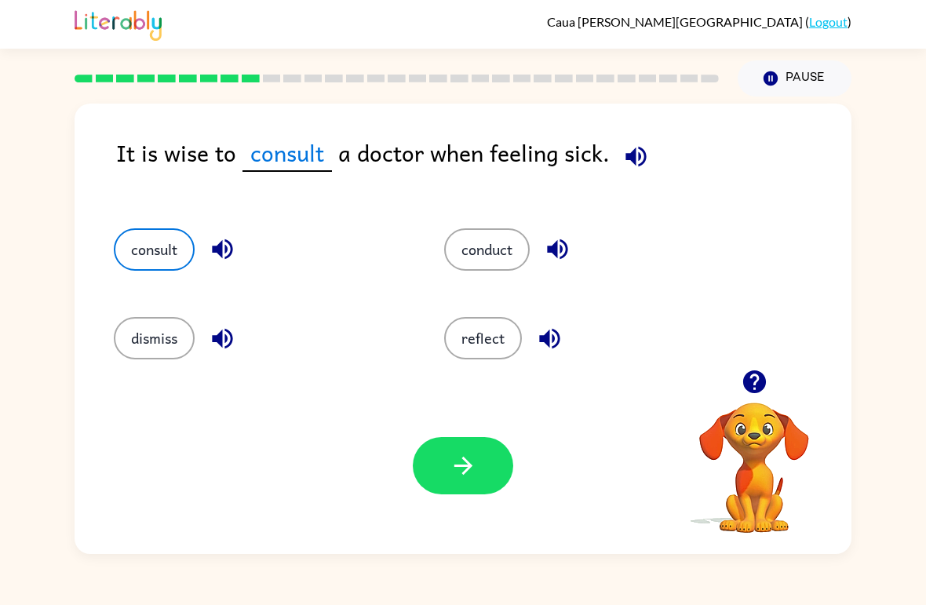
click at [148, 246] on button "consult" at bounding box center [154, 249] width 81 height 42
click at [498, 246] on button "conduct" at bounding box center [487, 249] width 86 height 42
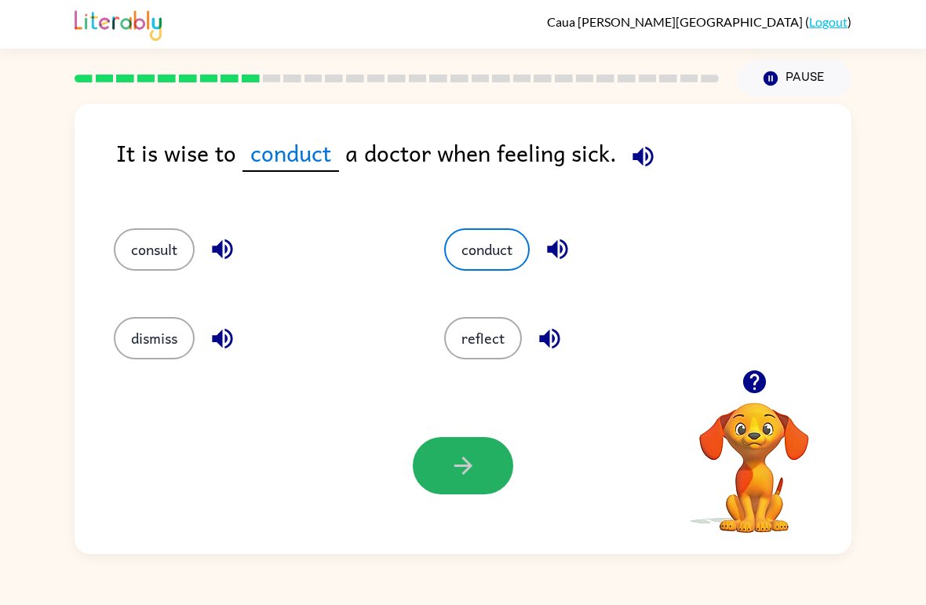
click at [484, 468] on button "button" at bounding box center [463, 465] width 100 height 57
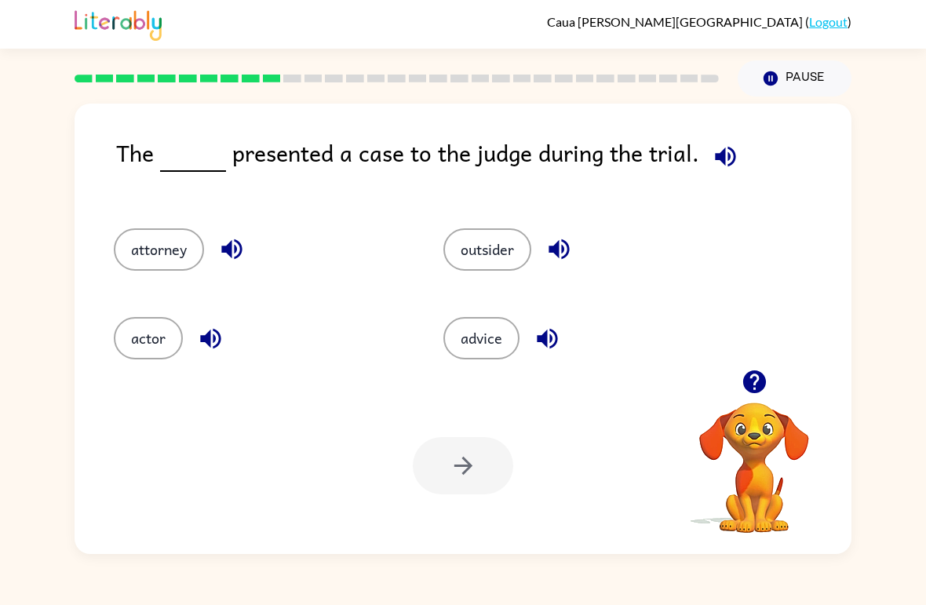
click at [141, 326] on button "actor" at bounding box center [148, 338] width 69 height 42
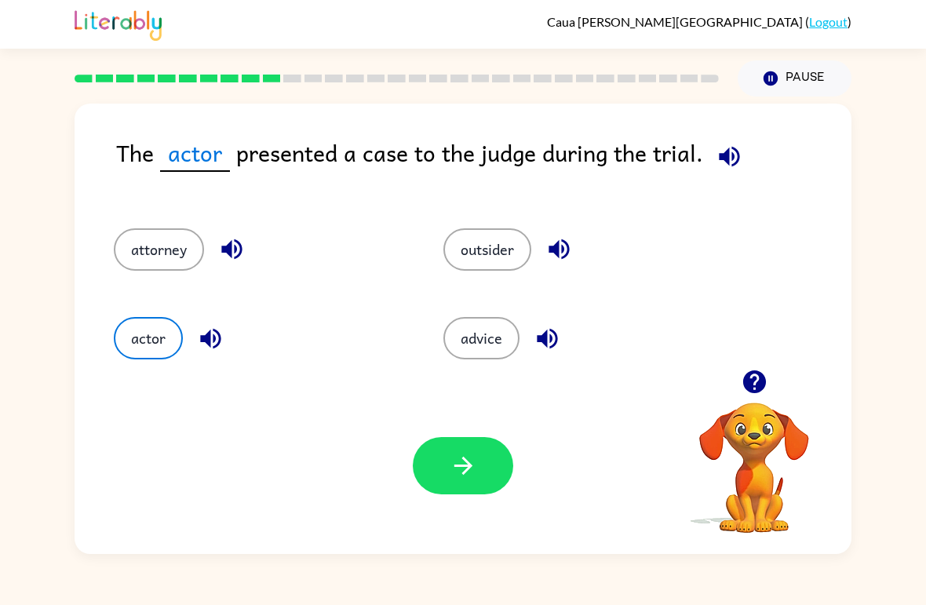
click at [481, 445] on button "button" at bounding box center [463, 465] width 100 height 57
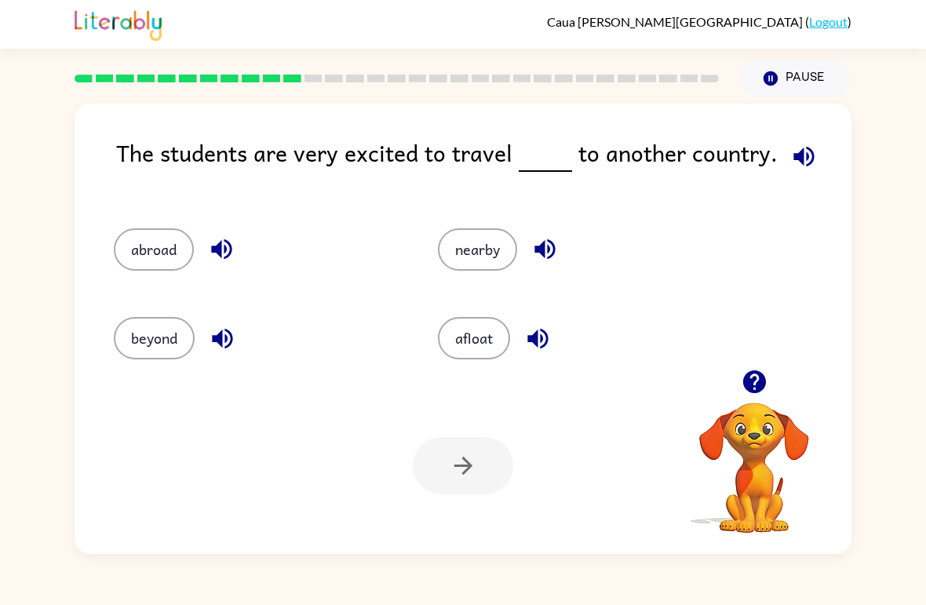
click at [484, 338] on button "afloat" at bounding box center [474, 338] width 72 height 42
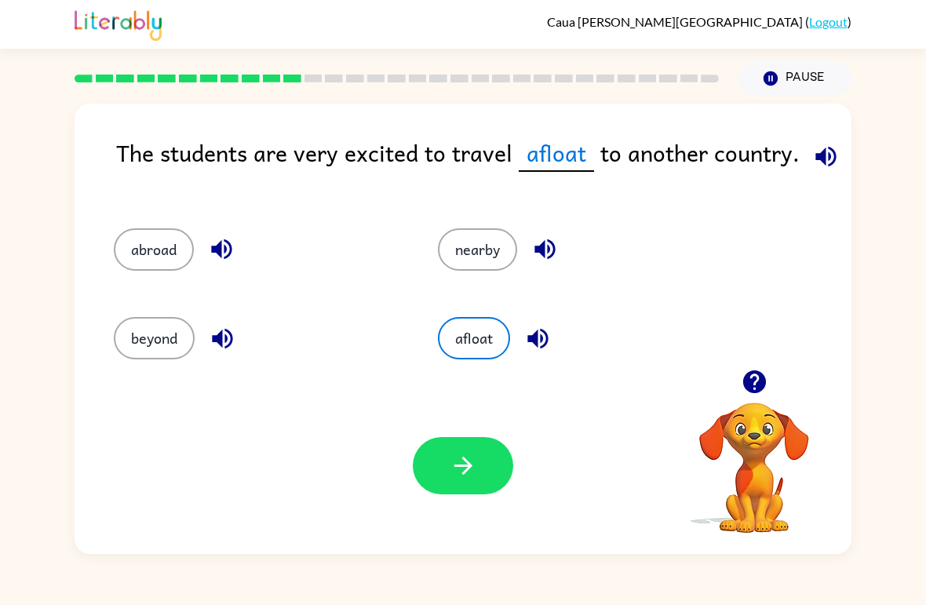
click at [473, 466] on icon "button" at bounding box center [463, 465] width 27 height 27
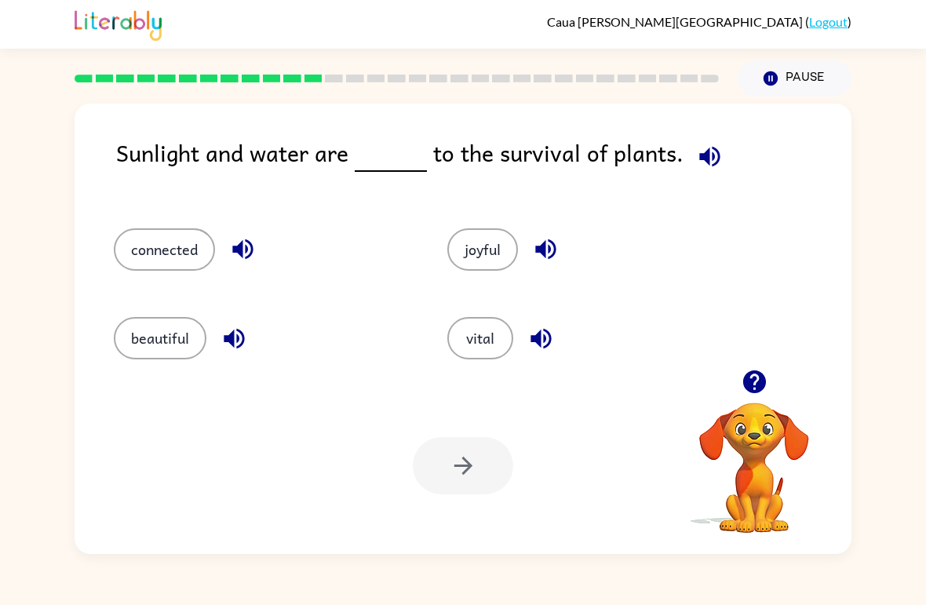
click at [154, 254] on button "connected" at bounding box center [164, 249] width 101 height 42
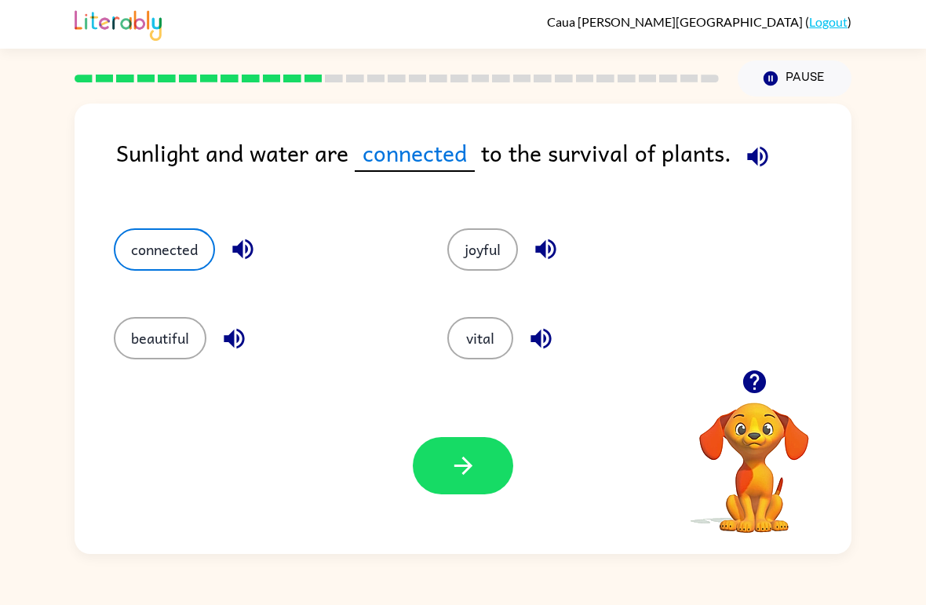
click at [524, 470] on div "Your browser must support playing .mp4 files to use Literably. Please try using…" at bounding box center [463, 466] width 777 height 177
click at [497, 486] on button "button" at bounding box center [463, 465] width 100 height 57
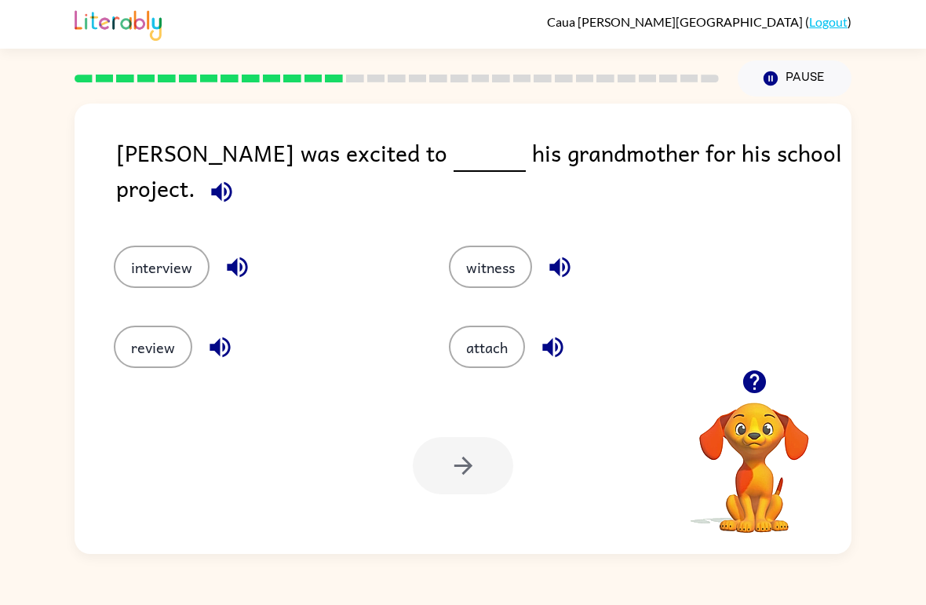
click at [133, 248] on button "interview" at bounding box center [162, 267] width 96 height 42
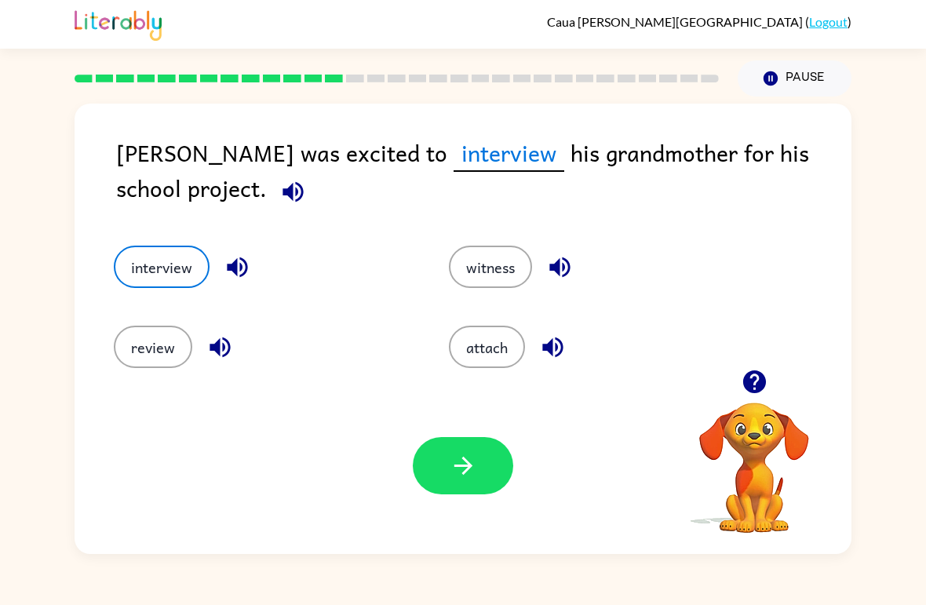
click at [481, 455] on button "button" at bounding box center [463, 465] width 100 height 57
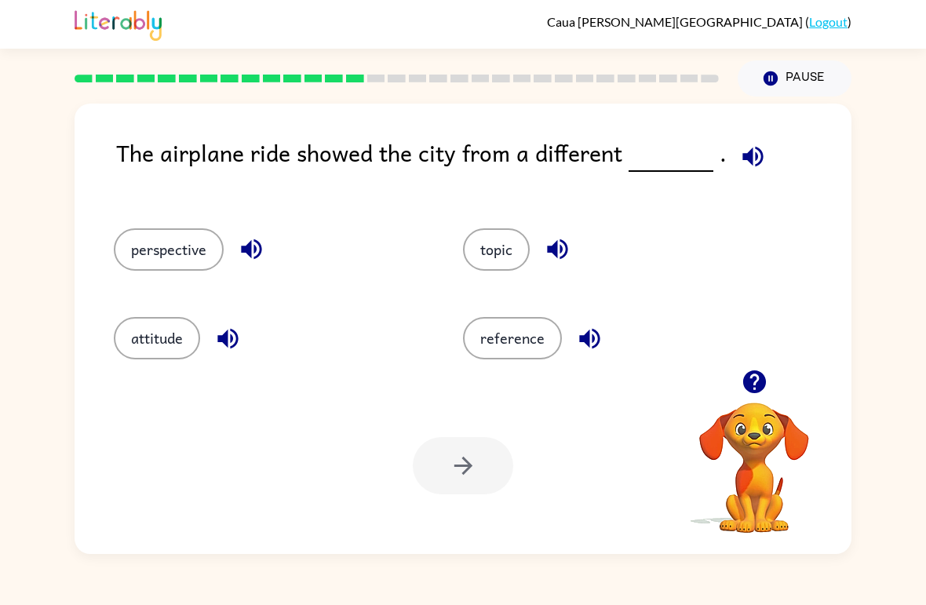
click at [154, 345] on button "attitude" at bounding box center [157, 338] width 86 height 42
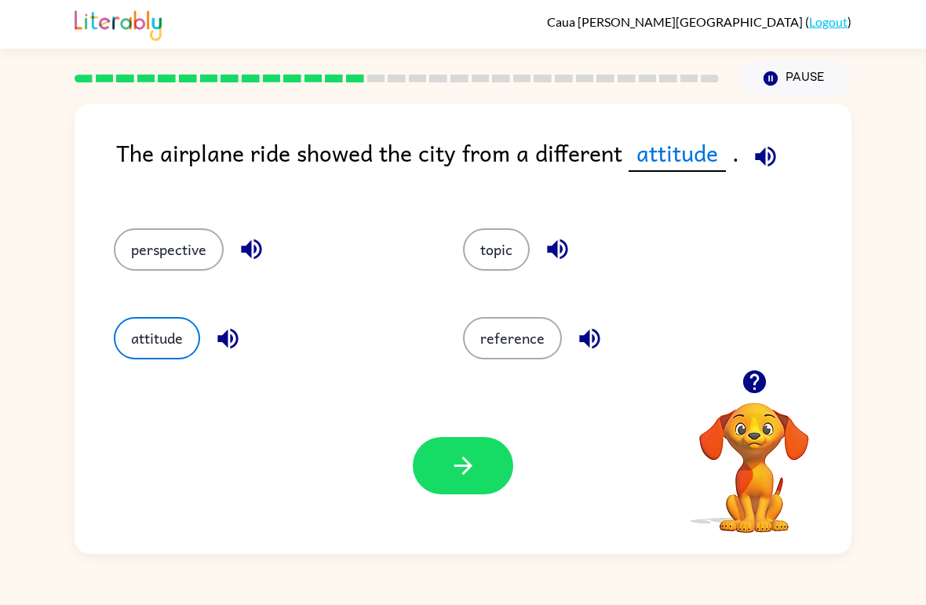
click at [456, 484] on button "button" at bounding box center [463, 465] width 100 height 57
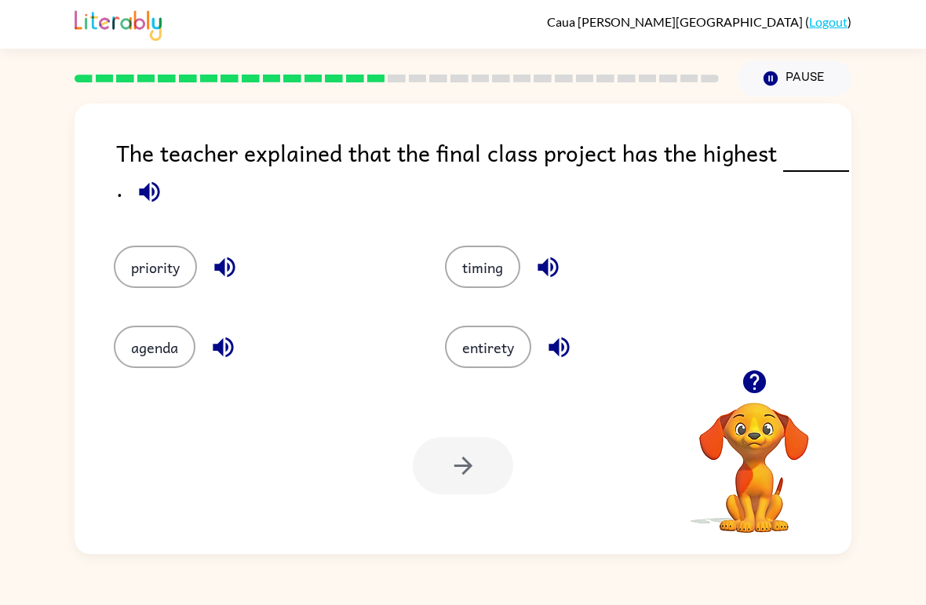
click at [476, 206] on div "The teacher explained that the final class project has the highest ." at bounding box center [483, 174] width 735 height 79
click at [703, 233] on div "timing" at bounding box center [580, 256] width 331 height 80
click at [144, 276] on button "priority" at bounding box center [155, 267] width 83 height 42
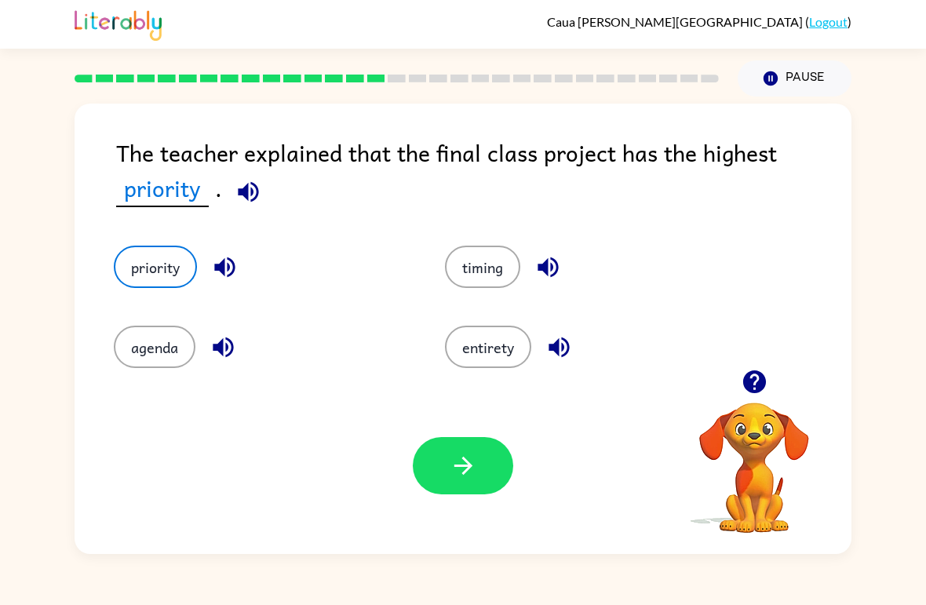
click at [490, 486] on button "button" at bounding box center [463, 465] width 100 height 57
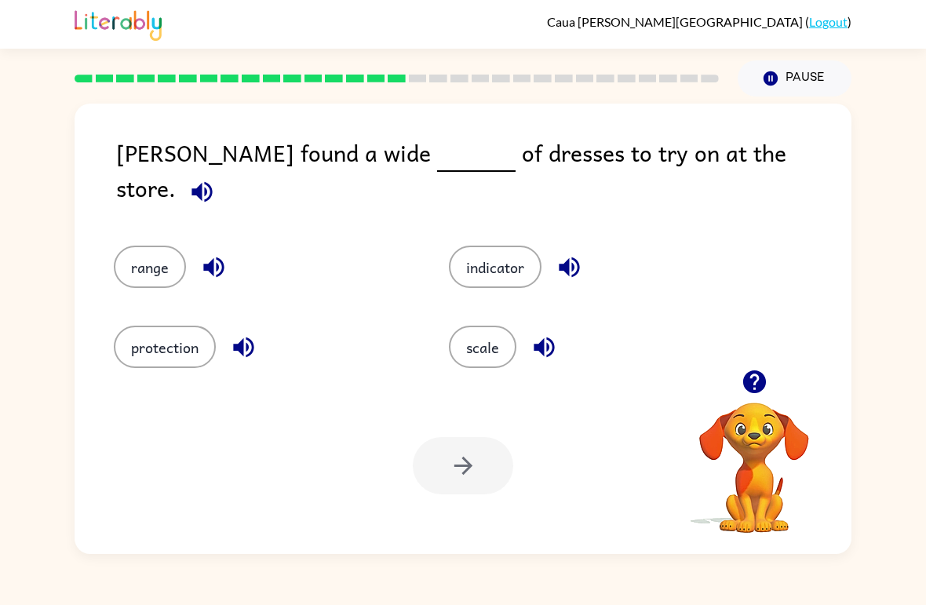
click at [492, 281] on div "indicator" at bounding box center [586, 256] width 335 height 80
click at [543, 246] on div "indicator" at bounding box center [598, 267] width 299 height 42
click at [130, 253] on button "range" at bounding box center [150, 267] width 72 height 42
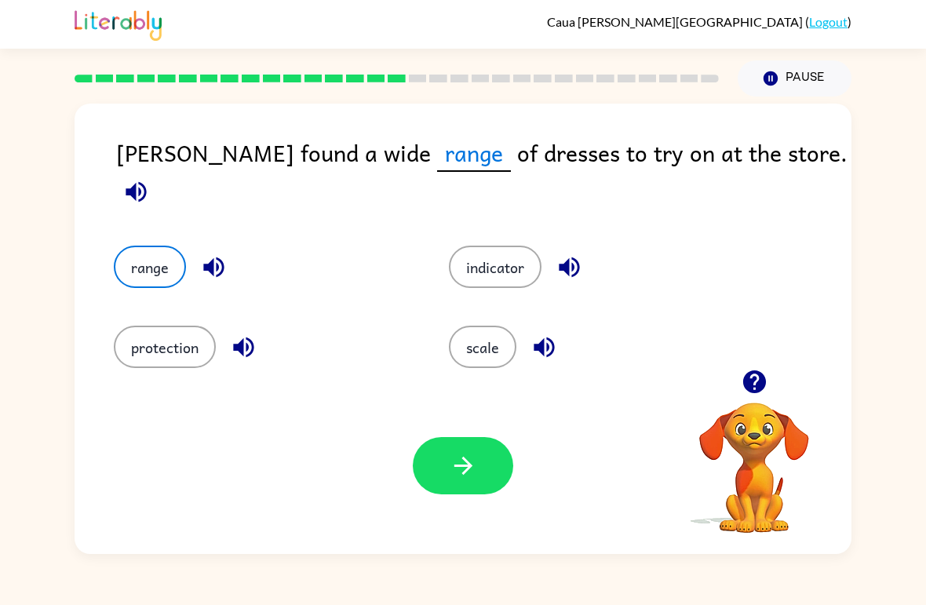
click at [505, 263] on button "indicator" at bounding box center [495, 267] width 93 height 42
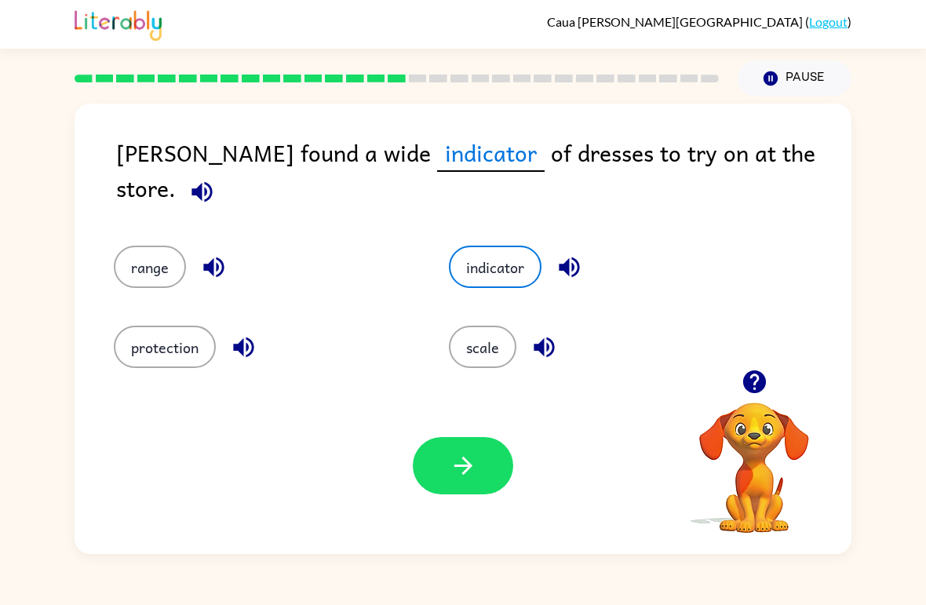
click at [505, 443] on div at bounding box center [463, 465] width 100 height 57
click at [491, 469] on button "button" at bounding box center [463, 465] width 100 height 57
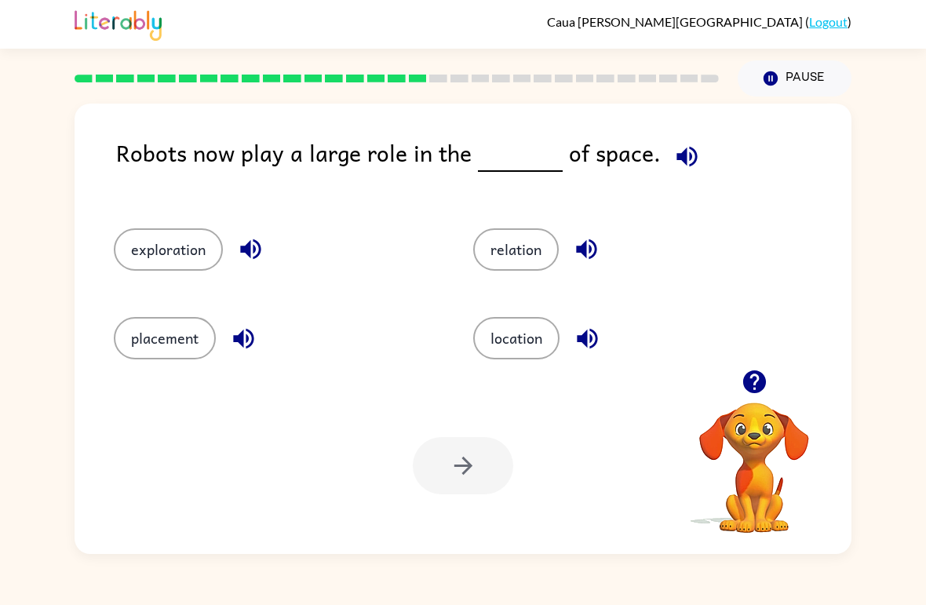
click at [534, 334] on button "location" at bounding box center [516, 338] width 86 height 42
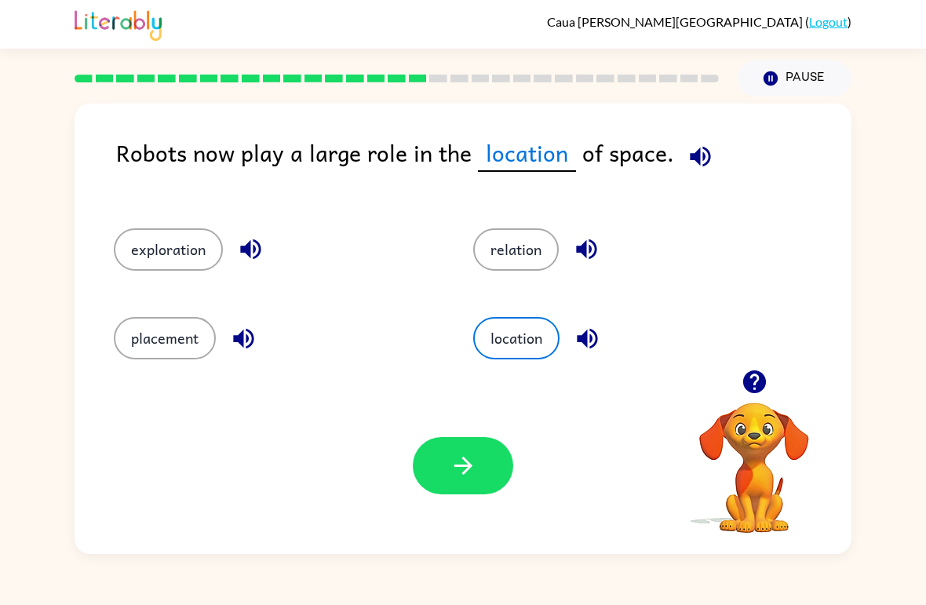
click at [547, 337] on button "location" at bounding box center [516, 338] width 86 height 42
click at [533, 334] on button "location" at bounding box center [516, 338] width 86 height 42
click at [518, 249] on button "relation" at bounding box center [516, 249] width 86 height 42
click at [195, 349] on button "placement" at bounding box center [165, 338] width 102 height 42
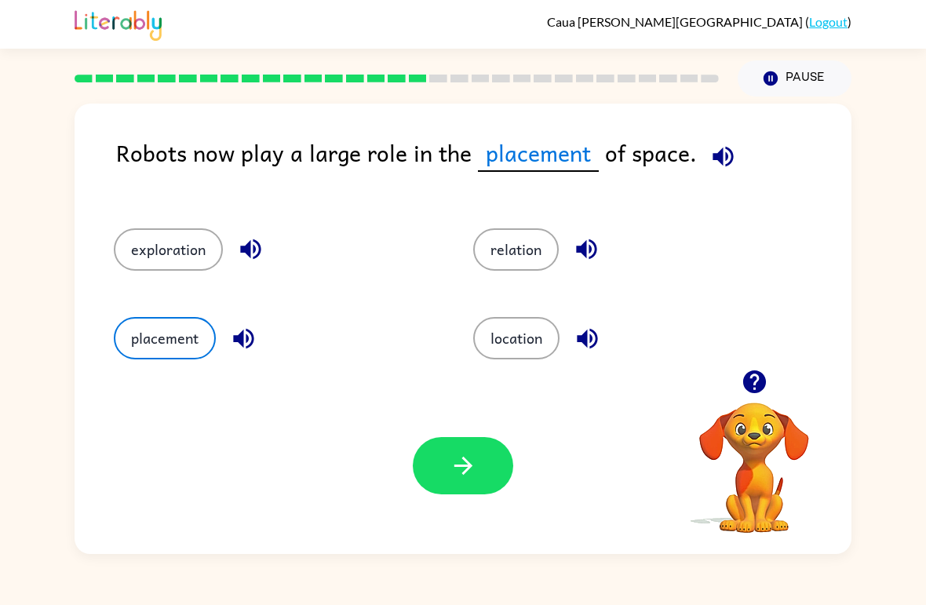
click at [221, 245] on button "exploration" at bounding box center [168, 249] width 109 height 42
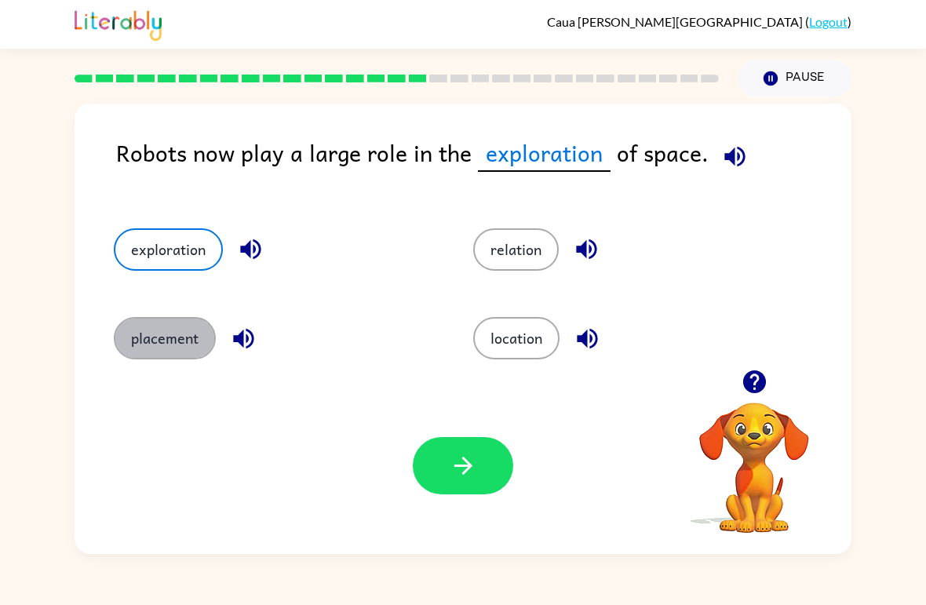
click at [170, 346] on button "placement" at bounding box center [165, 338] width 102 height 42
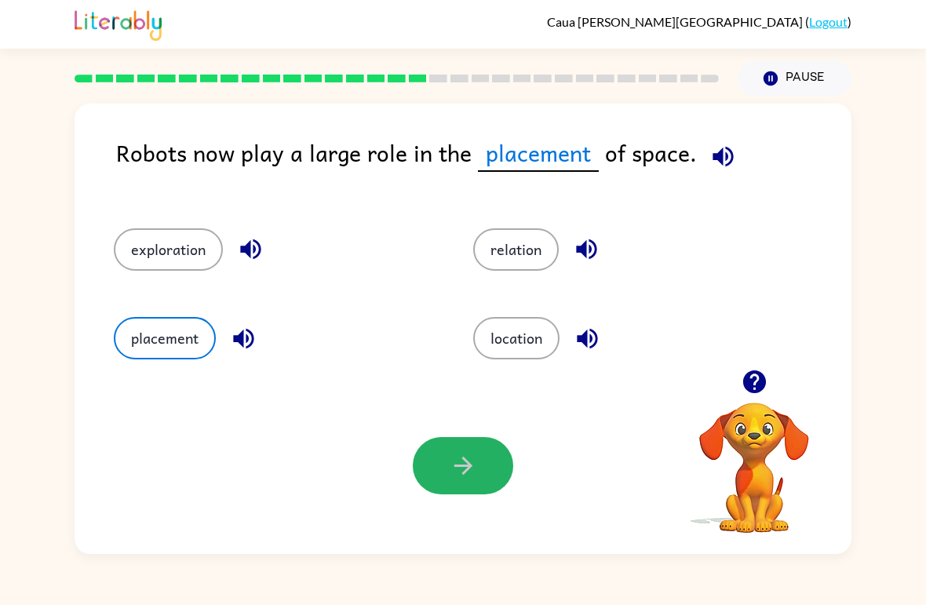
click at [487, 463] on button "button" at bounding box center [463, 465] width 100 height 57
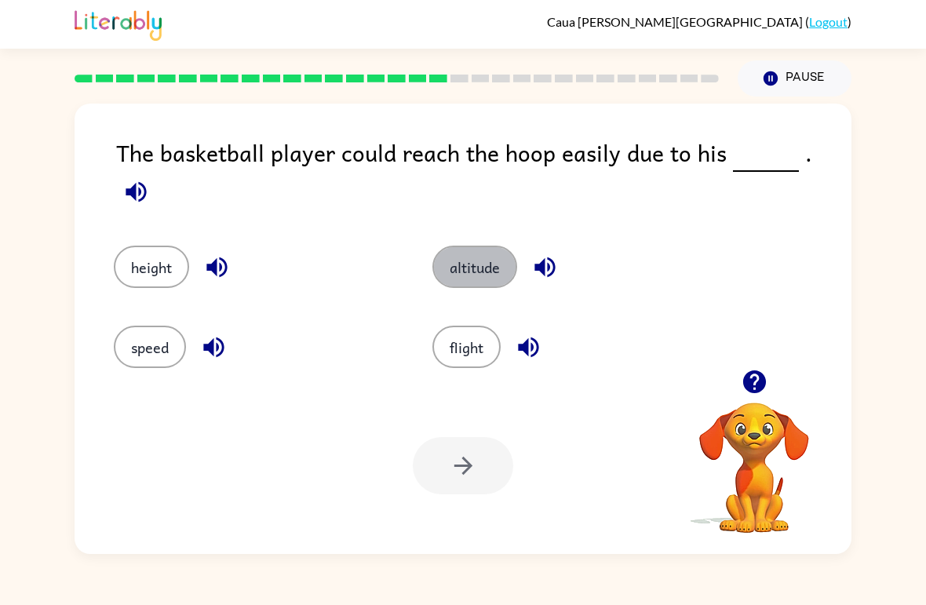
click at [482, 266] on button "altitude" at bounding box center [474, 267] width 85 height 42
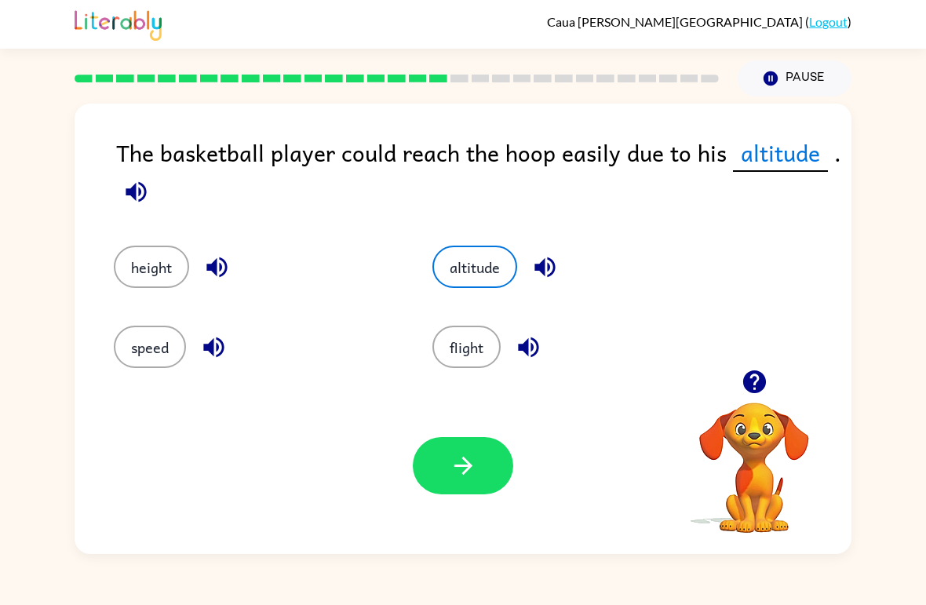
click at [459, 446] on button "button" at bounding box center [463, 465] width 100 height 57
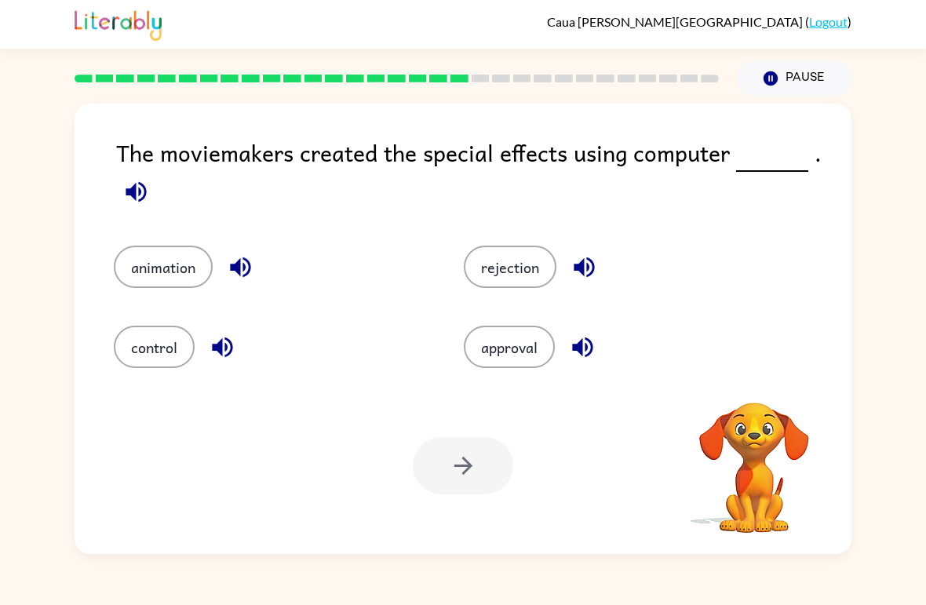
click at [453, 464] on div at bounding box center [463, 465] width 100 height 57
click at [162, 285] on button "animation" at bounding box center [163, 267] width 99 height 42
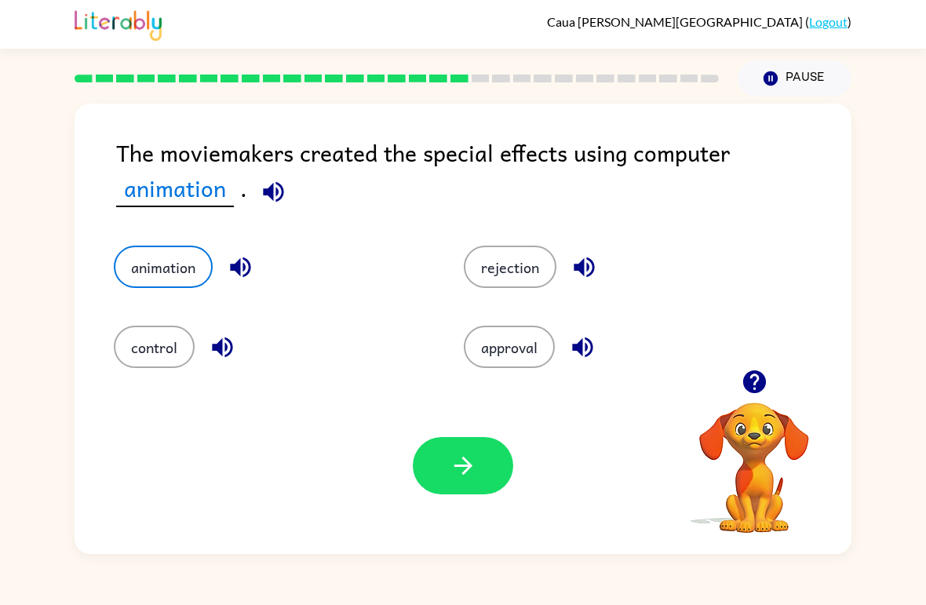
click at [462, 463] on icon "button" at bounding box center [463, 465] width 27 height 27
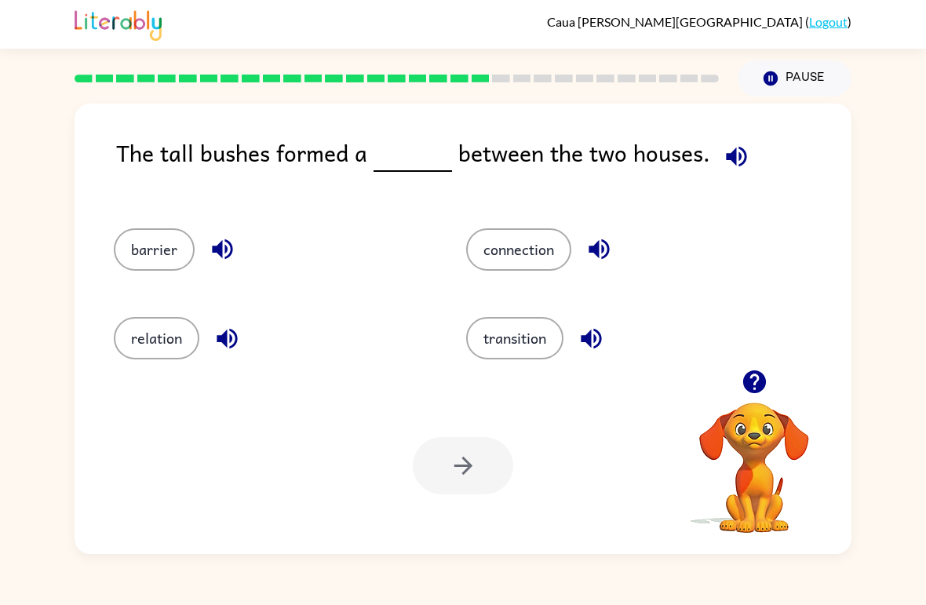
click at [142, 250] on button "barrier" at bounding box center [154, 249] width 81 height 42
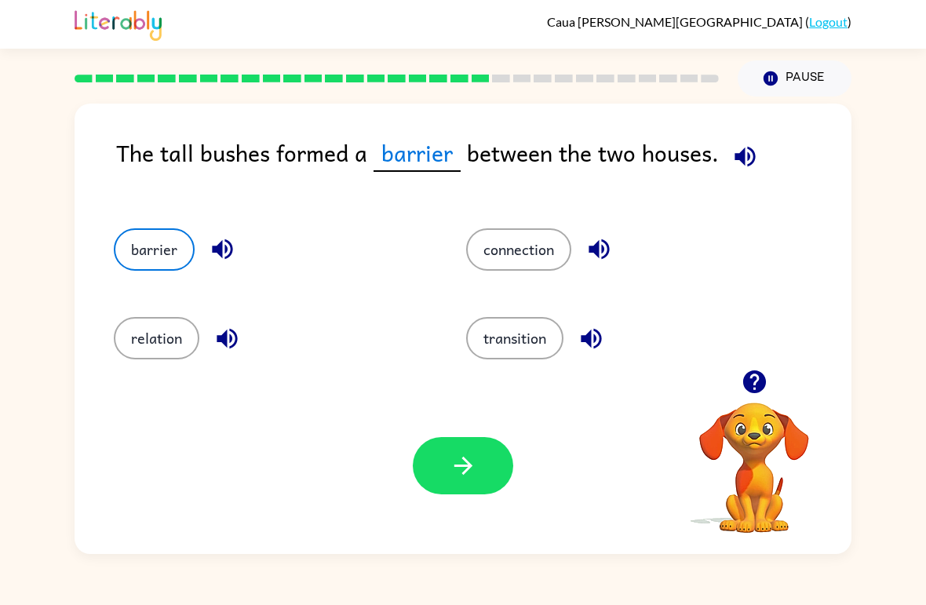
click at [549, 244] on button "connection" at bounding box center [518, 249] width 105 height 42
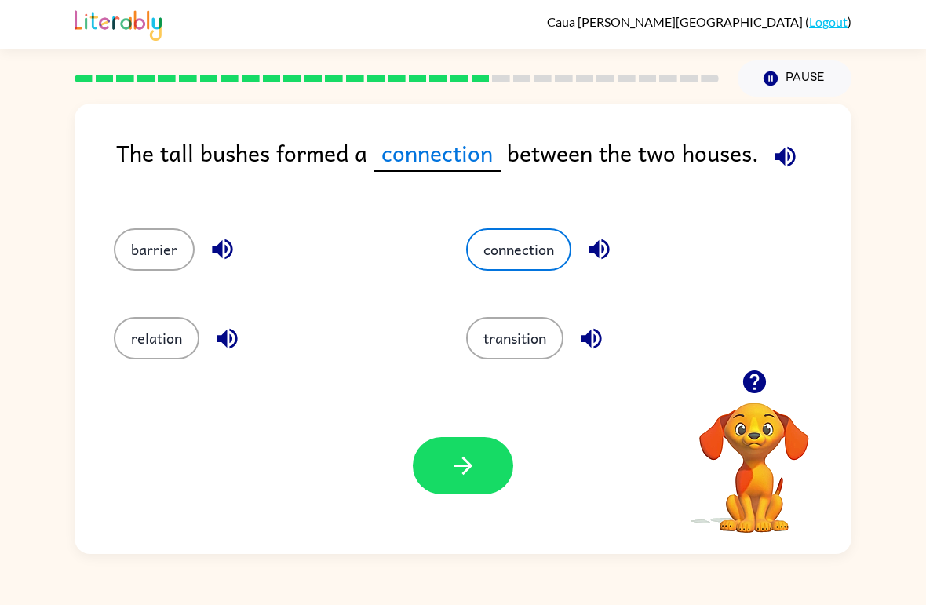
click at [465, 455] on icon "button" at bounding box center [463, 465] width 27 height 27
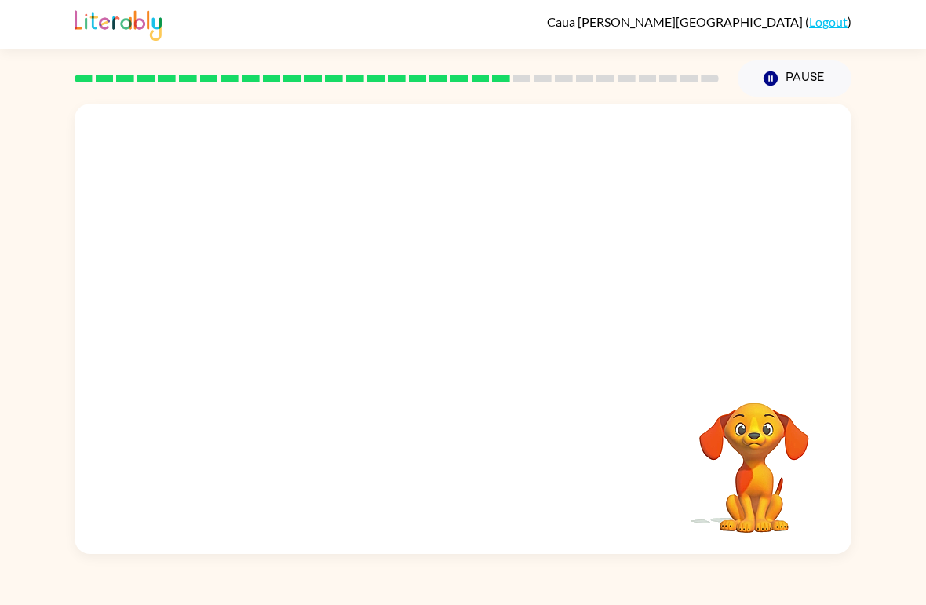
click at [315, 302] on video "Your browser must support playing .mp4 files to use Literably. Please try using…" at bounding box center [463, 237] width 777 height 266
click at [350, 321] on video "Your browser must support playing .mp4 files to use Literably. Please try using…" at bounding box center [463, 237] width 777 height 266
click at [447, 328] on div at bounding box center [463, 336] width 100 height 57
click at [416, 310] on div at bounding box center [463, 336] width 100 height 57
click at [451, 378] on div at bounding box center [463, 329] width 777 height 451
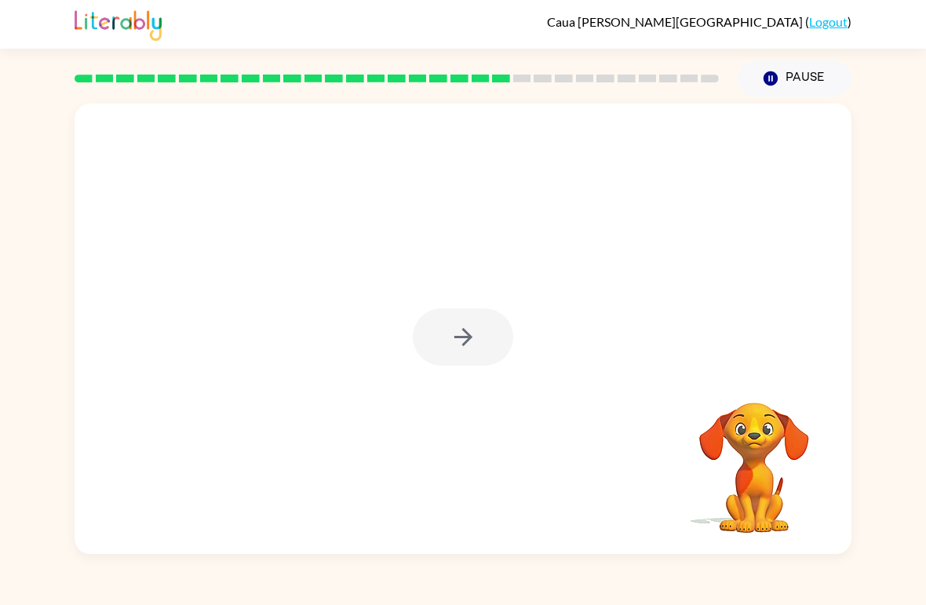
click at [451, 377] on div at bounding box center [463, 329] width 777 height 451
click at [469, 341] on icon "button" at bounding box center [463, 336] width 27 height 27
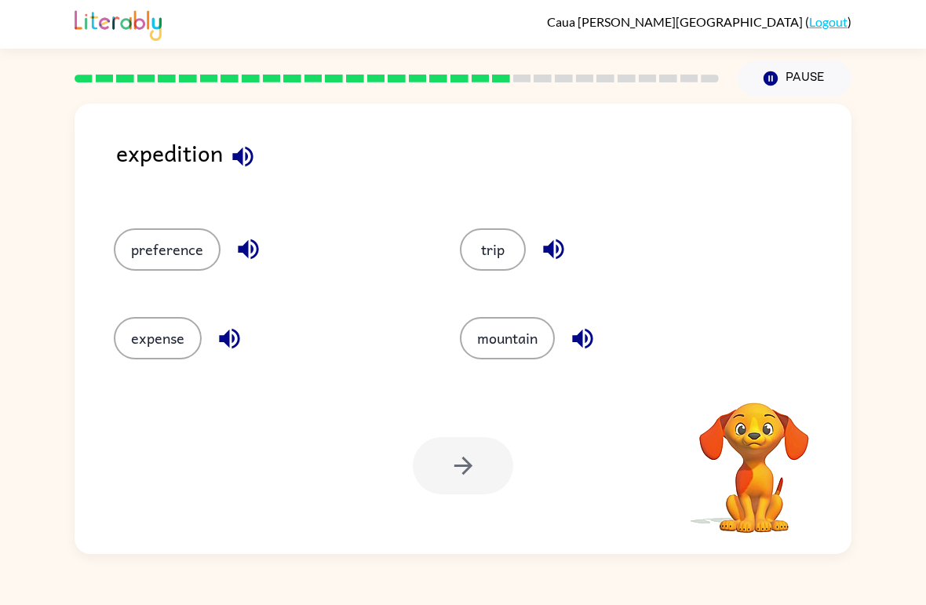
click at [398, 399] on div "Your browser must support playing .mp4 files to use Literably. Please try using…" at bounding box center [463, 466] width 777 height 177
click at [182, 333] on button "expense" at bounding box center [158, 338] width 88 height 42
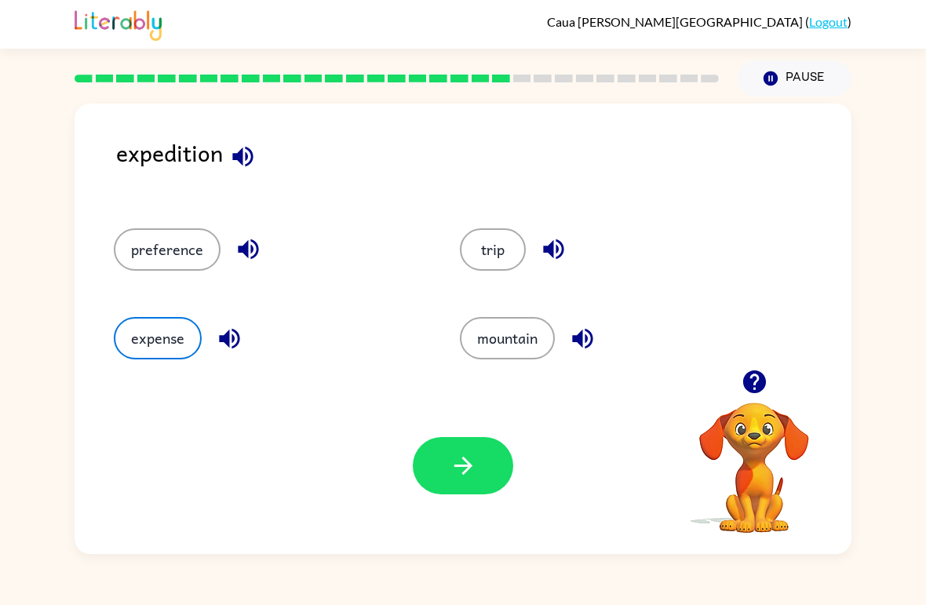
click at [454, 463] on icon "button" at bounding box center [463, 465] width 27 height 27
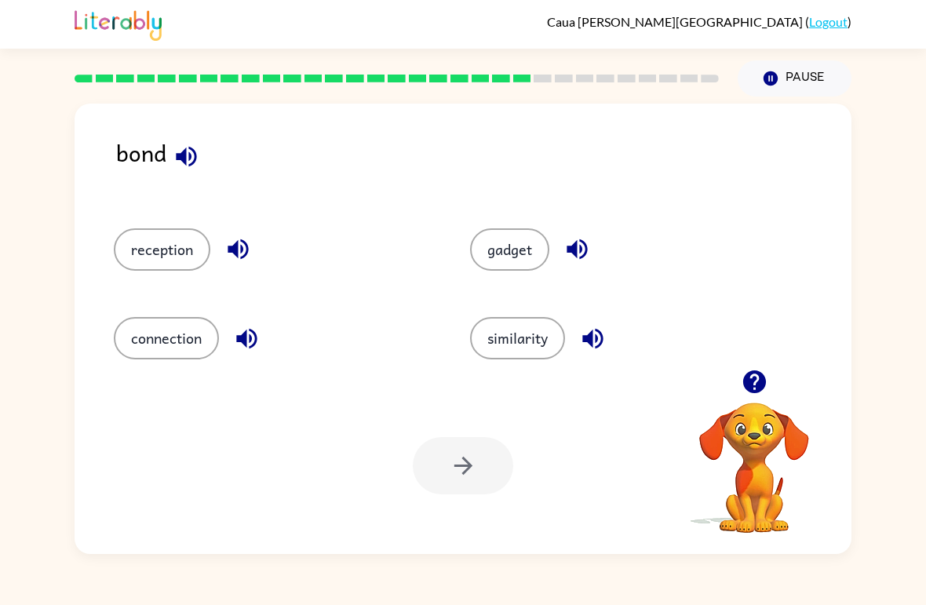
click at [147, 237] on button "reception" at bounding box center [162, 249] width 97 height 42
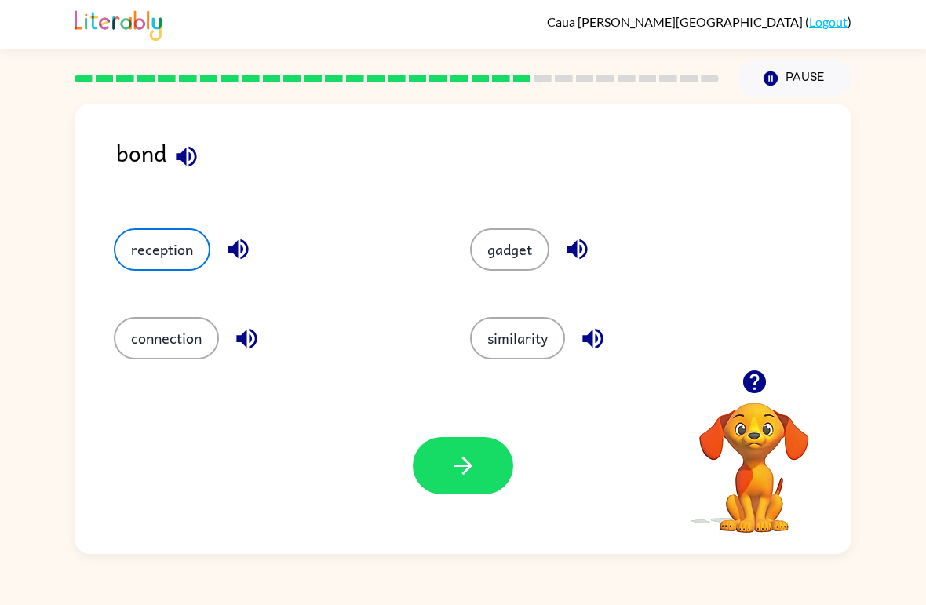
click at [473, 459] on icon "button" at bounding box center [463, 465] width 27 height 27
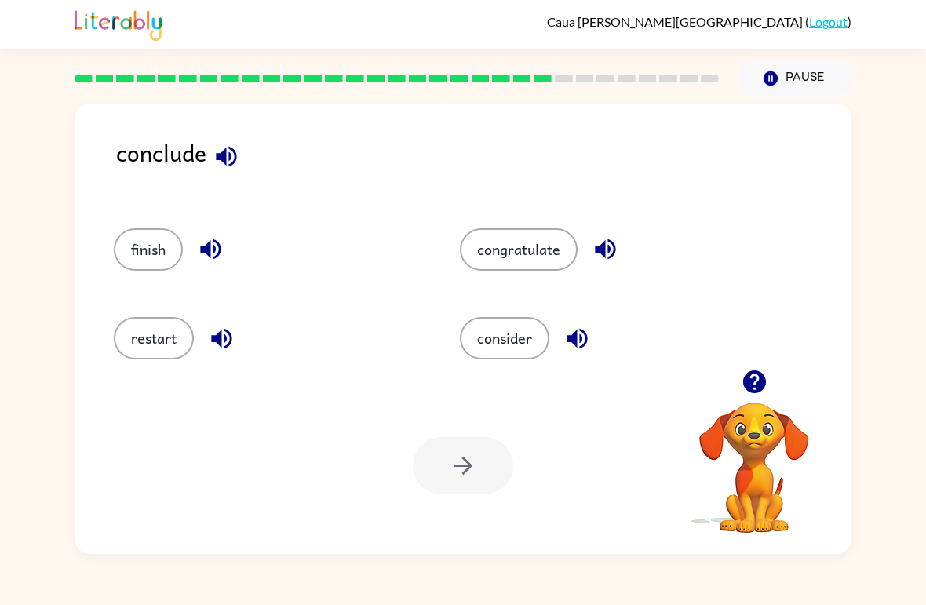
click at [548, 249] on button "congratulate" at bounding box center [519, 249] width 118 height 42
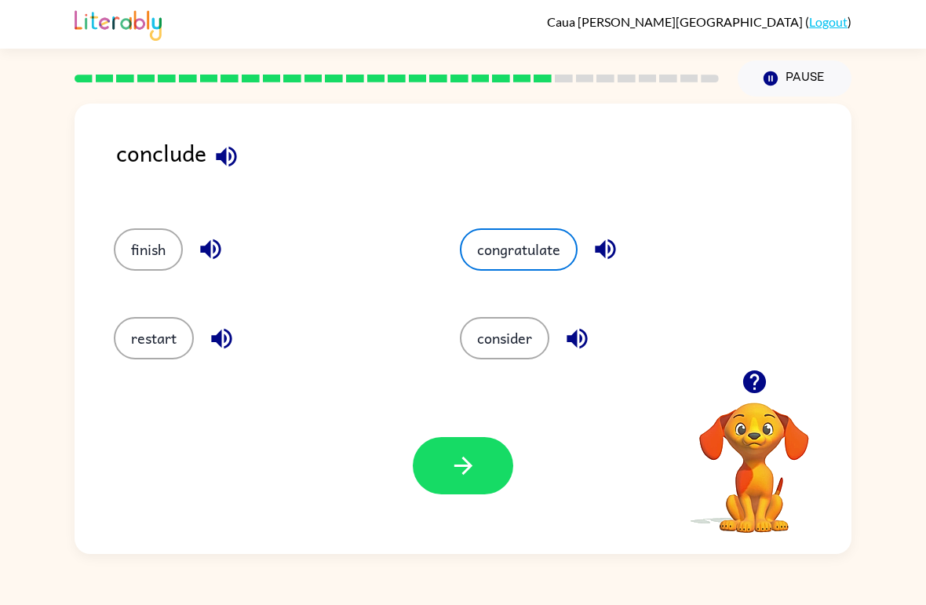
click at [524, 334] on button "consider" at bounding box center [504, 338] width 89 height 42
click at [145, 239] on button "finish" at bounding box center [148, 249] width 69 height 42
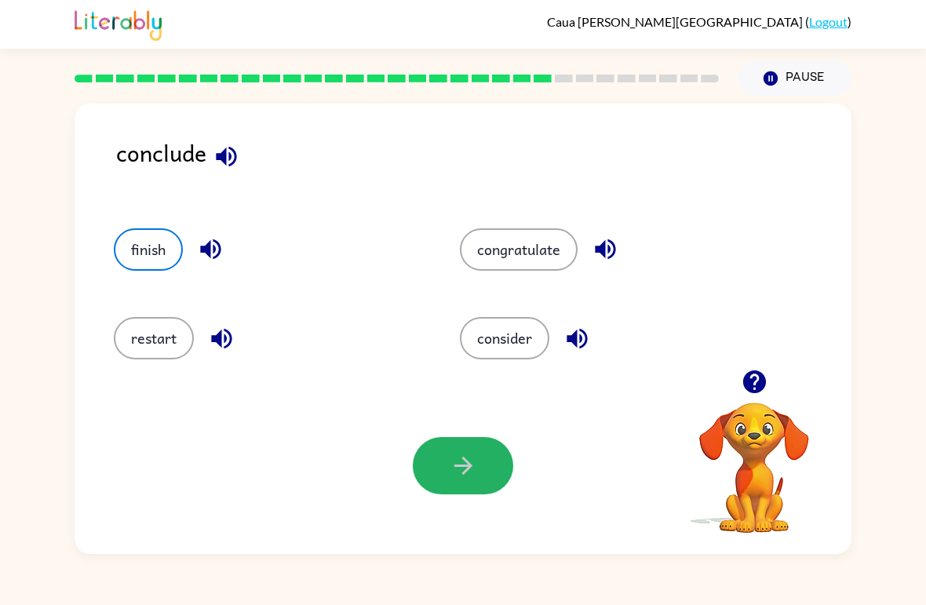
click at [474, 461] on icon "button" at bounding box center [463, 465] width 27 height 27
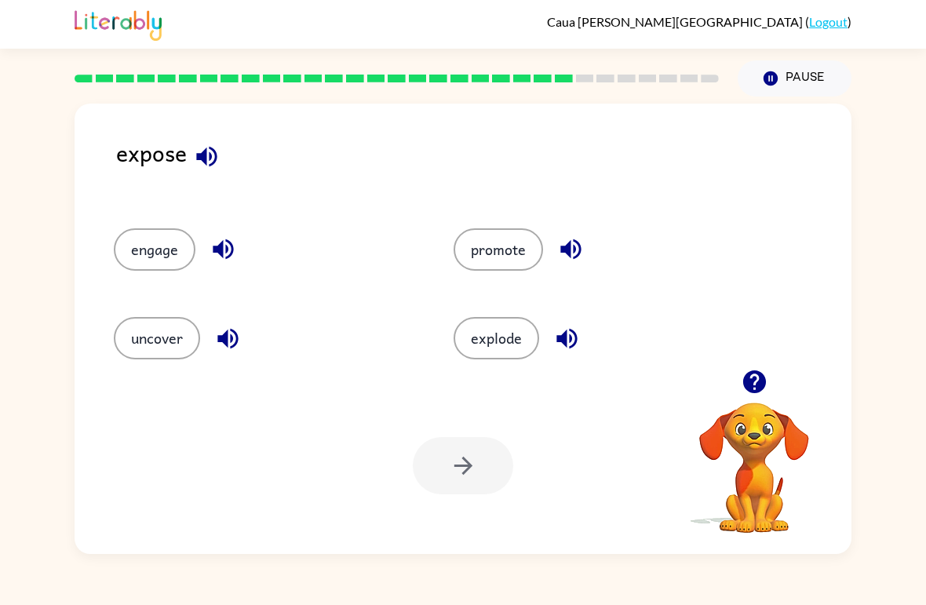
click at [518, 343] on button "explode" at bounding box center [497, 338] width 86 height 42
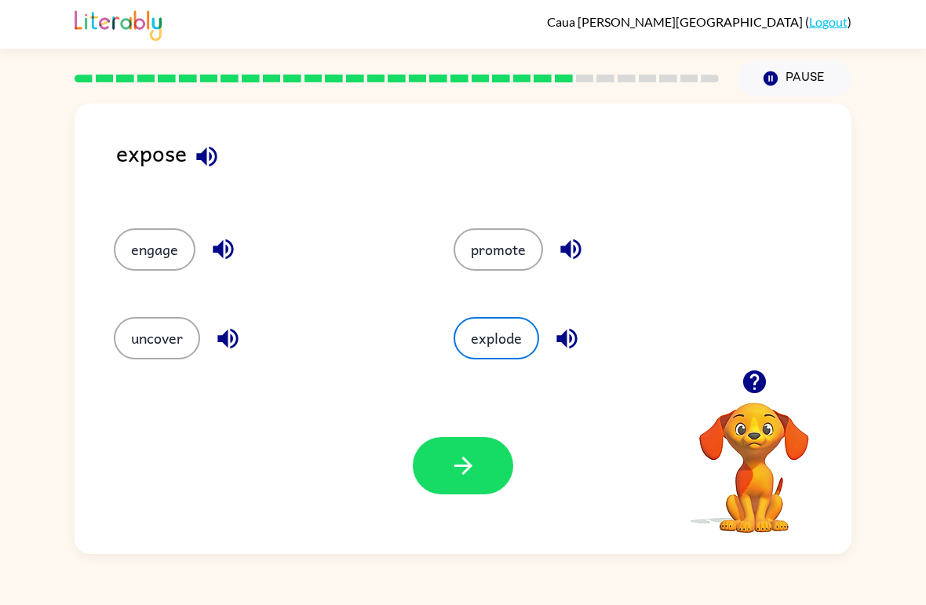
click at [490, 458] on button "button" at bounding box center [463, 465] width 100 height 57
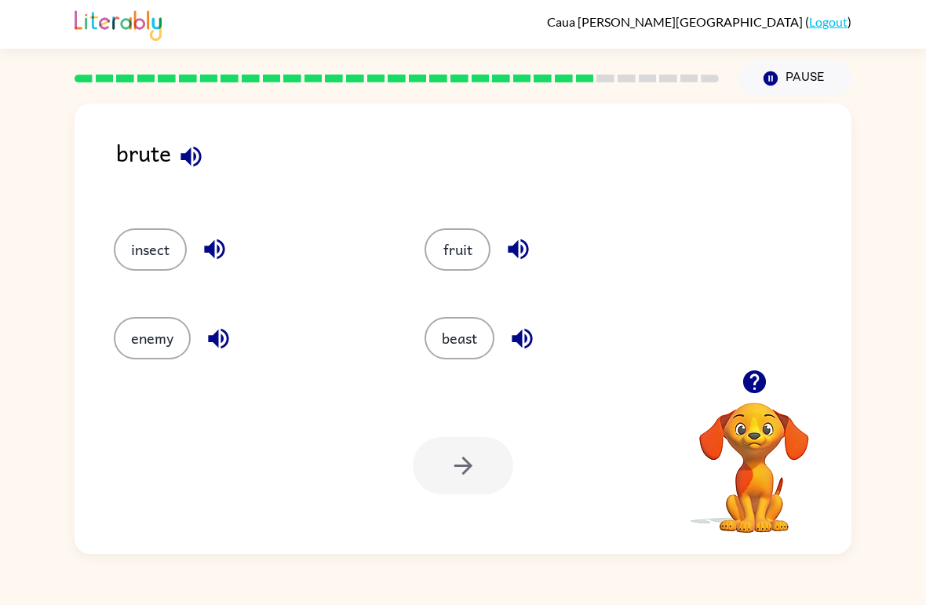
click at [487, 342] on button "beast" at bounding box center [460, 338] width 70 height 42
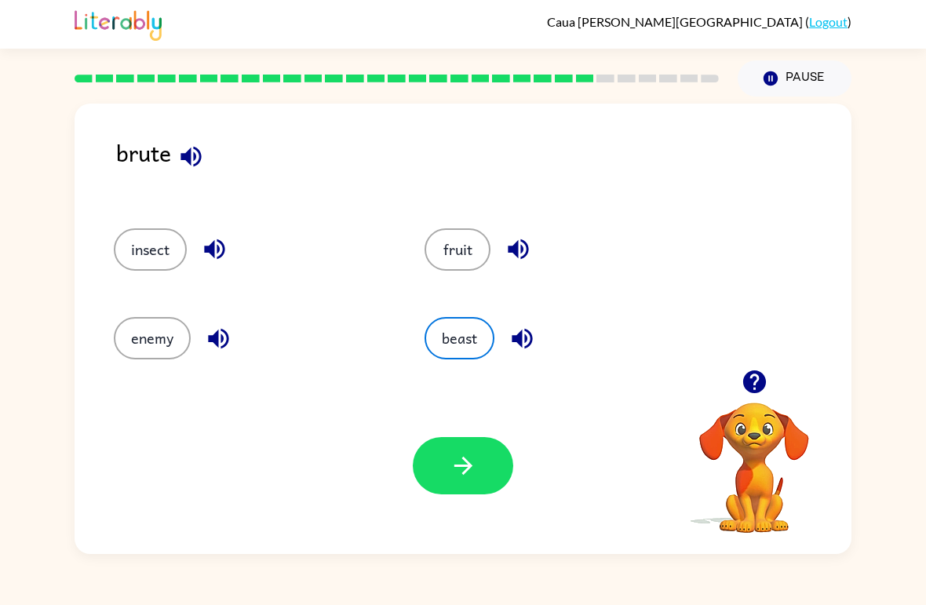
click at [151, 337] on button "enemy" at bounding box center [152, 338] width 77 height 42
click at [507, 340] on button "button" at bounding box center [522, 339] width 40 height 40
click at [458, 484] on button "button" at bounding box center [463, 465] width 100 height 57
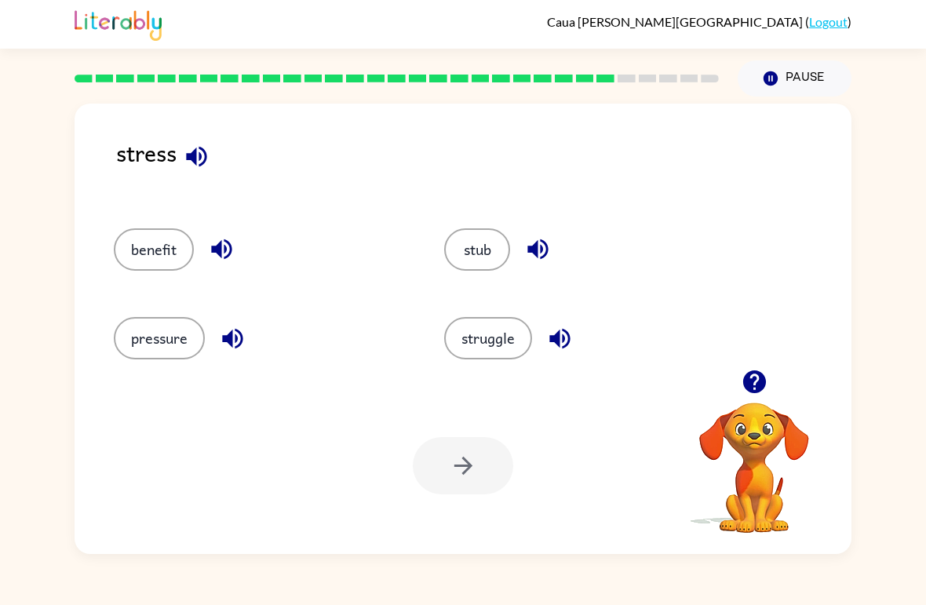
click at [176, 347] on button "pressure" at bounding box center [159, 338] width 91 height 42
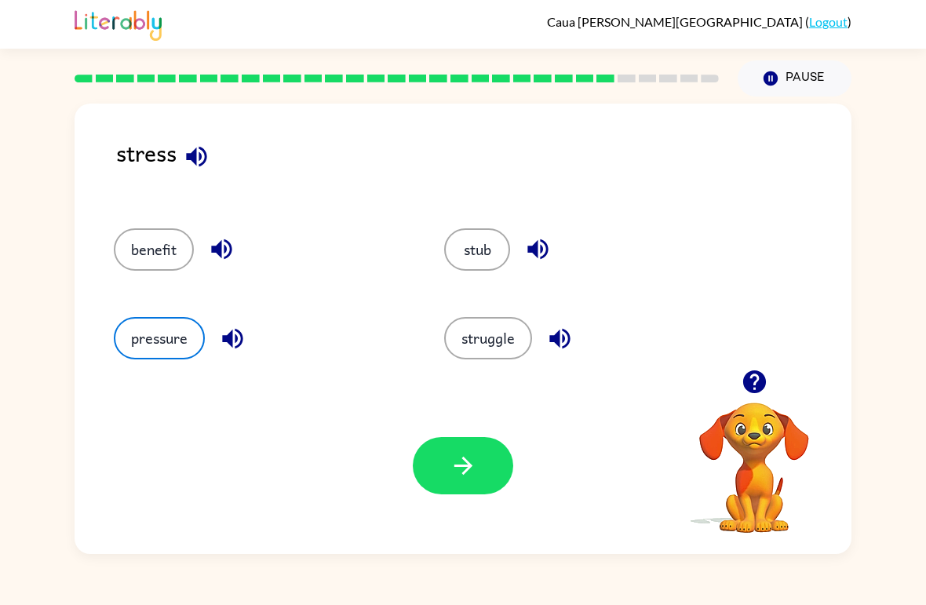
click at [475, 455] on icon "button" at bounding box center [463, 465] width 27 height 27
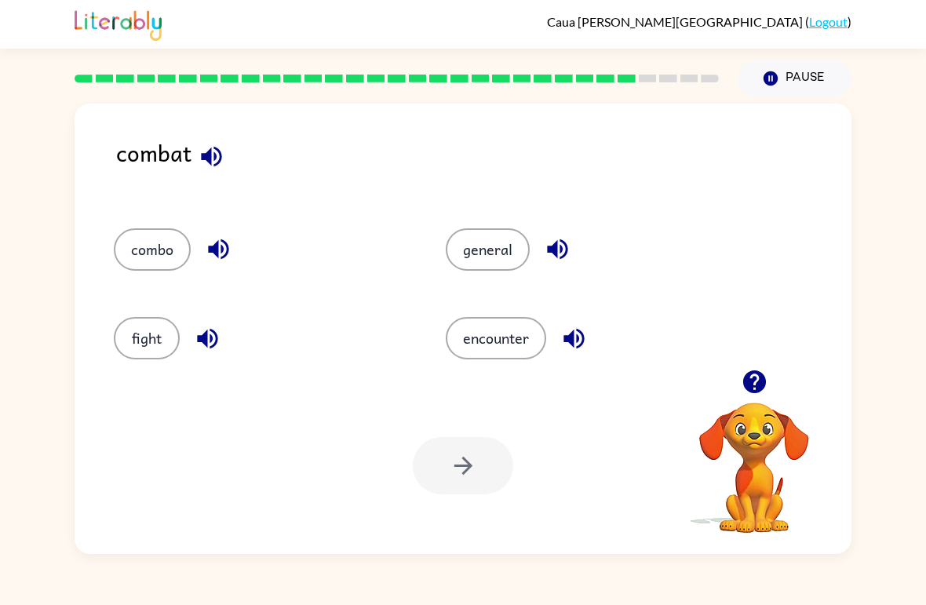
click at [149, 338] on button "fight" at bounding box center [147, 338] width 66 height 42
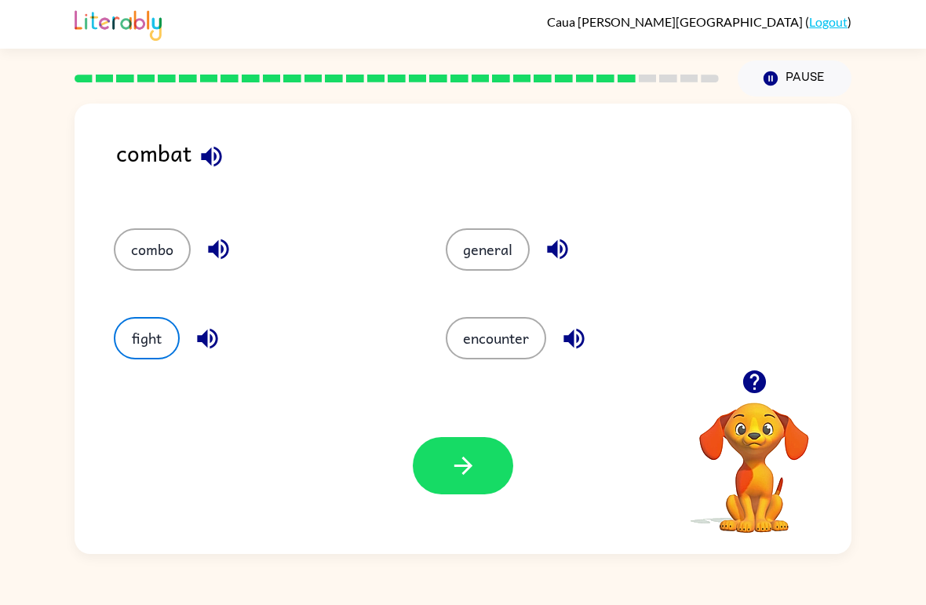
click at [461, 450] on button "button" at bounding box center [463, 465] width 100 height 57
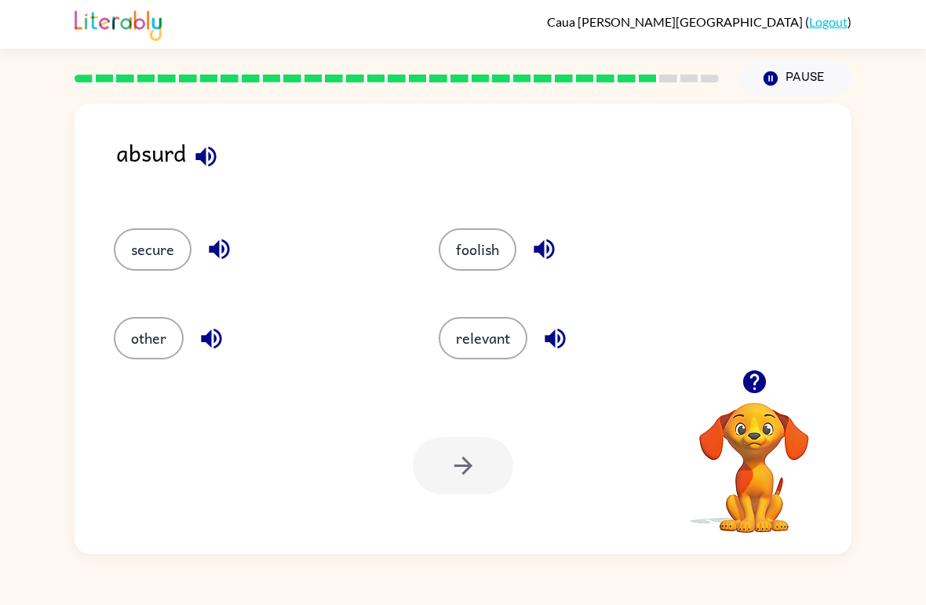
click at [509, 341] on button "relevant" at bounding box center [483, 338] width 89 height 42
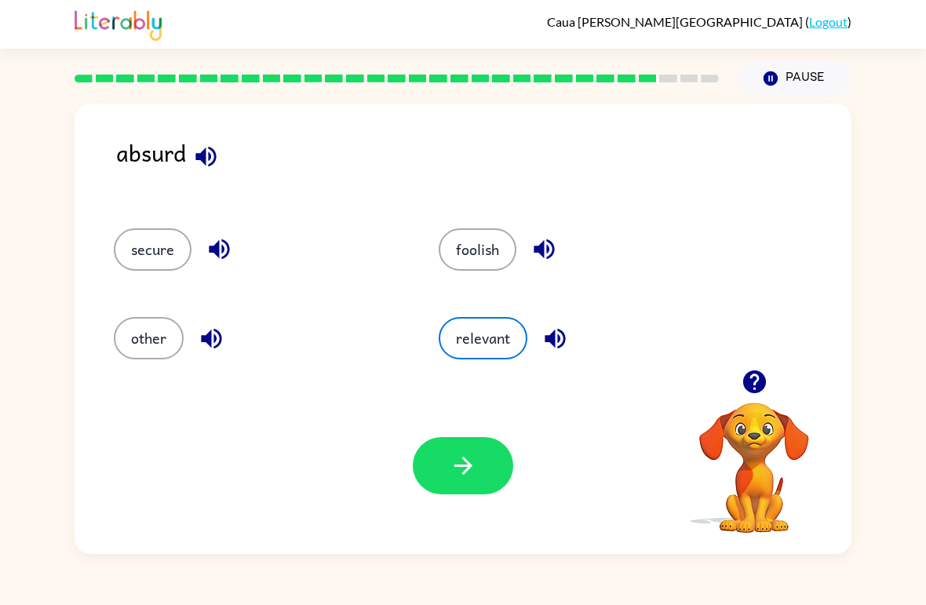
click at [476, 441] on button "button" at bounding box center [463, 465] width 100 height 57
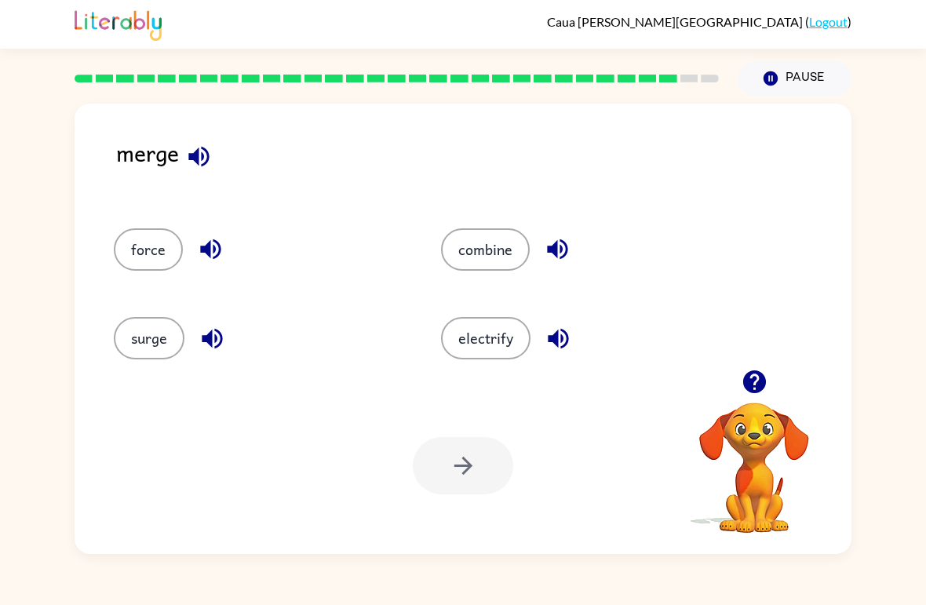
click at [133, 327] on button "surge" at bounding box center [149, 338] width 71 height 42
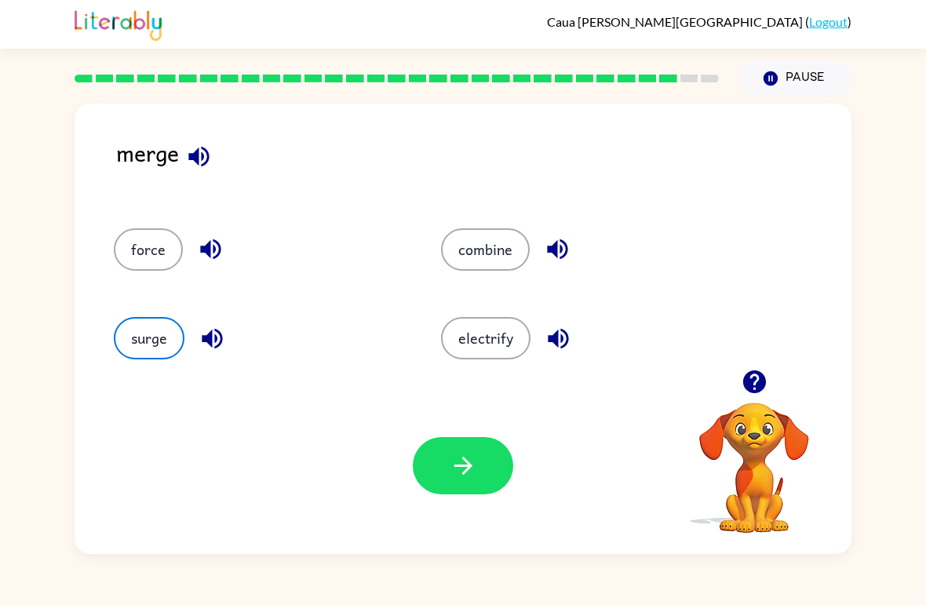
click at [497, 463] on button "button" at bounding box center [463, 465] width 100 height 57
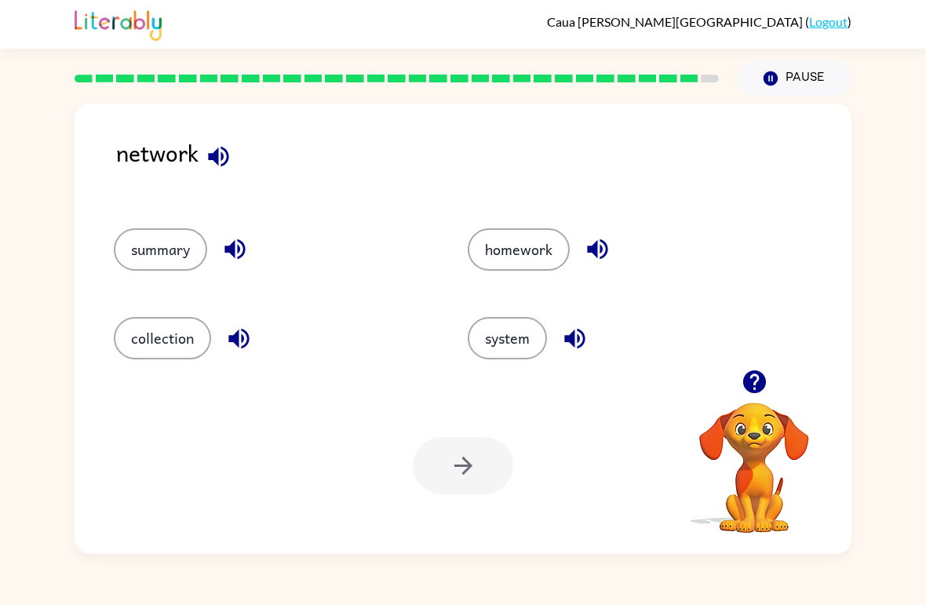
click at [516, 245] on button "homework" at bounding box center [519, 249] width 102 height 42
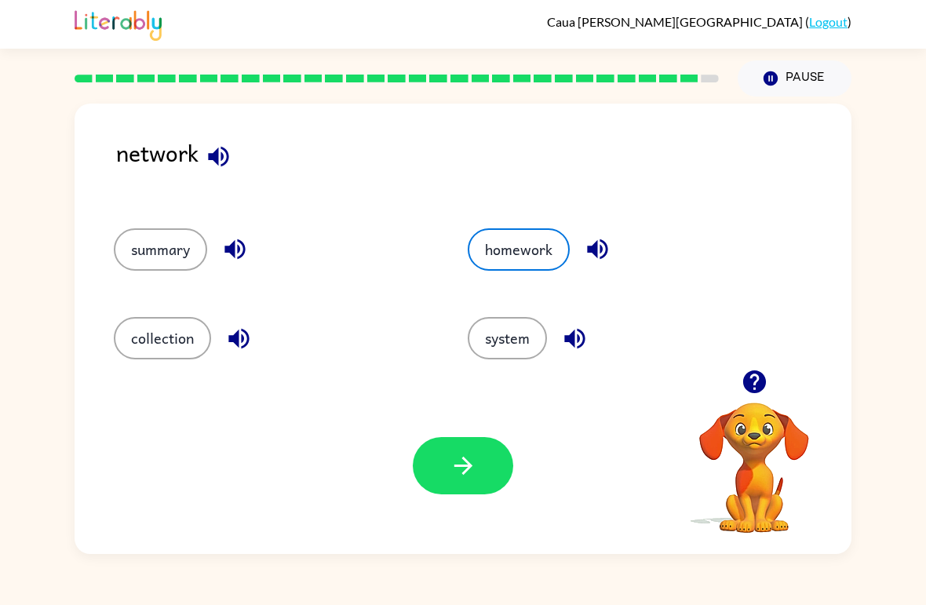
click at [473, 459] on icon "button" at bounding box center [463, 465] width 27 height 27
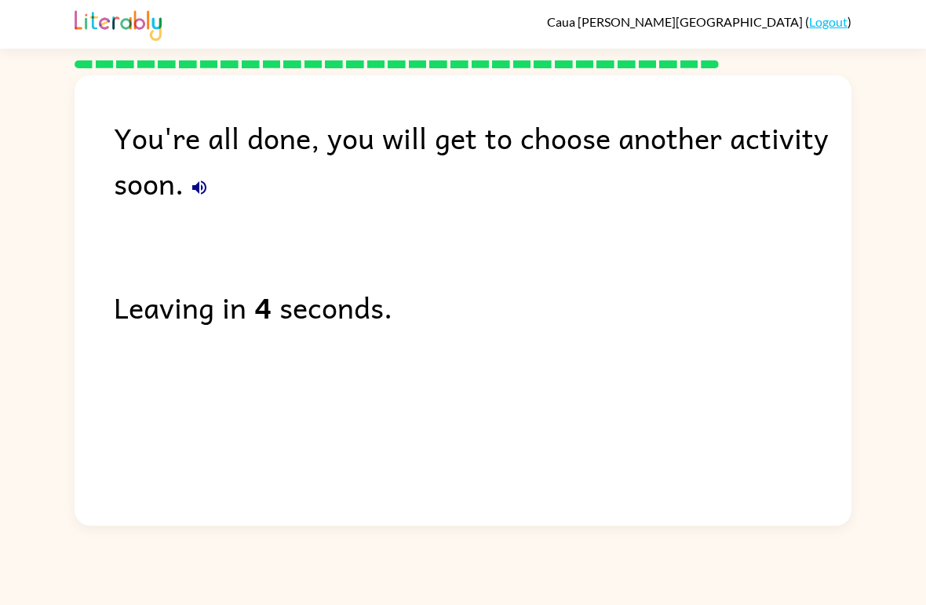
click at [712, 193] on div "You're all done, you will get to choose another activity soon." at bounding box center [483, 160] width 738 height 91
click at [711, 192] on div "You're all done, you will get to choose another activity soon." at bounding box center [483, 160] width 738 height 91
